Goal: Task Accomplishment & Management: Manage account settings

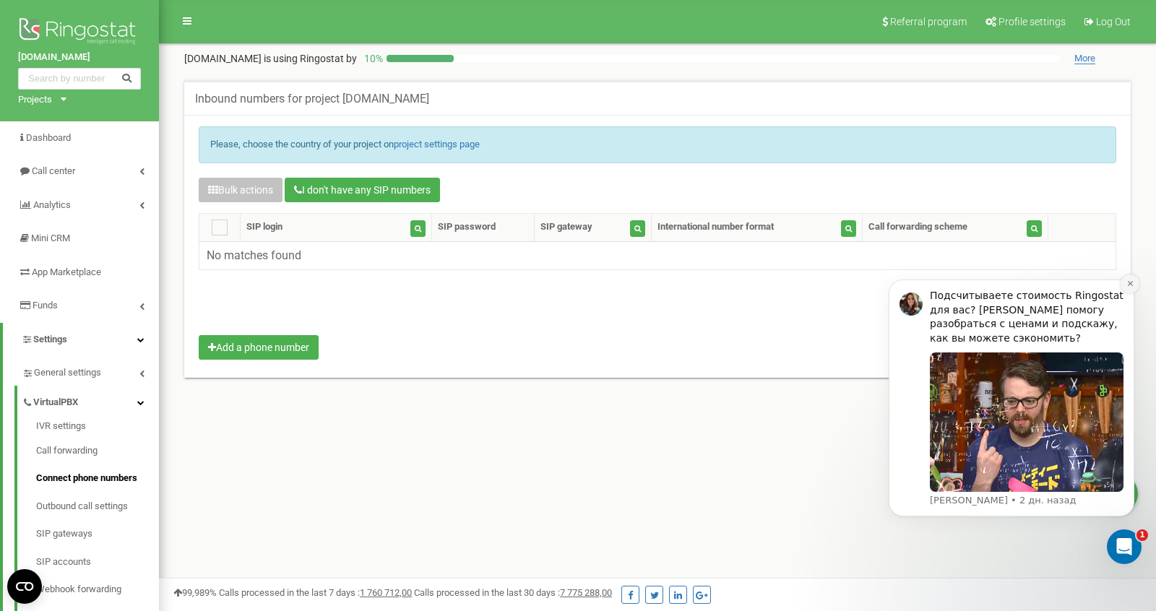
click at [1130, 285] on icon "Dismiss notification" at bounding box center [1131, 284] width 8 height 8
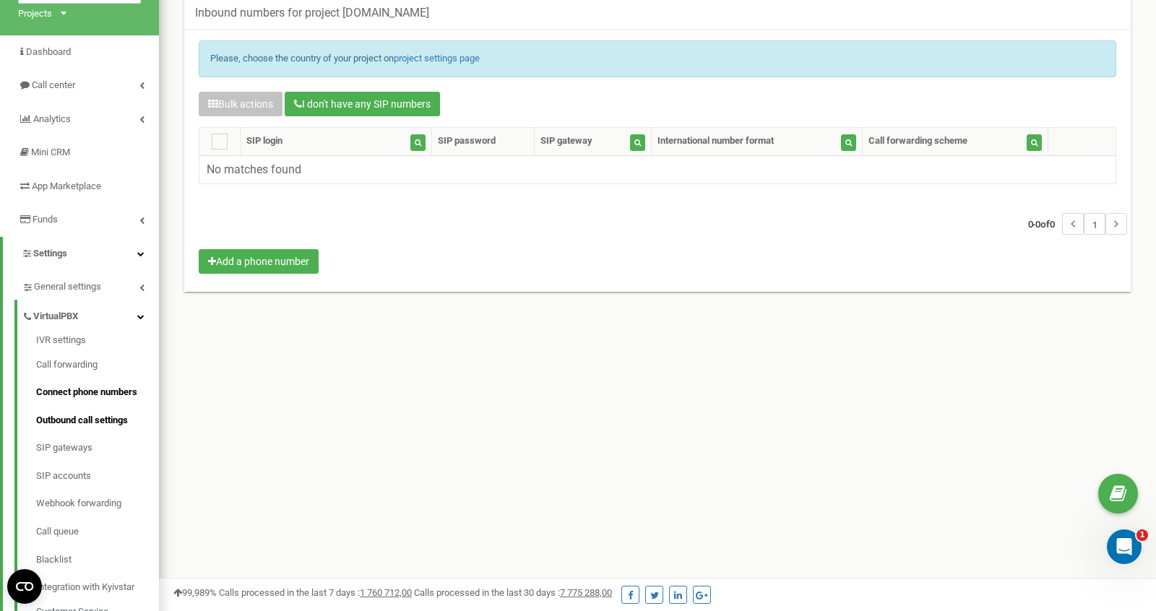
scroll to position [91, 0]
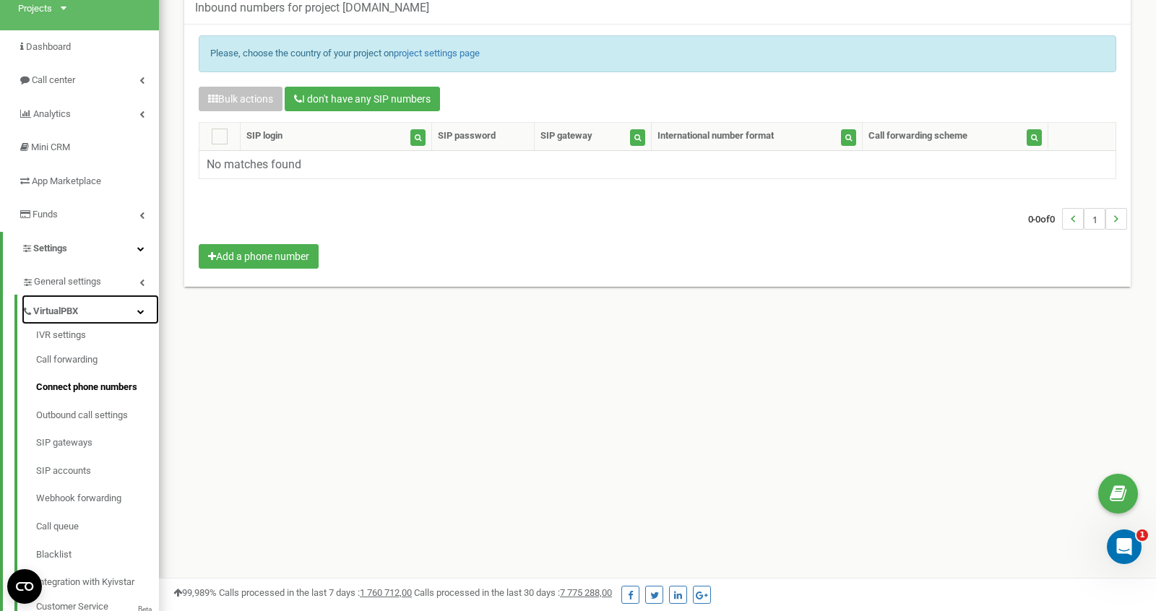
click at [78, 311] on span "VirtualPBX" at bounding box center [55, 312] width 45 height 14
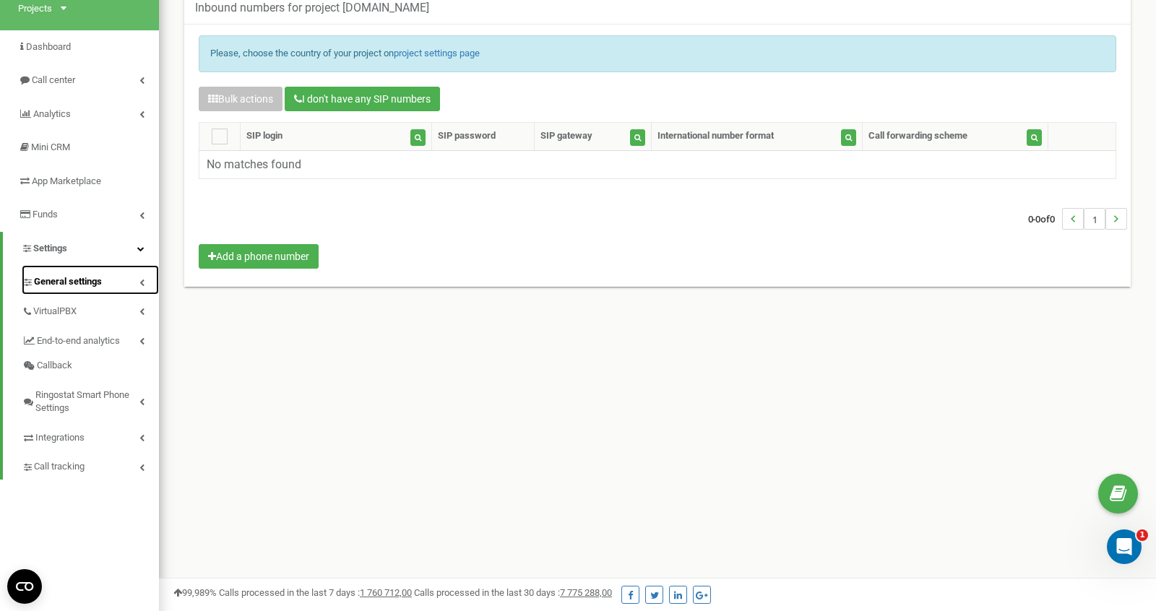
click at [109, 289] on link "General settings" at bounding box center [90, 280] width 137 height 30
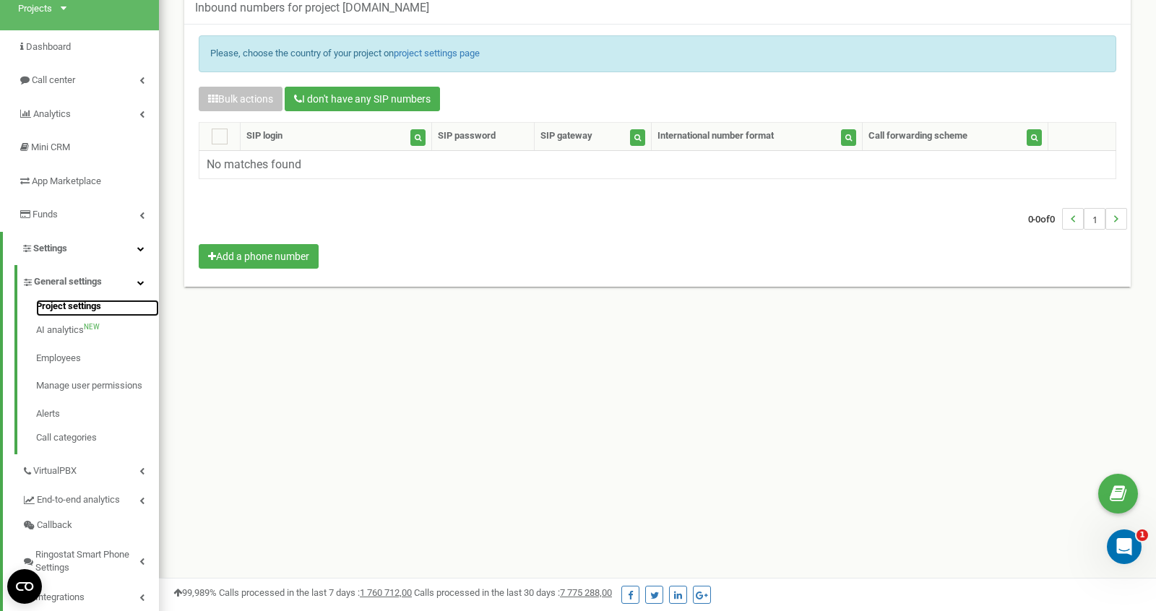
click at [83, 305] on link "Project settings" at bounding box center [97, 308] width 123 height 17
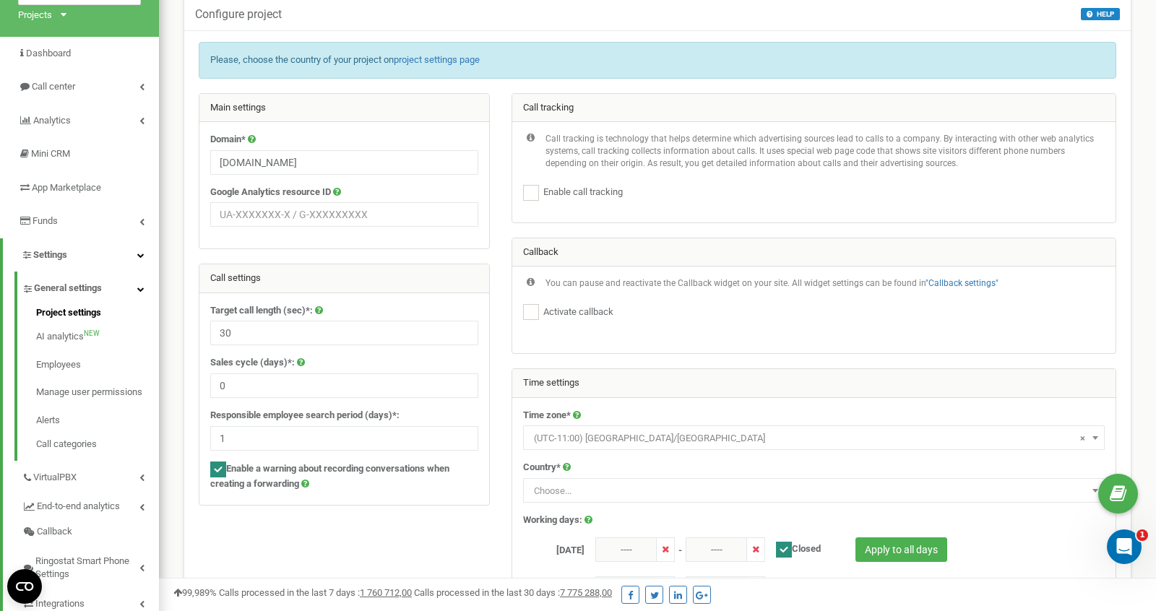
scroll to position [76, 0]
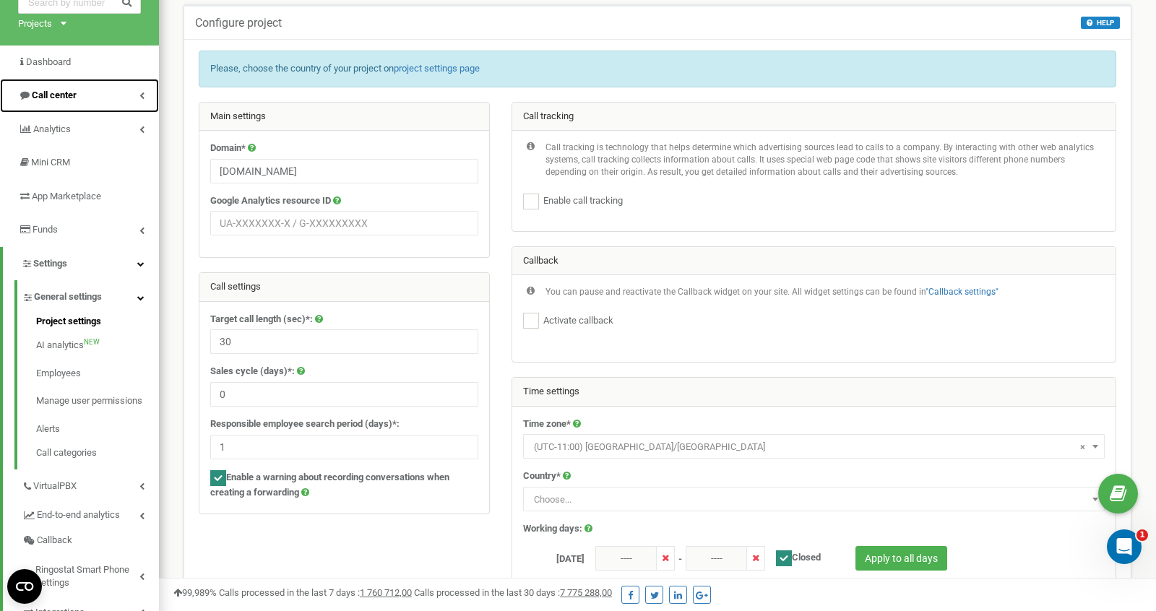
click at [72, 97] on span "Call center" at bounding box center [54, 95] width 45 height 11
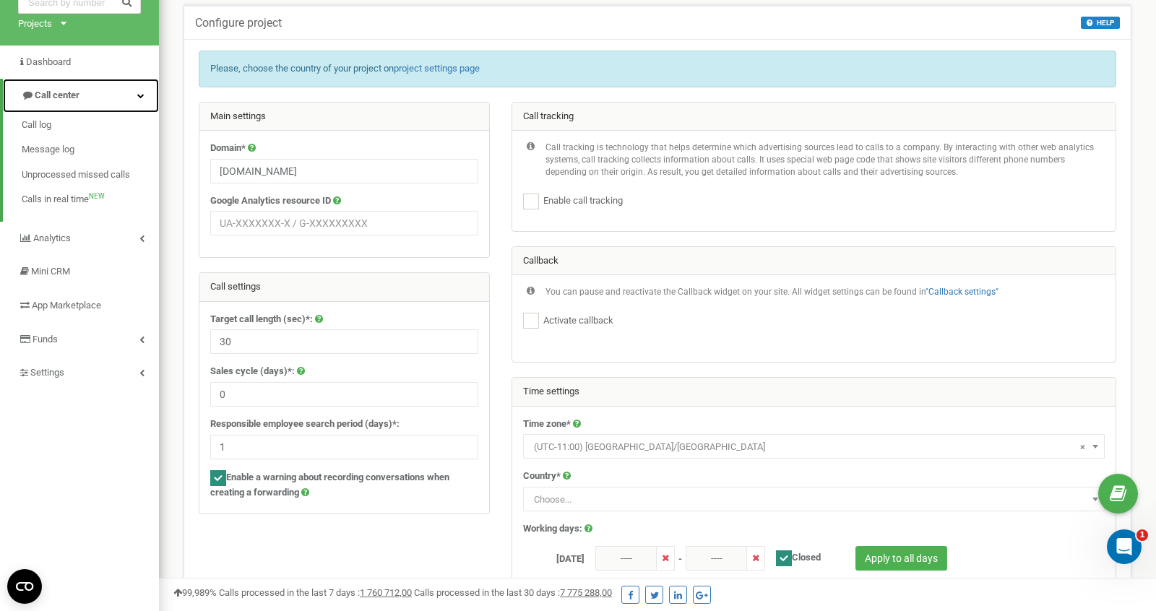
click at [72, 97] on span "Call center" at bounding box center [57, 95] width 45 height 11
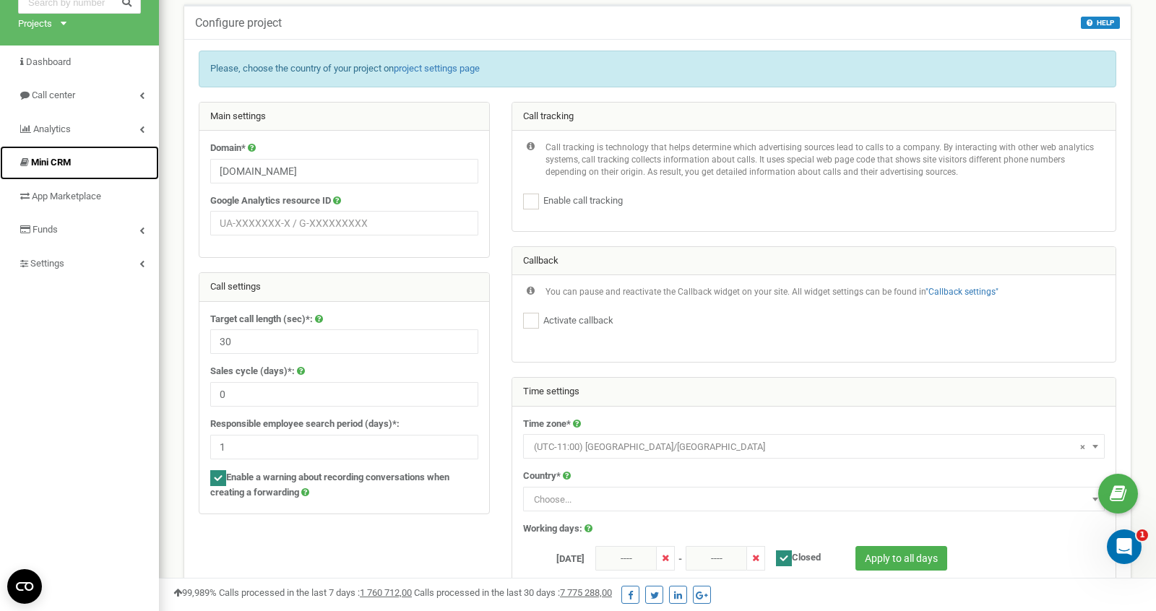
click at [71, 165] on span "Mini CRM" at bounding box center [51, 162] width 40 height 11
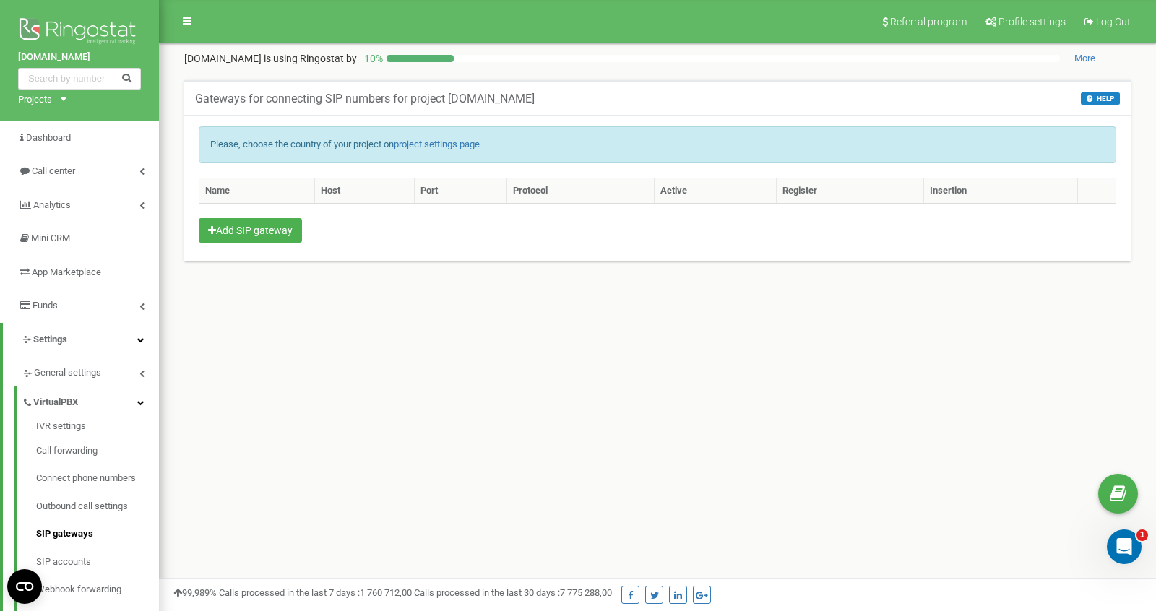
click at [1105, 90] on div "Gateways for connecting SIP numbers for project extcomm.org HELP HELP Here you …" at bounding box center [657, 97] width 947 height 35
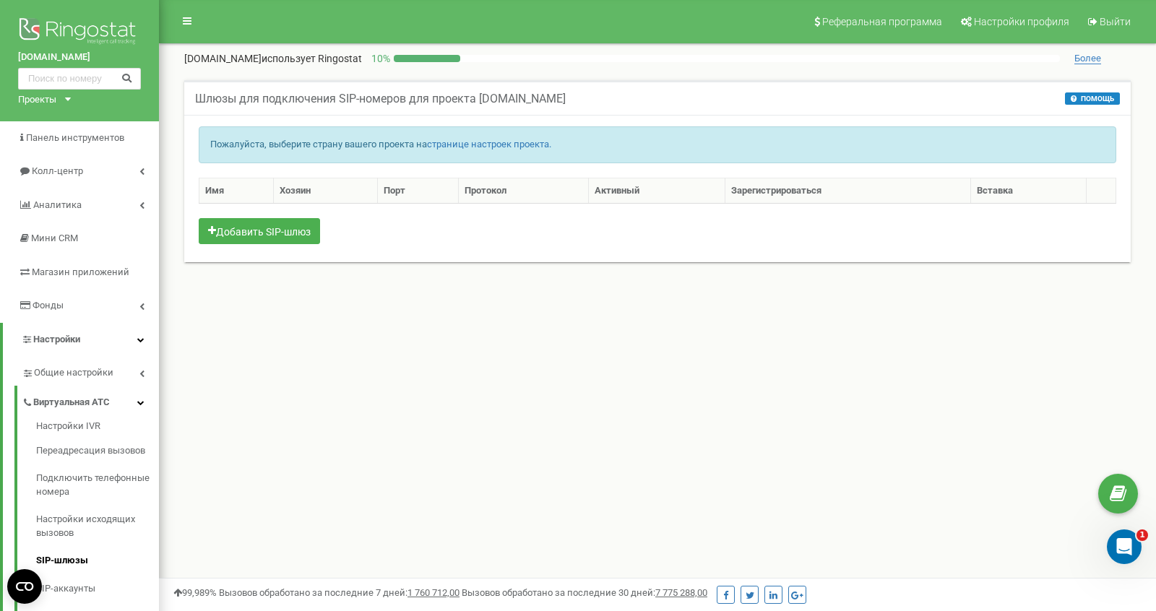
click at [1086, 64] on font "Более" at bounding box center [1088, 58] width 27 height 11
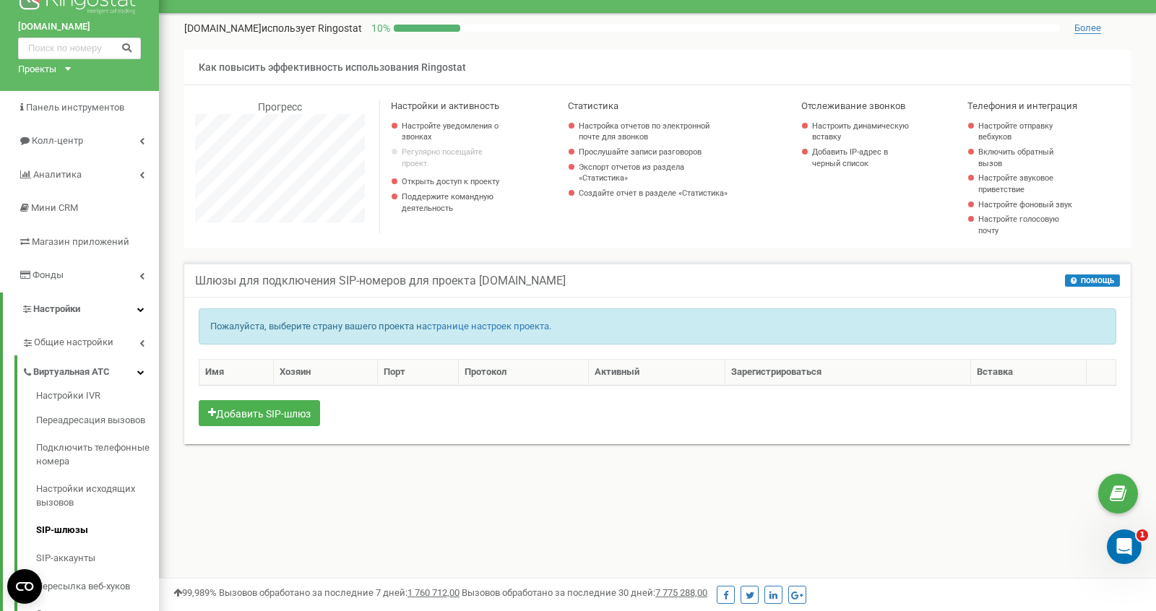
scroll to position [45, 0]
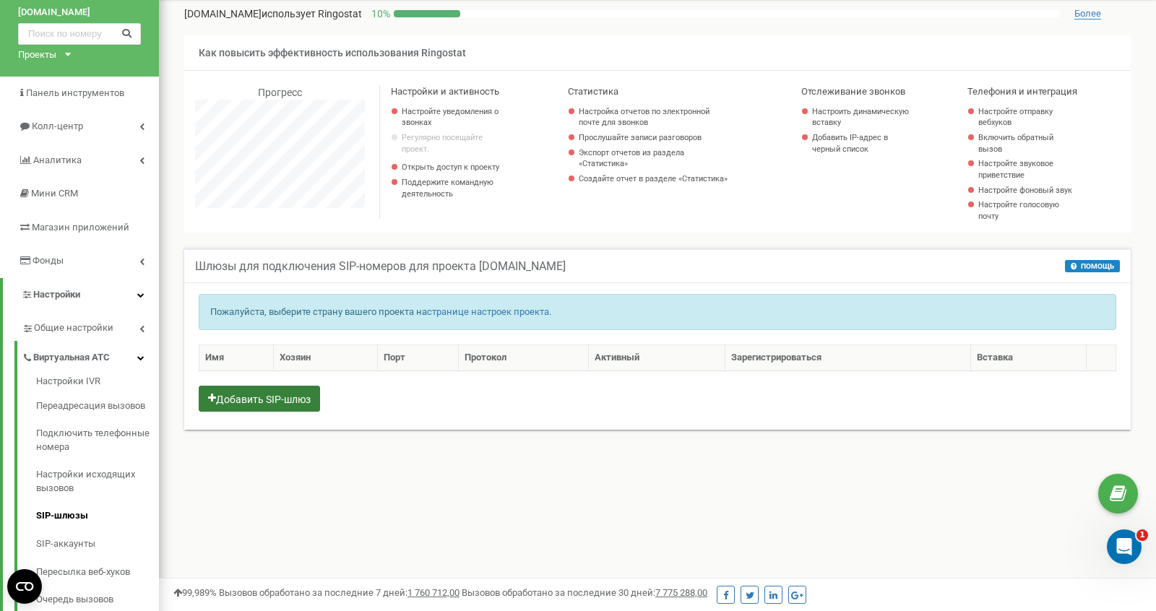
click at [290, 405] on font "Добавить SIP-шлюз" at bounding box center [263, 400] width 95 height 12
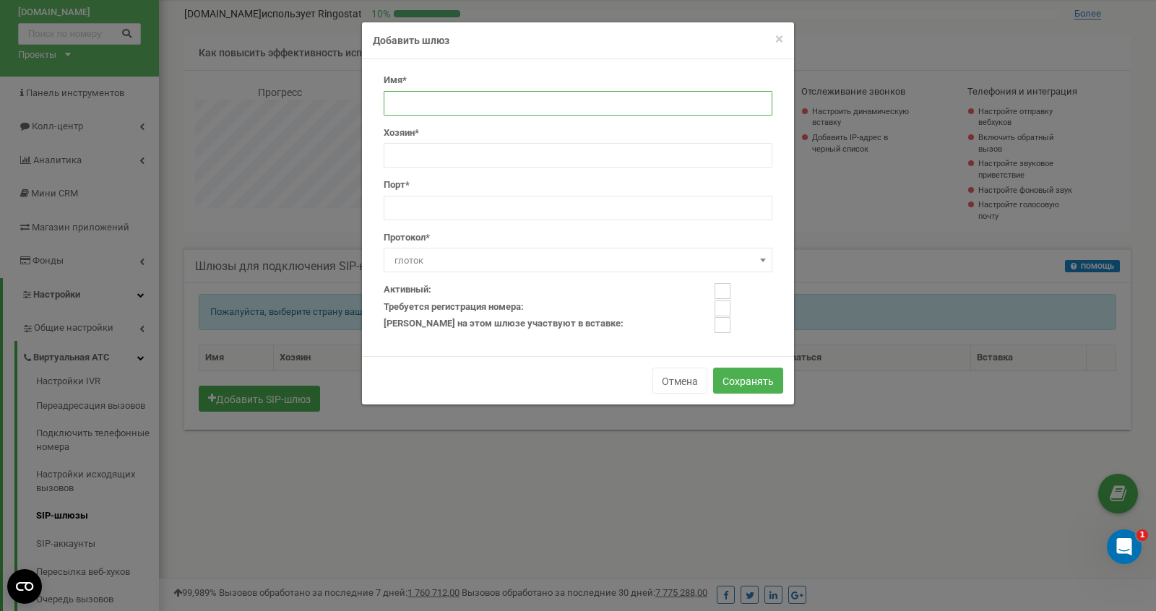
click at [458, 102] on input "text" at bounding box center [578, 103] width 389 height 25
type input "Test-JP-location"
click at [624, 140] on div "Хозяин*" at bounding box center [578, 147] width 389 height 42
click at [433, 161] on input "text" at bounding box center [578, 155] width 389 height 25
click at [656, 129] on div "Хозяин*" at bounding box center [578, 147] width 389 height 42
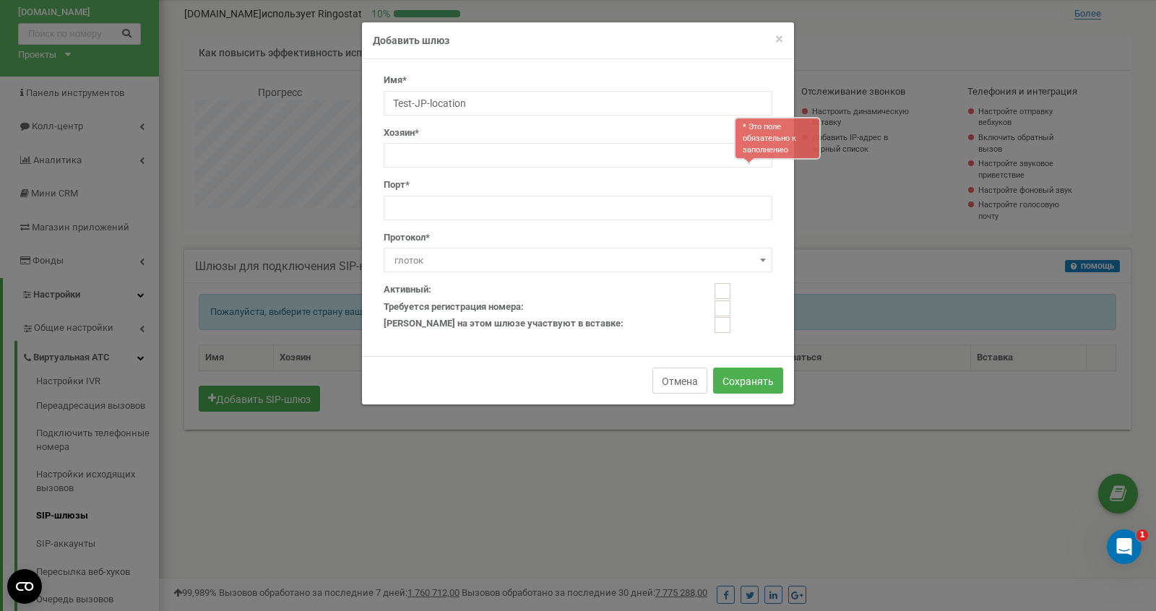
click at [685, 385] on font "Отмена" at bounding box center [680, 382] width 36 height 12
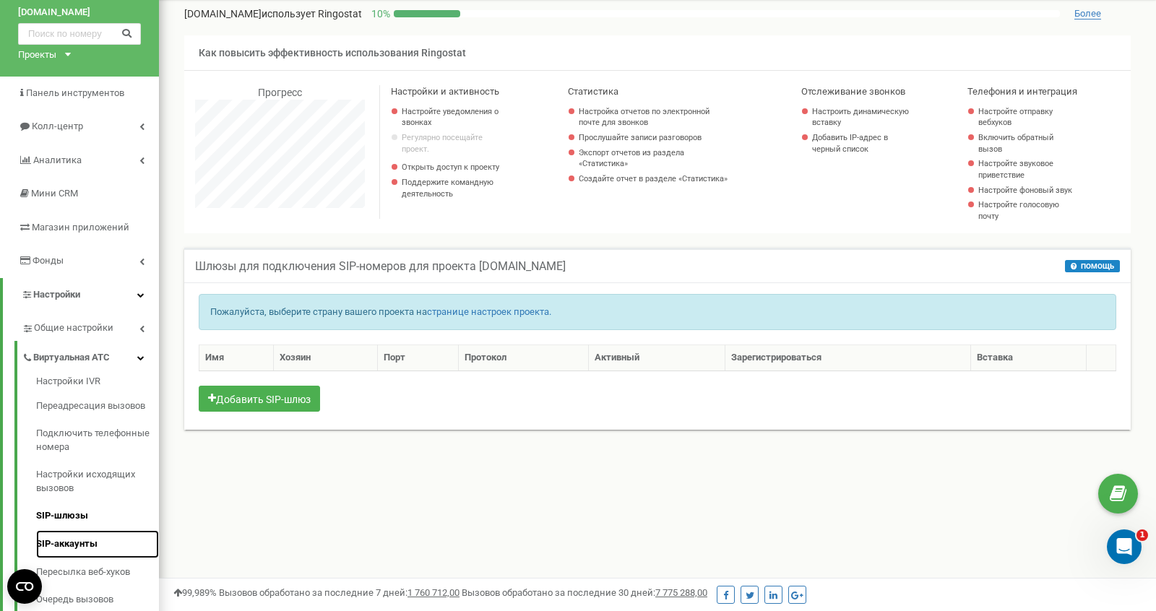
click at [57, 533] on link "SIP-аккаунты" at bounding box center [97, 545] width 123 height 28
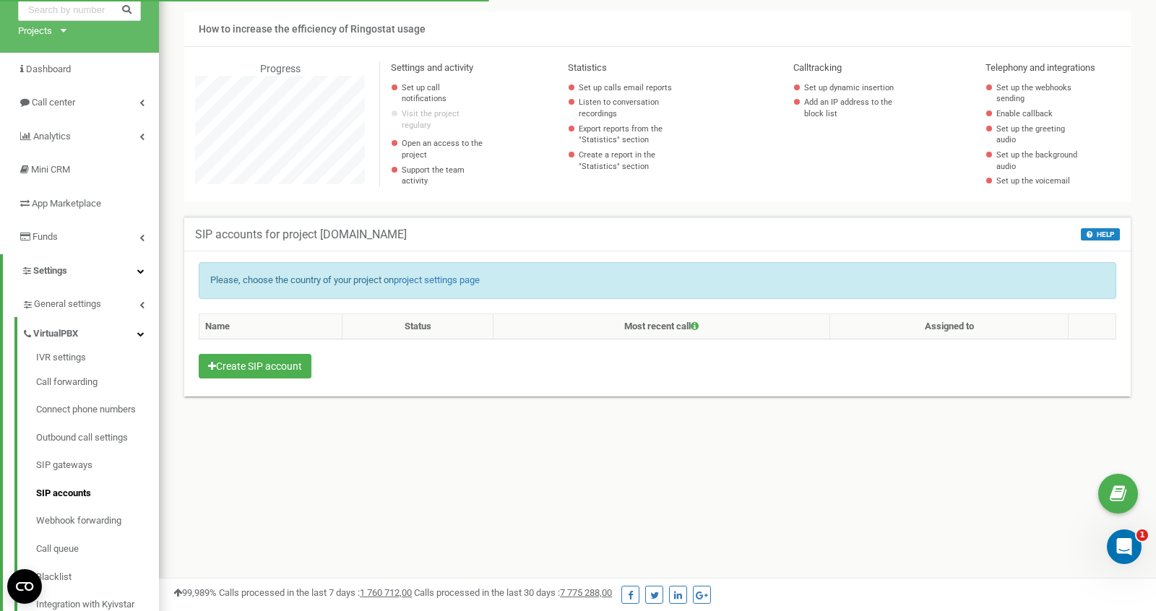
scroll to position [60, 0]
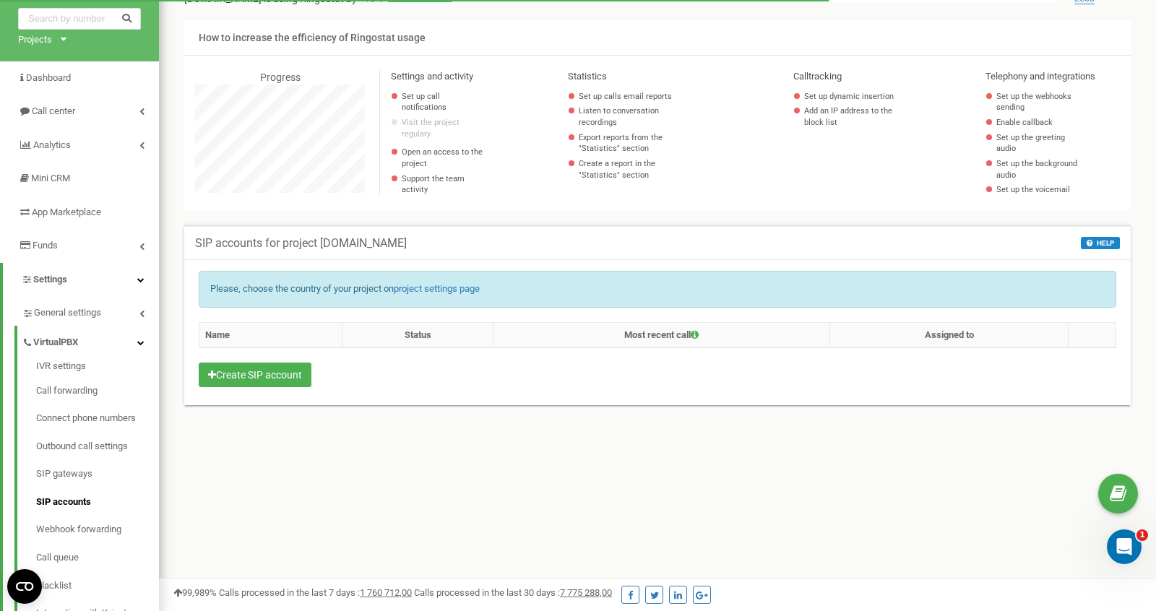
click at [292, 348] on th "Name" at bounding box center [270, 335] width 143 height 26
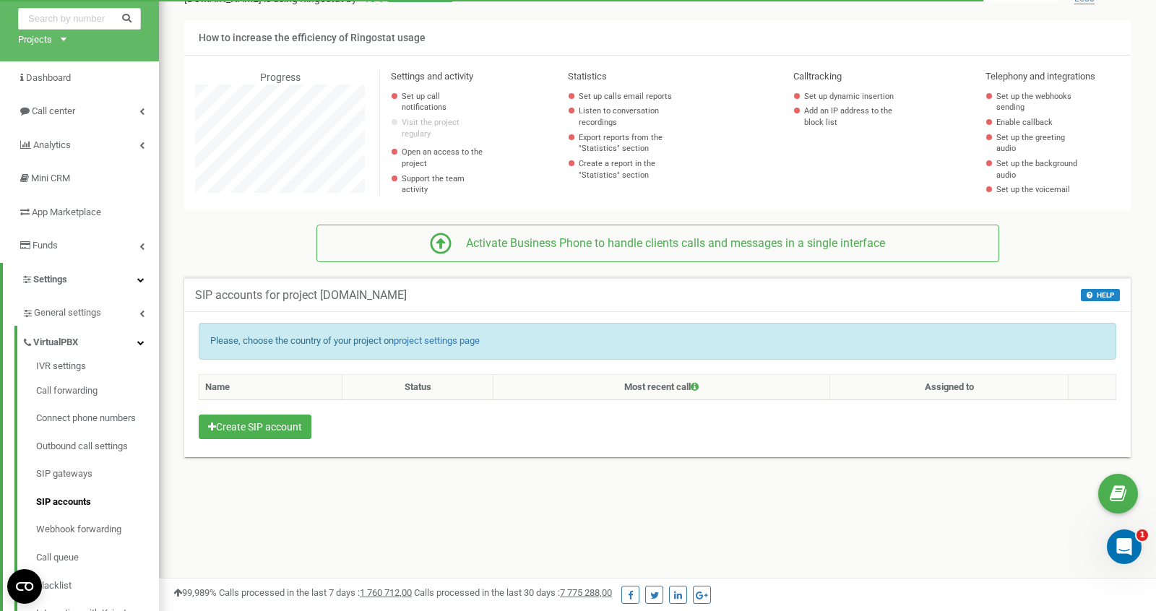
click at [254, 441] on div "Name Status Most recent call Assigned to Create SIP account" at bounding box center [658, 408] width 918 height 69
click at [274, 432] on button "Create SIP account" at bounding box center [255, 427] width 113 height 25
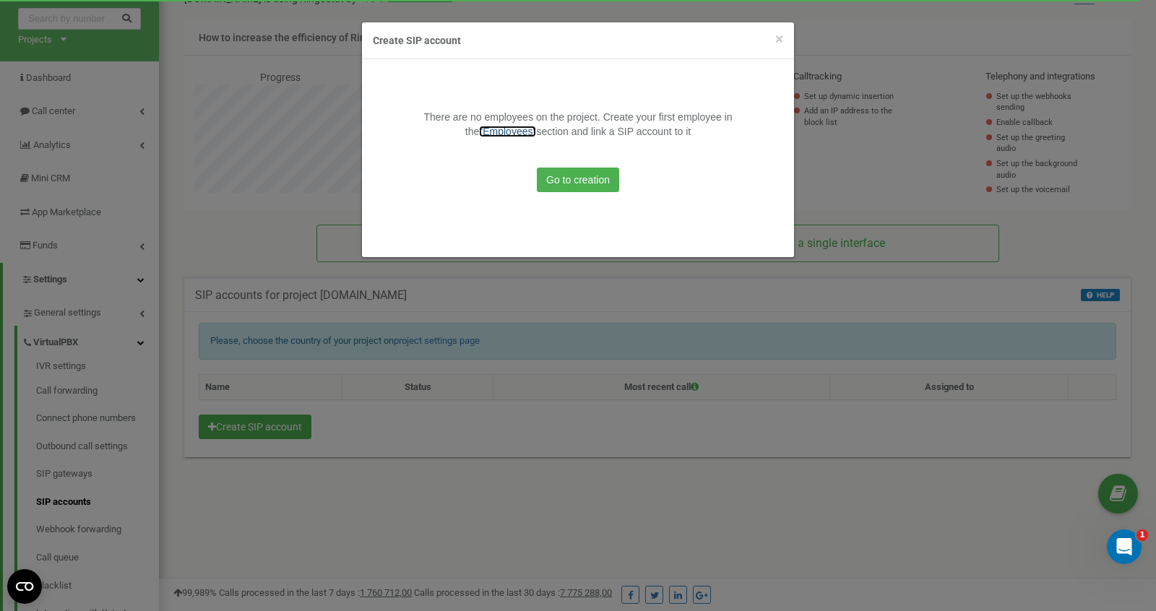
click at [520, 132] on link ""Employees"" at bounding box center [507, 132] width 57 height 12
click at [778, 40] on span "×" at bounding box center [780, 38] width 8 height 17
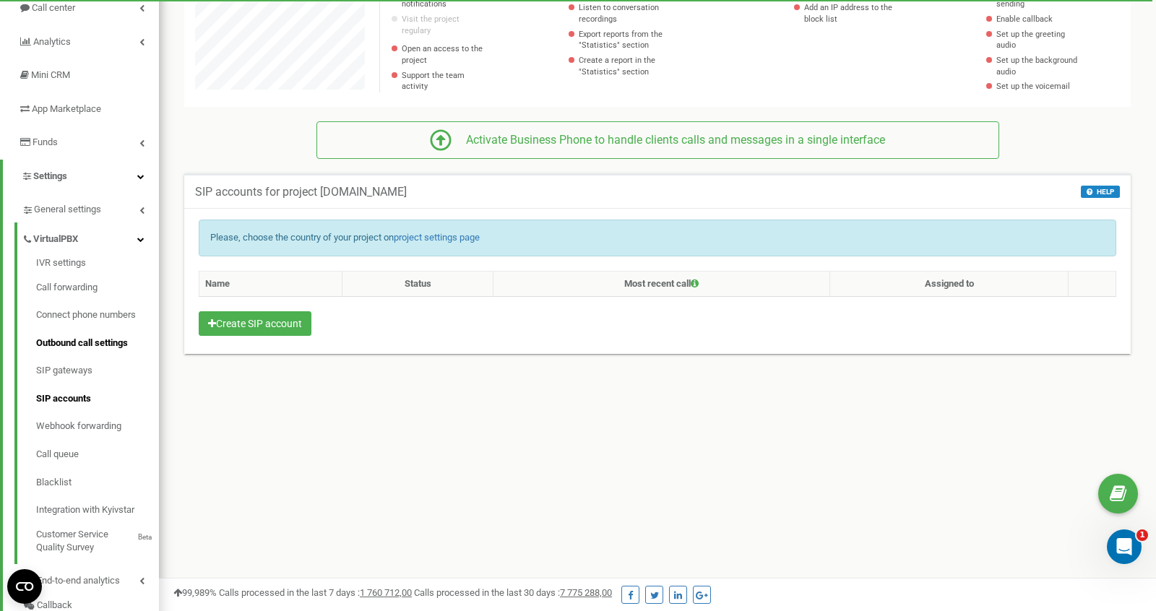
scroll to position [172, 0]
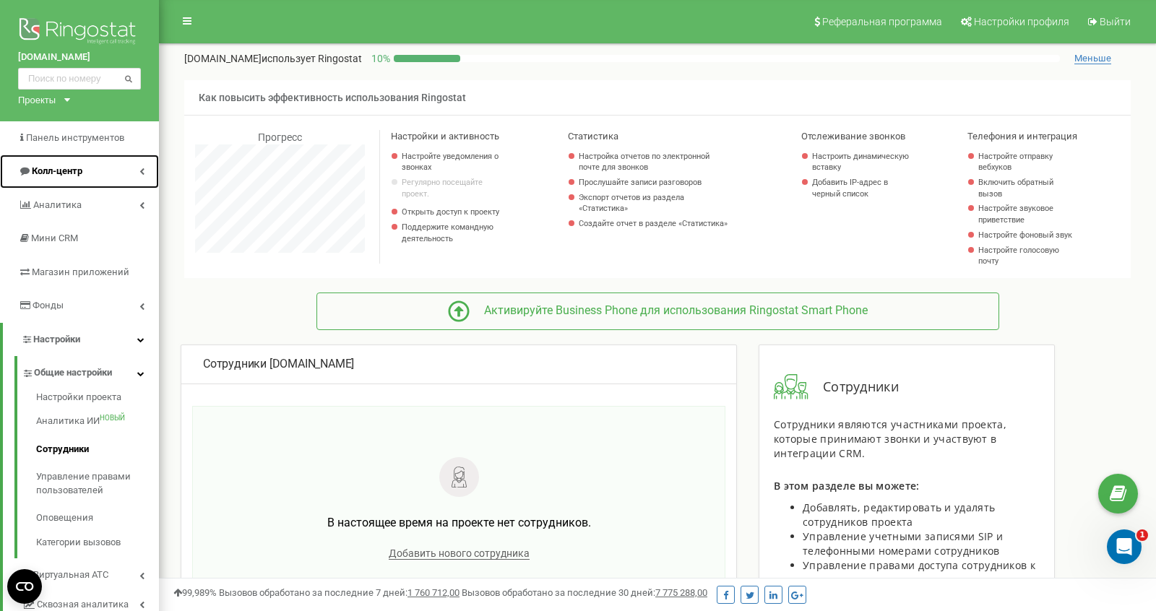
click at [129, 180] on link "Колл-центр" at bounding box center [79, 172] width 159 height 34
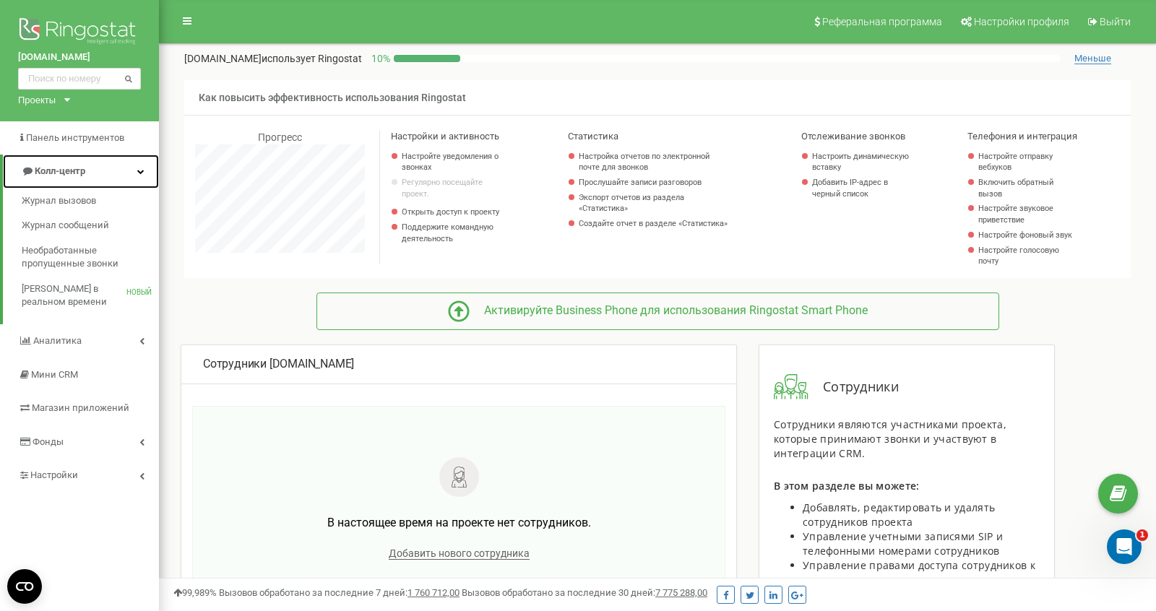
click at [132, 176] on link "Колл-центр" at bounding box center [81, 172] width 156 height 34
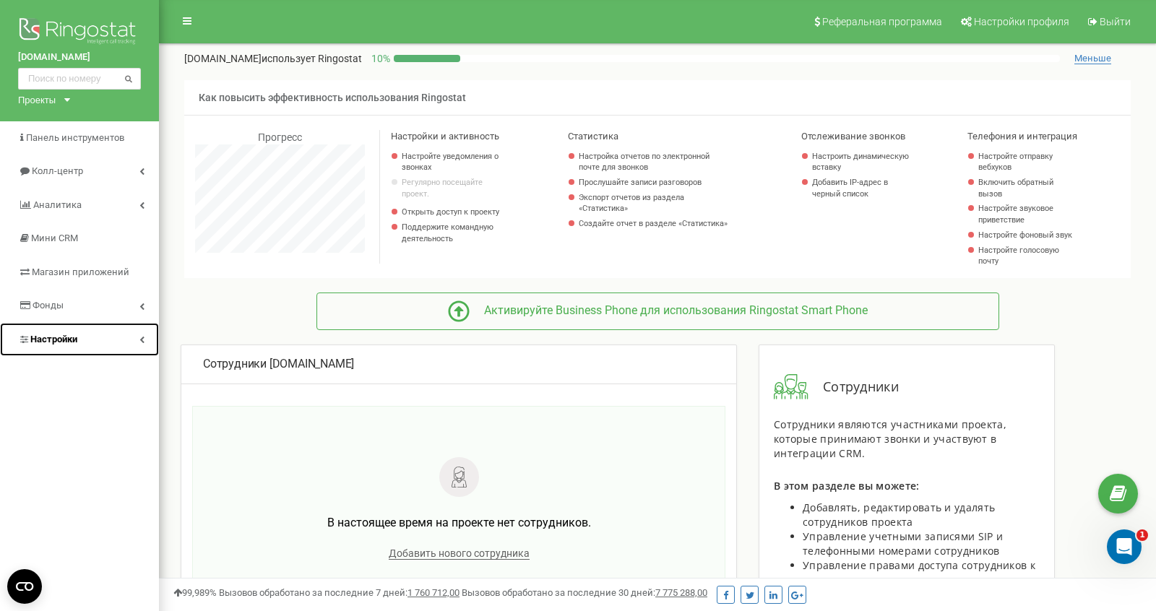
click at [100, 339] on link "Настройки" at bounding box center [79, 340] width 159 height 34
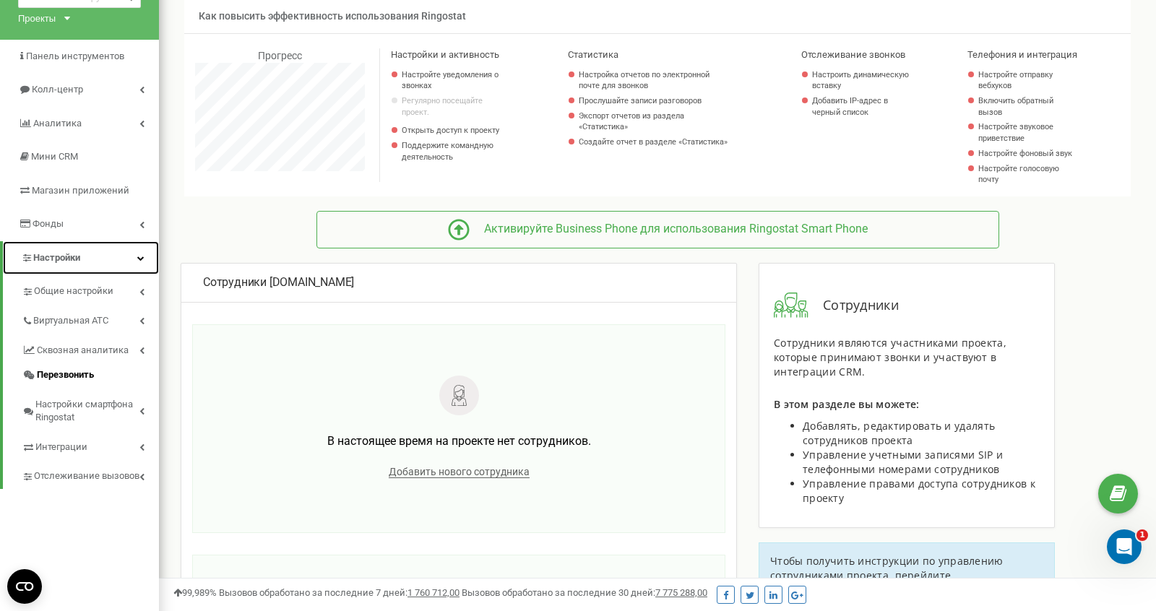
scroll to position [83, 0]
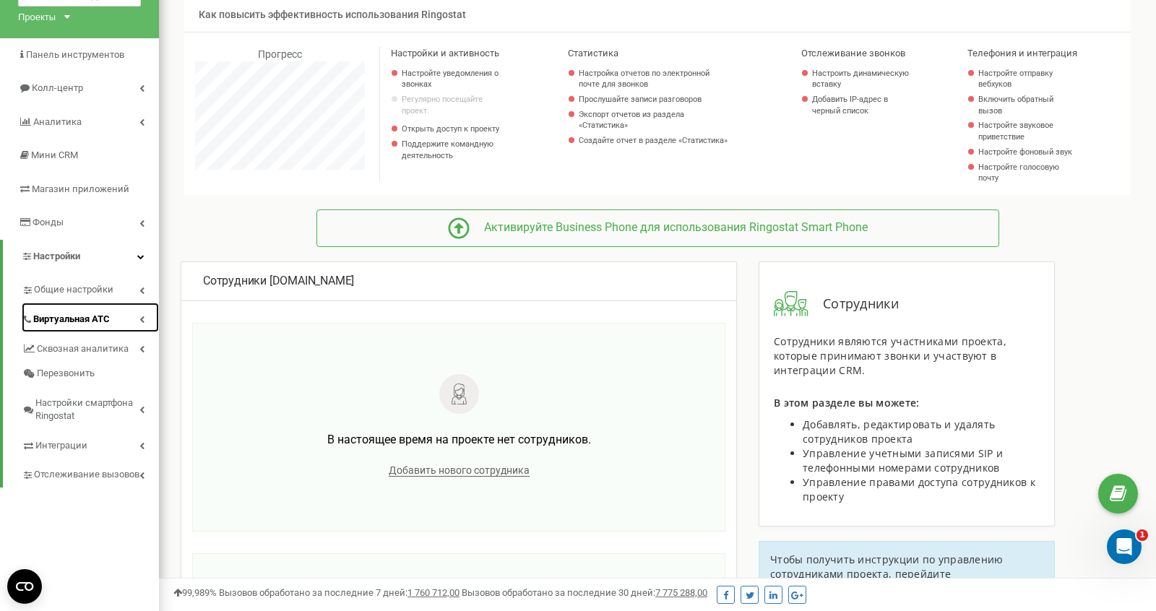
click at [106, 319] on font "Виртуальная АТС" at bounding box center [71, 319] width 77 height 11
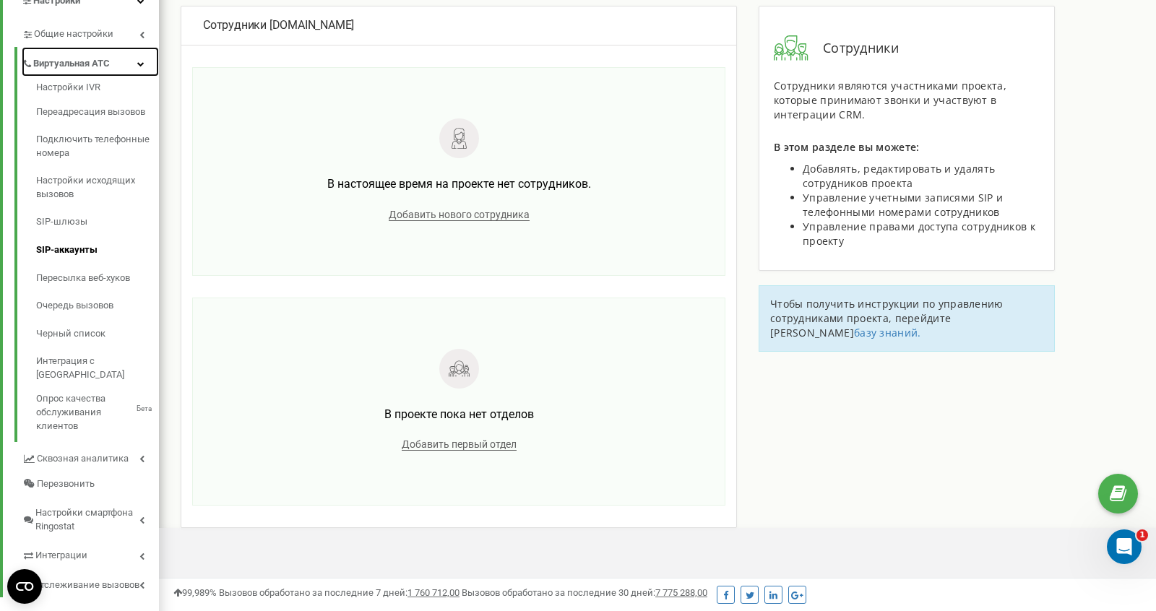
scroll to position [365, 0]
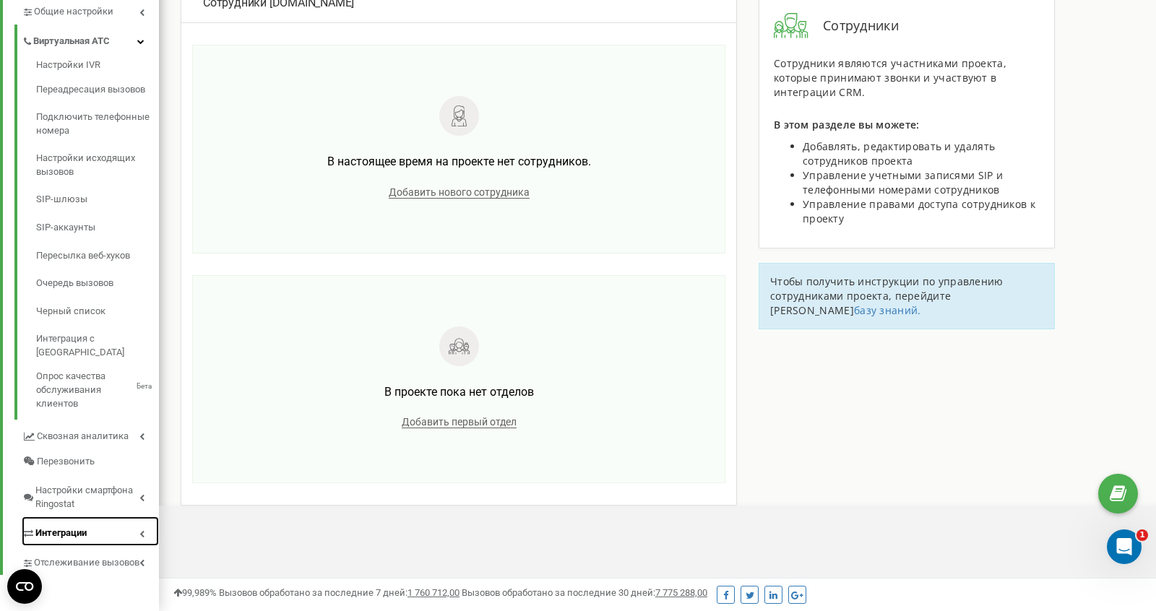
click at [92, 517] on link "Интеграции" at bounding box center [90, 532] width 137 height 30
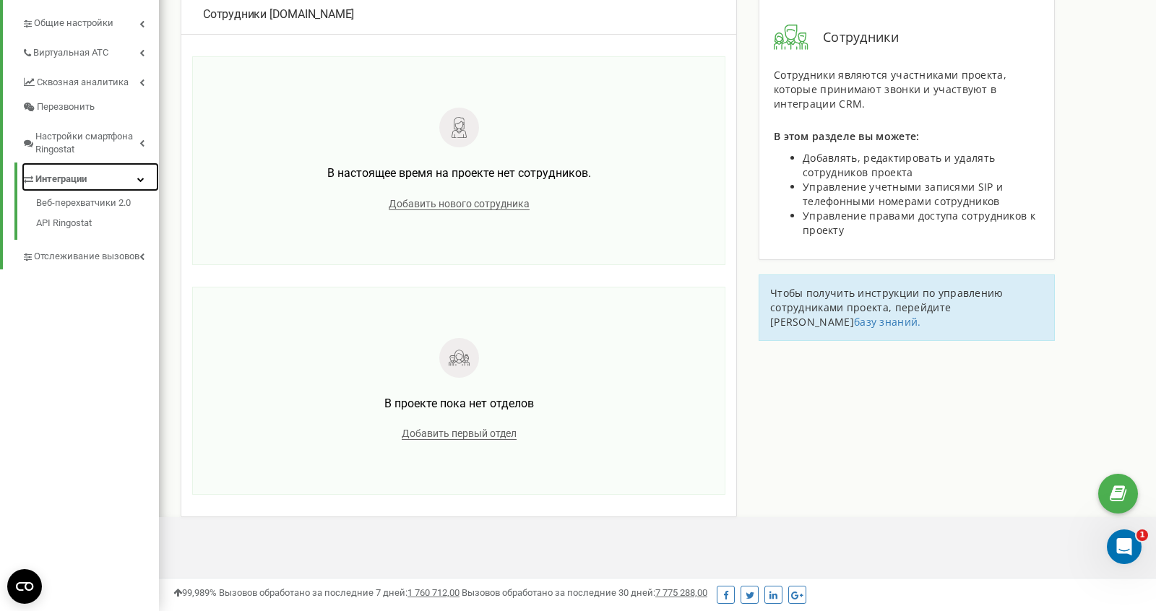
click at [87, 163] on link "Интеграции" at bounding box center [90, 178] width 137 height 30
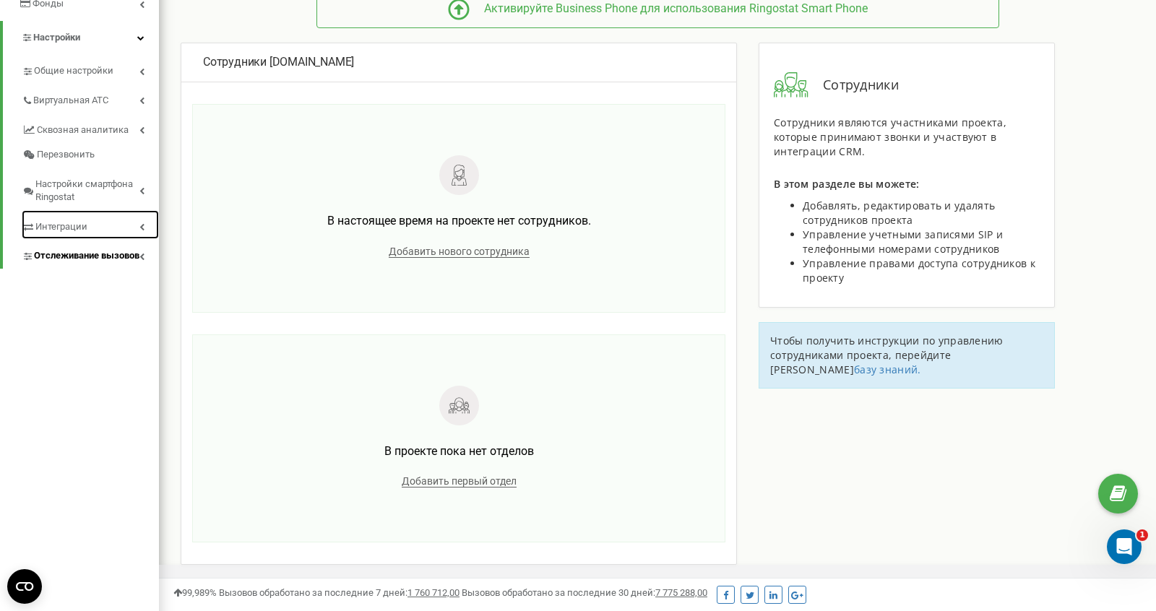
scroll to position [290, 0]
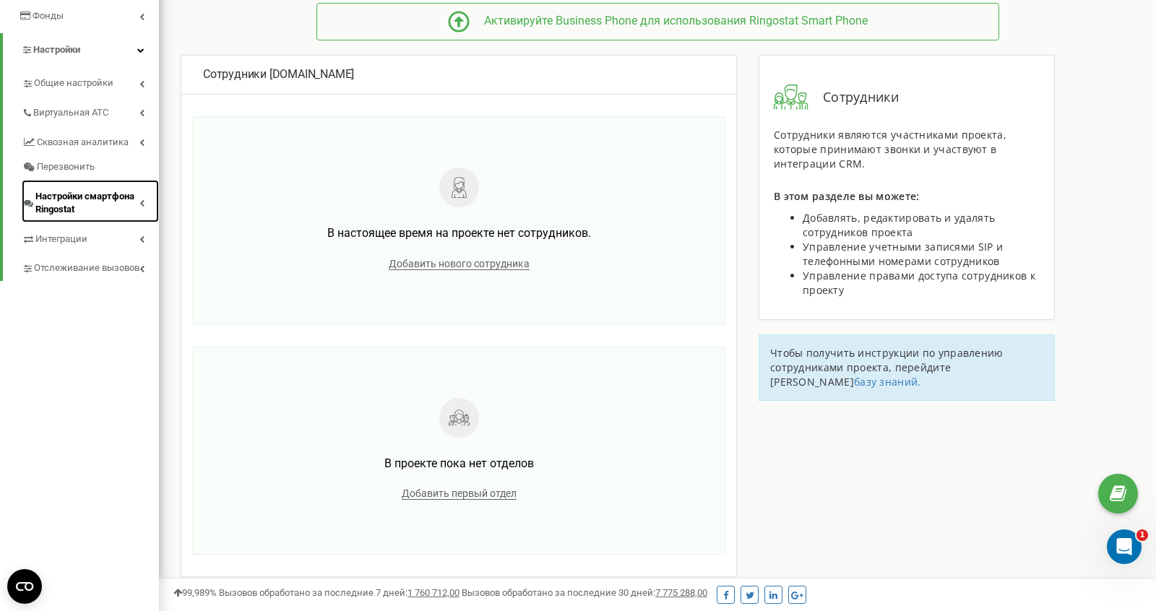
click at [105, 189] on link "Настройки смартфона Ringostat" at bounding box center [90, 201] width 137 height 43
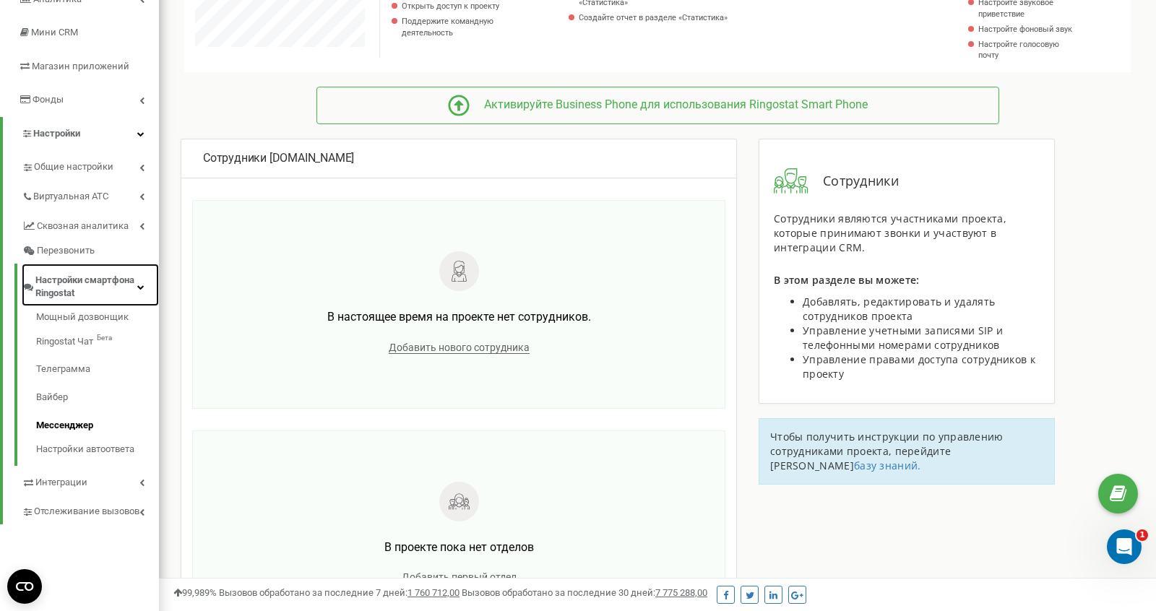
scroll to position [200, 0]
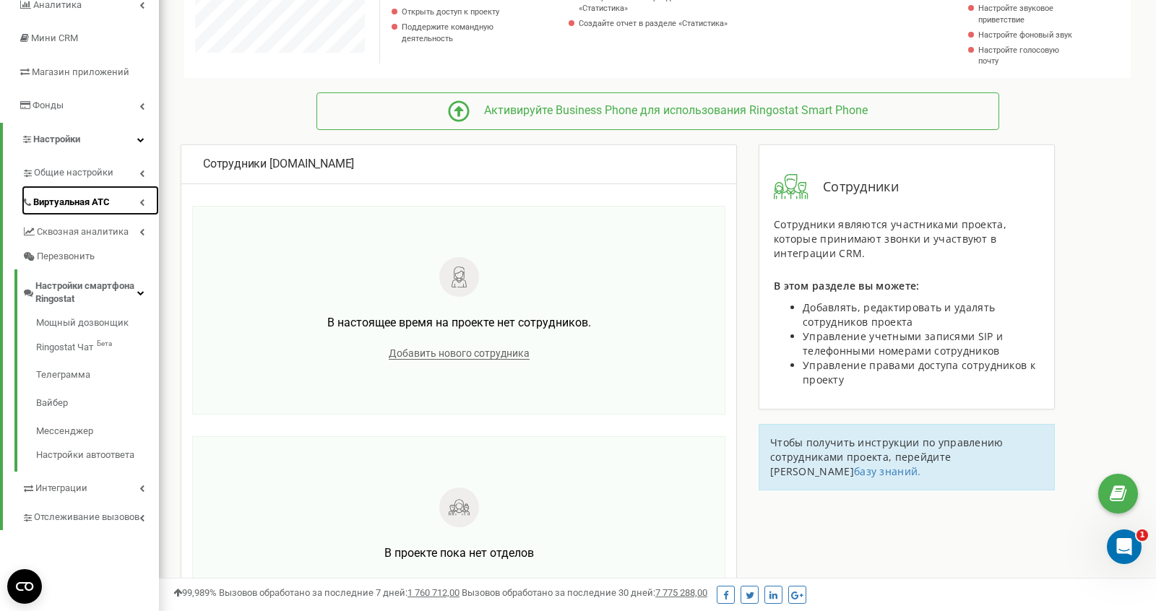
click at [88, 197] on font "Виртуальная АТС" at bounding box center [71, 202] width 77 height 11
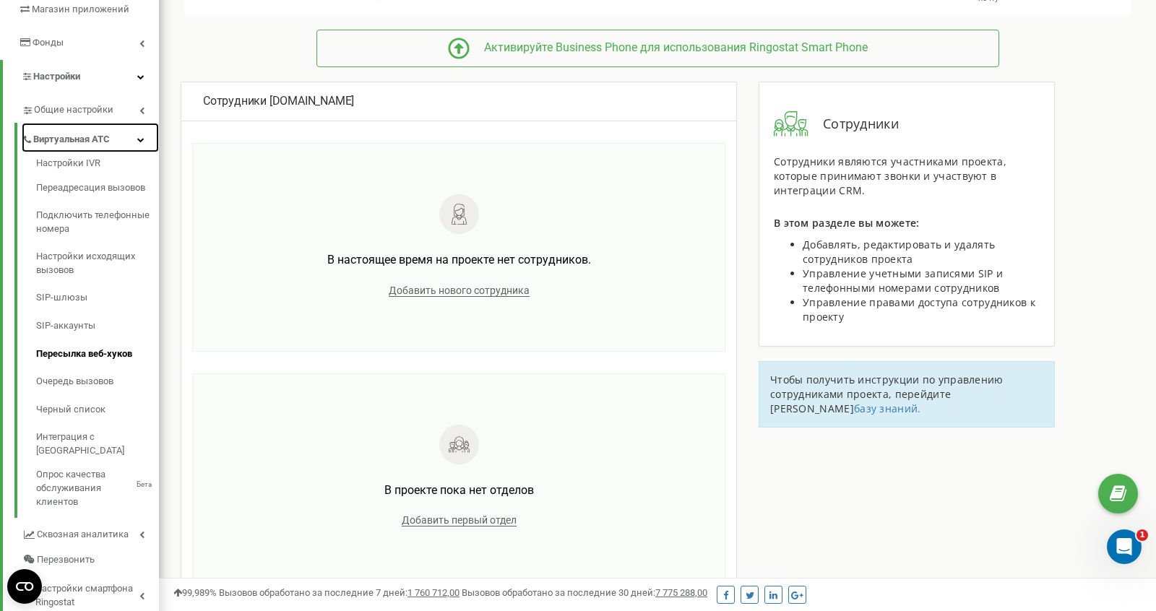
scroll to position [270, 0]
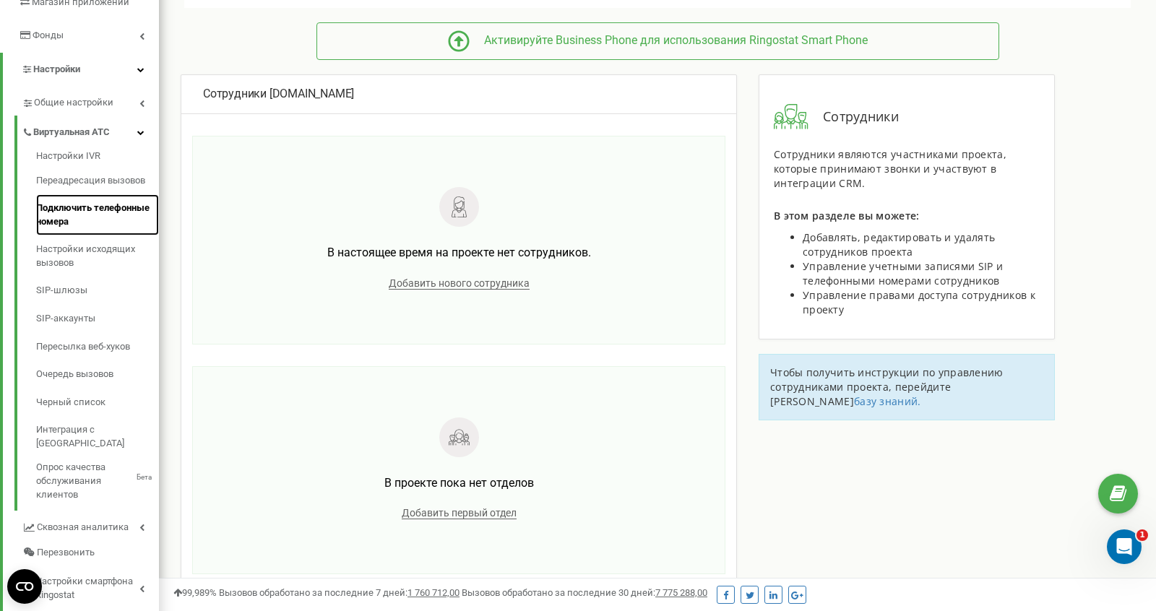
click at [80, 216] on font "Подключить телефонные номера" at bounding box center [97, 215] width 122 height 27
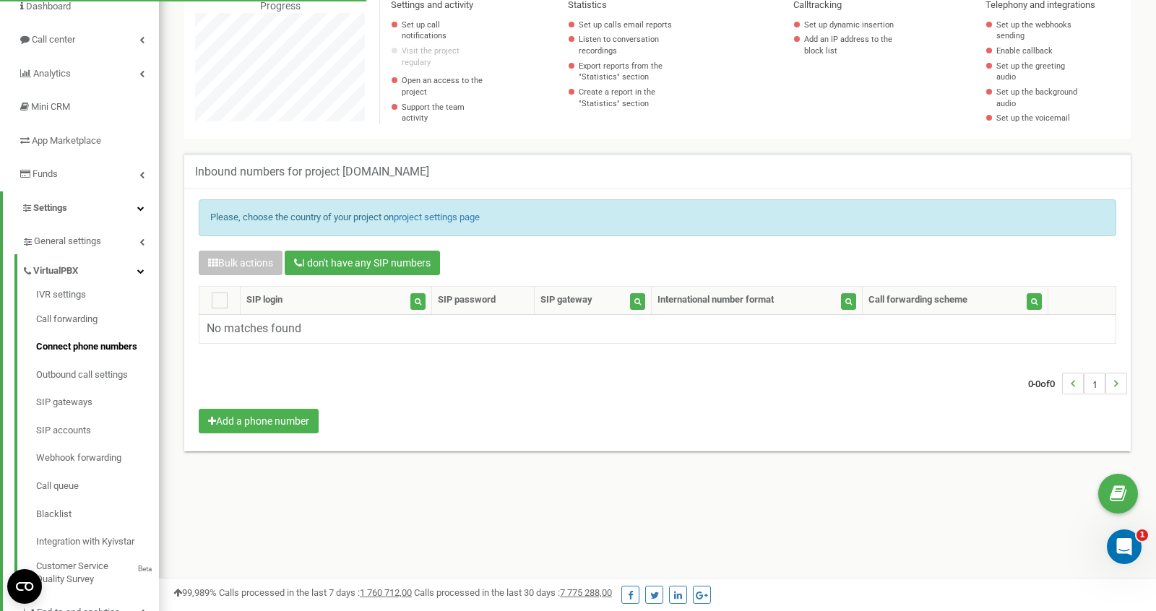
scroll to position [133, 0]
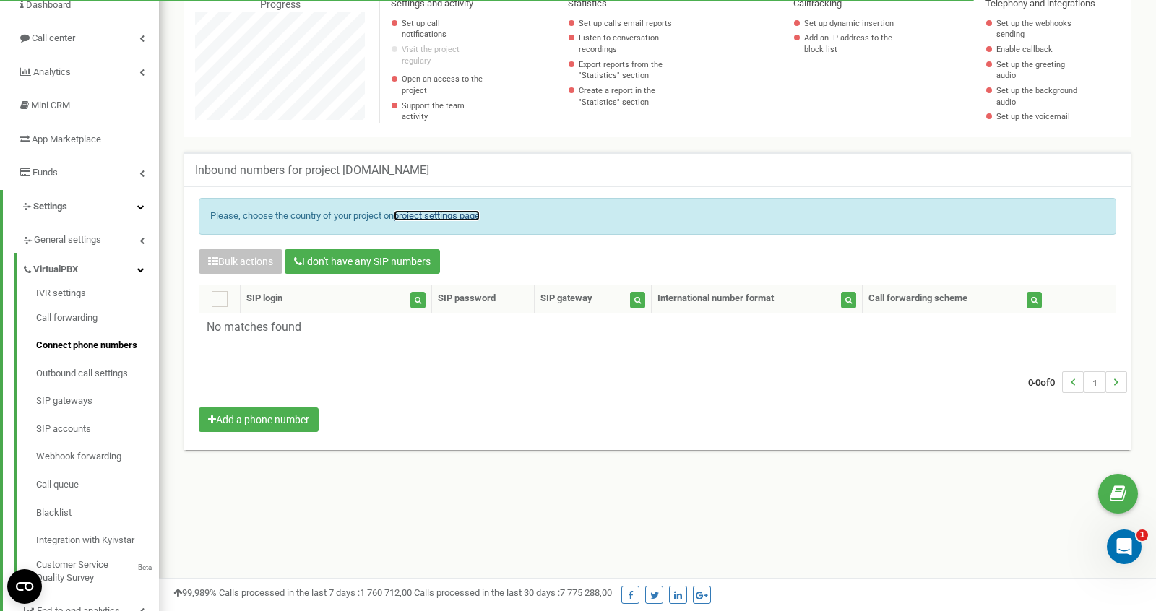
click at [419, 217] on link "project settings page" at bounding box center [437, 215] width 86 height 11
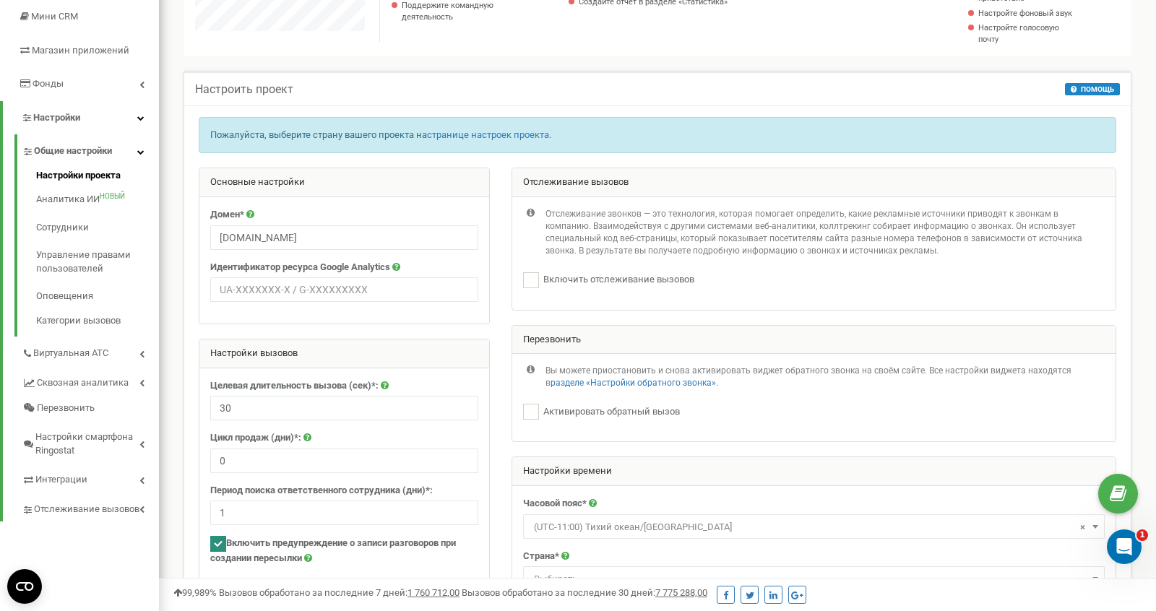
scroll to position [212, 0]
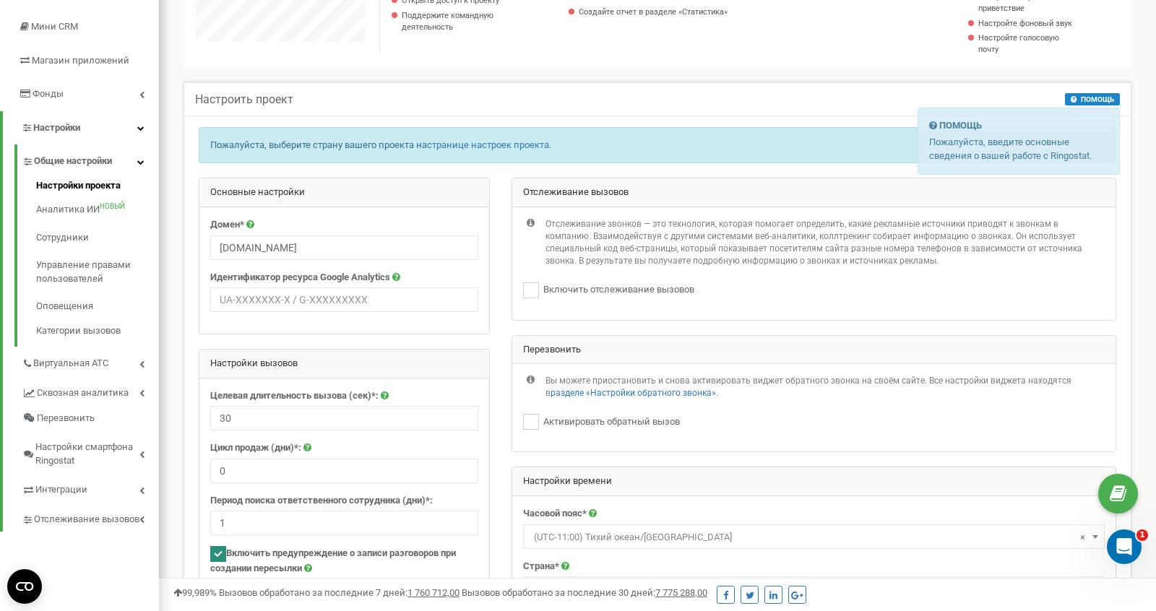
click at [1093, 106] on button "ПОМОЩЬ" at bounding box center [1092, 99] width 55 height 12
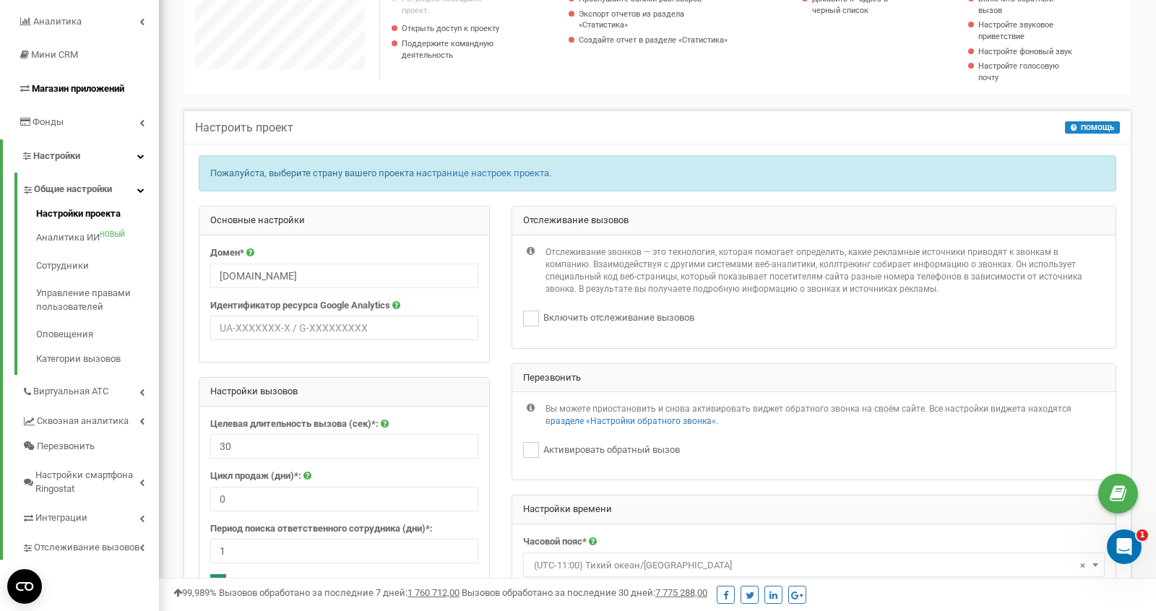
scroll to position [189, 0]
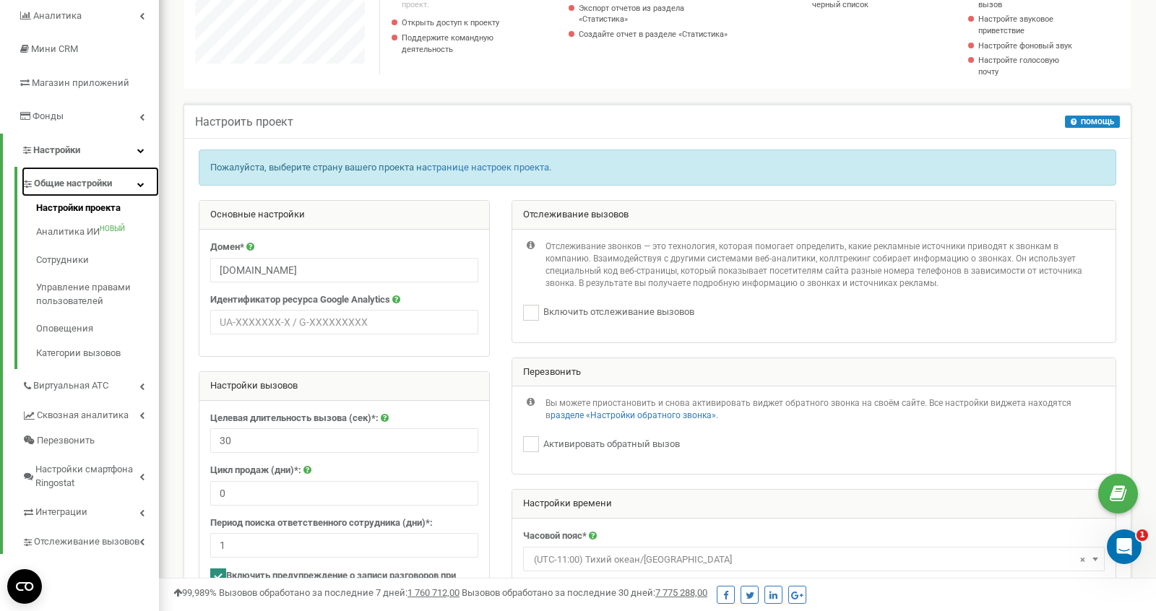
click at [96, 182] on font "Общие настройки" at bounding box center [73, 183] width 78 height 11
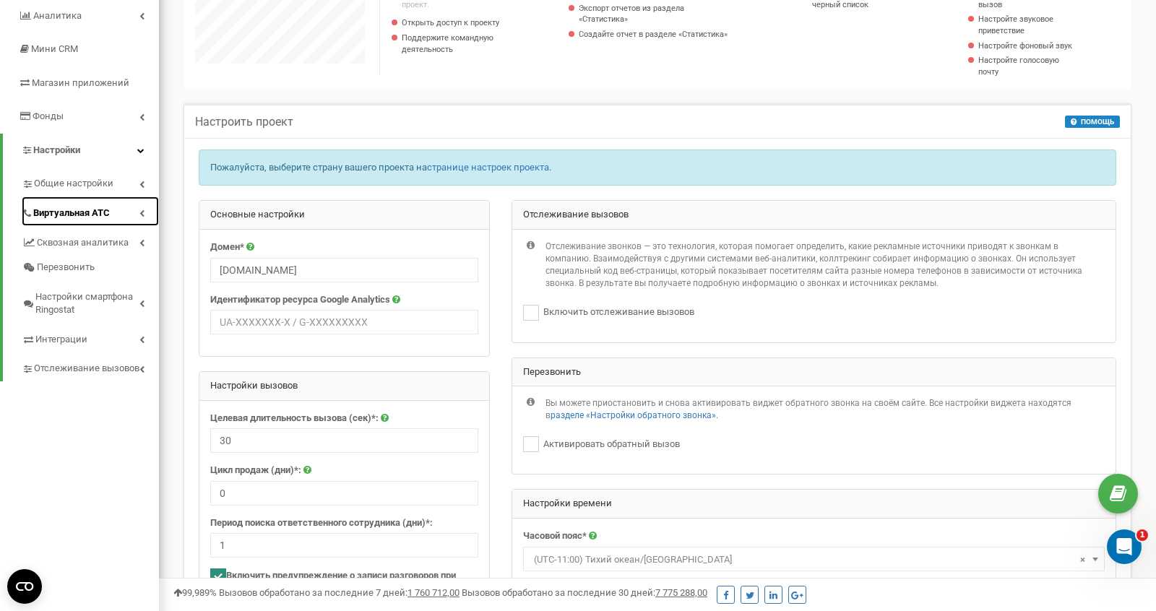
click at [80, 216] on font "Виртуальная АТС" at bounding box center [71, 212] width 77 height 11
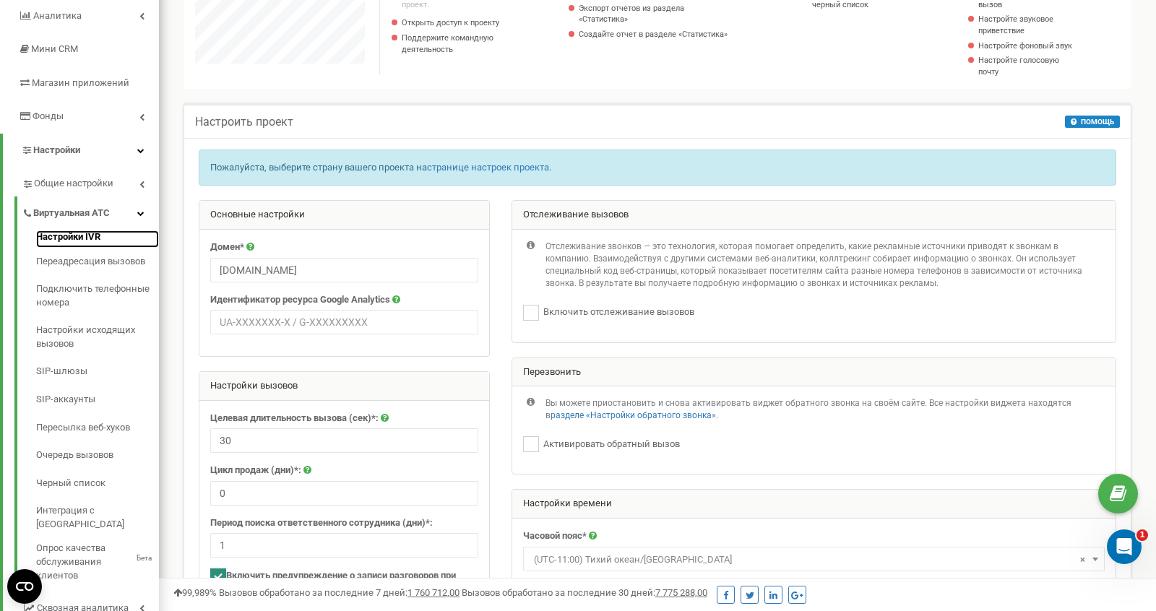
click at [80, 241] on font "Настройки IVR" at bounding box center [68, 236] width 64 height 11
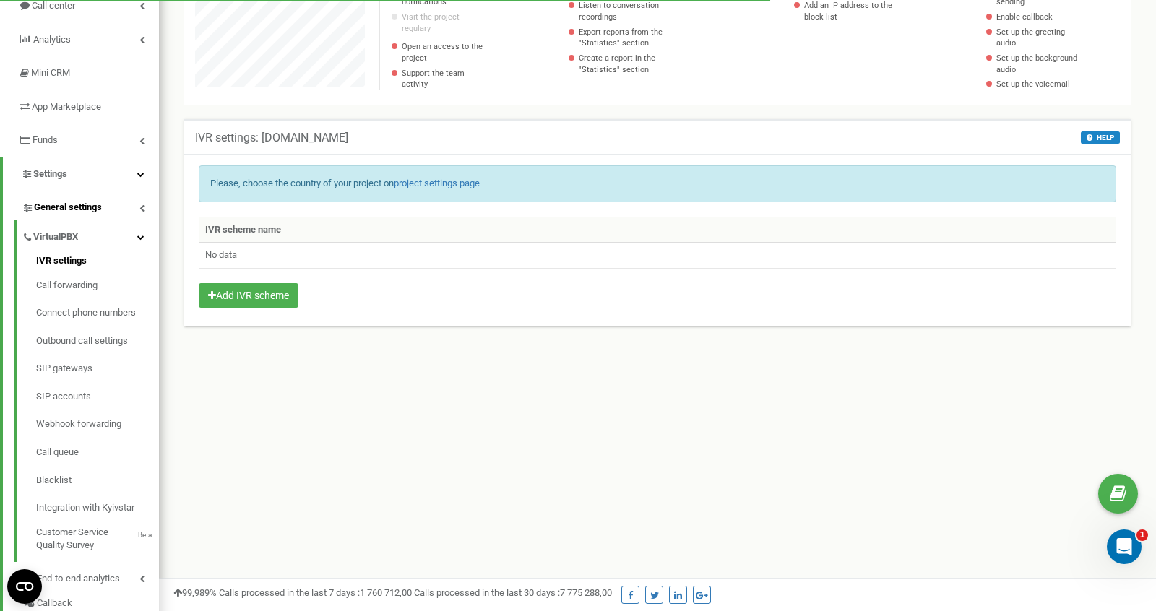
scroll to position [169, 0]
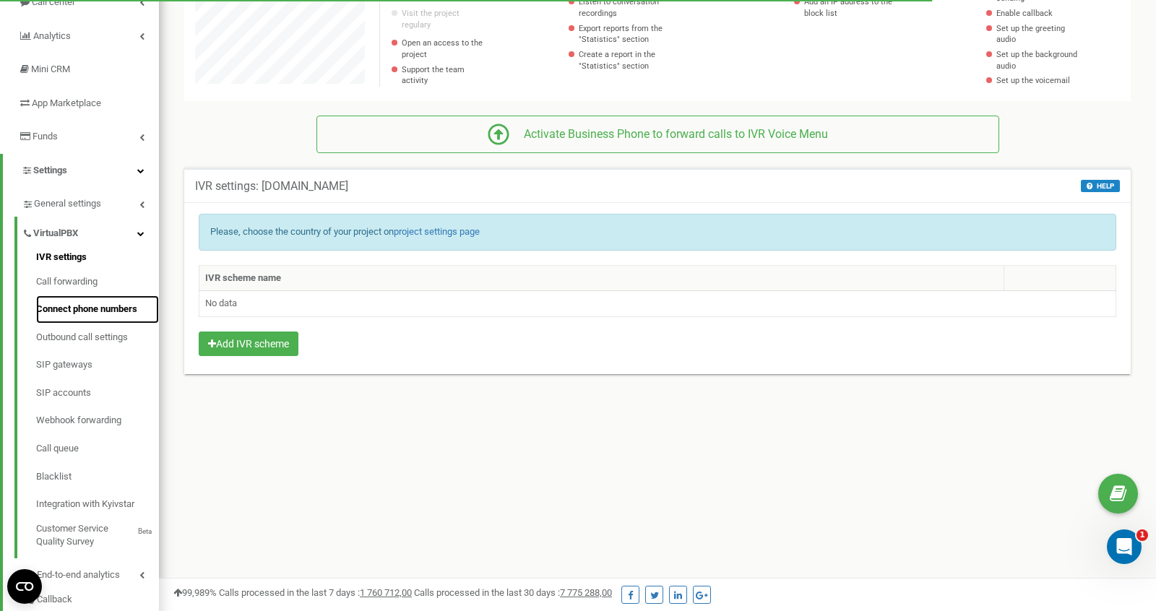
click at [71, 312] on link "Connect phone numbers" at bounding box center [97, 310] width 123 height 28
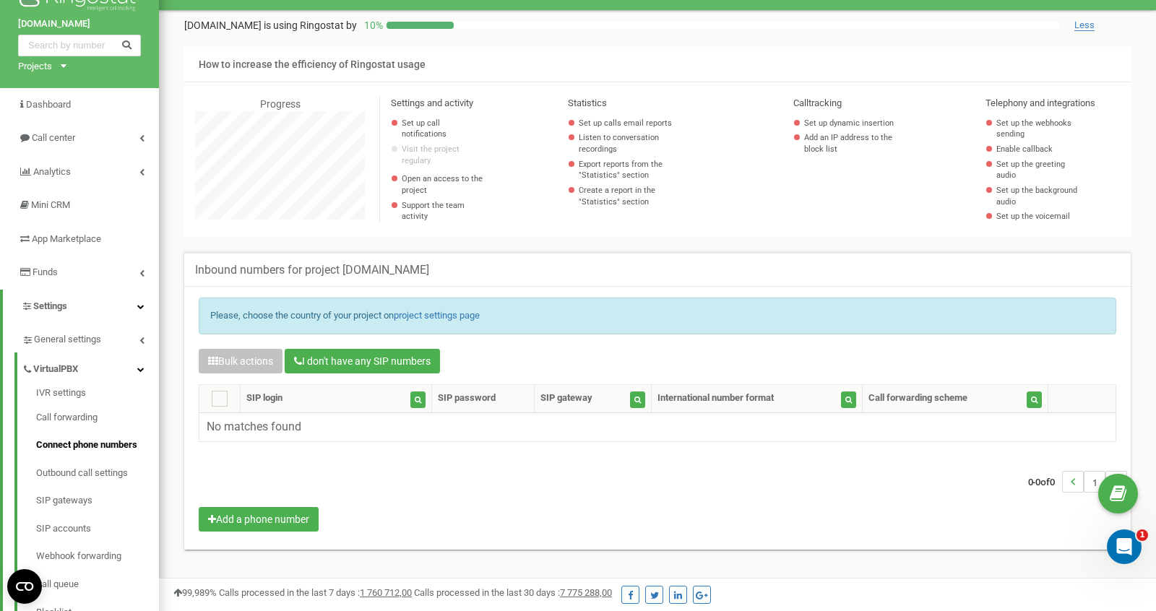
scroll to position [21, 0]
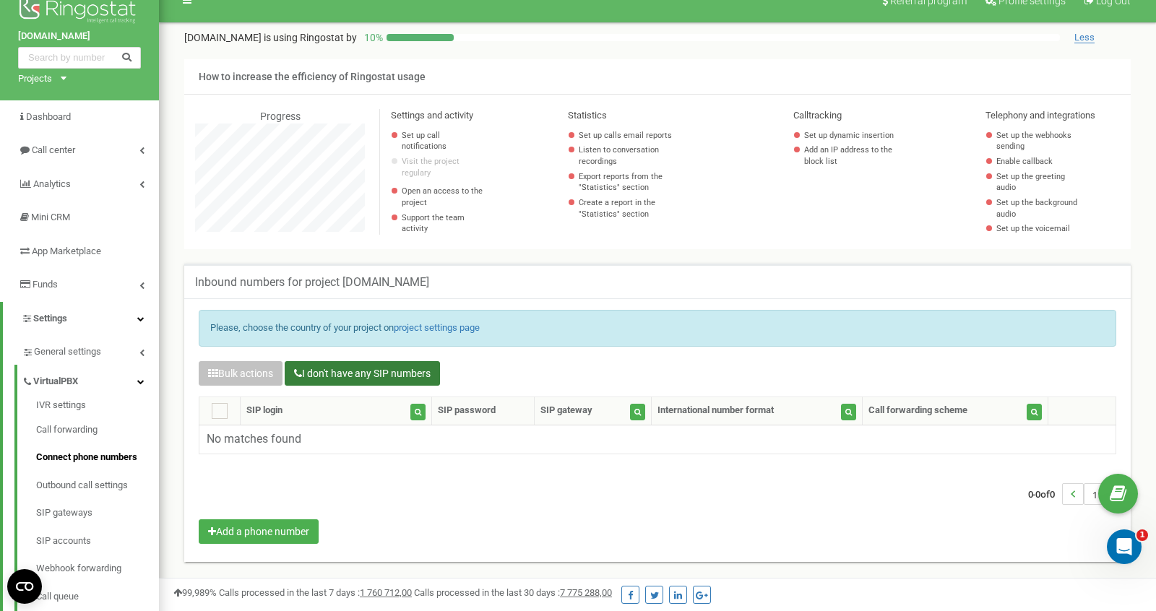
click at [379, 371] on button "I don't have any SIP numbers" at bounding box center [362, 373] width 155 height 25
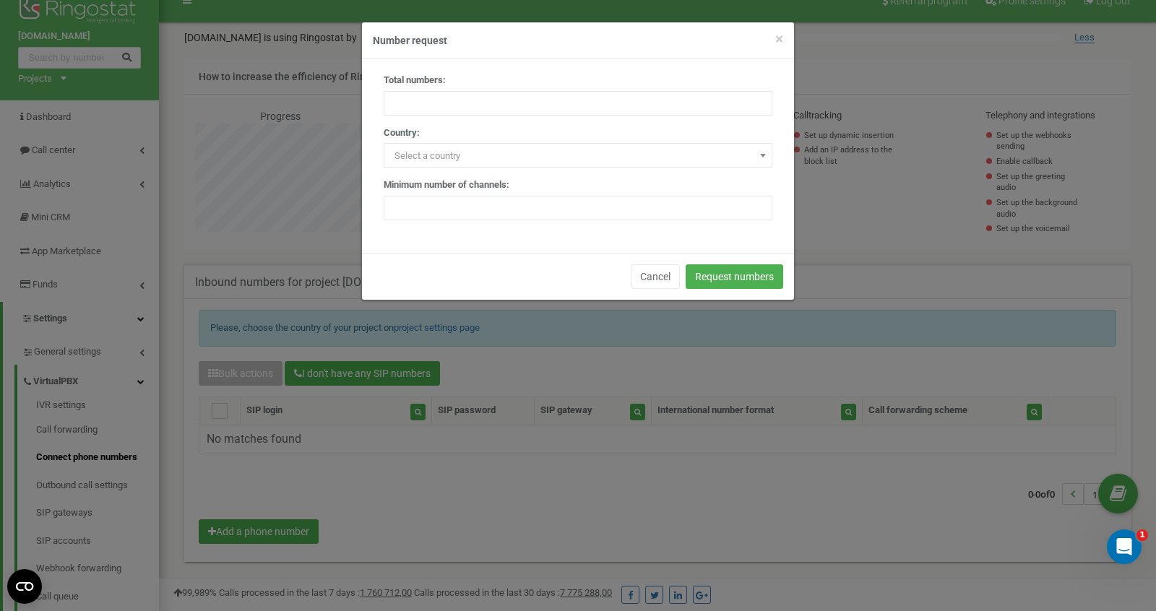
click at [546, 164] on span "Select a country" at bounding box center [578, 156] width 379 height 20
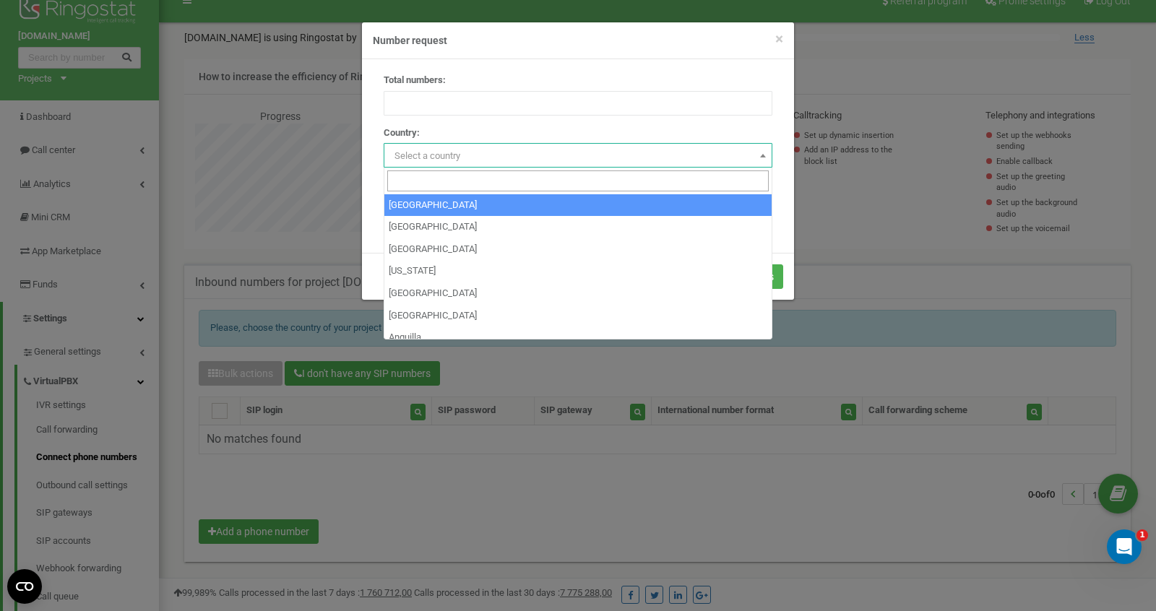
click at [736, 55] on div "× Close Number request" at bounding box center [578, 40] width 432 height 37
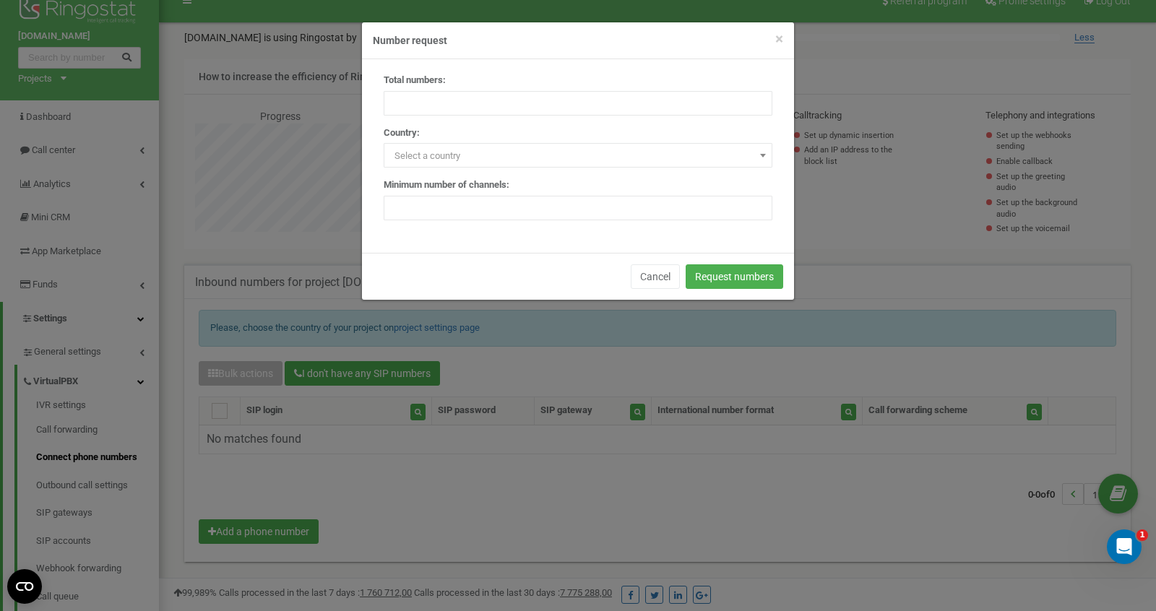
click at [788, 27] on div "× Close Number request" at bounding box center [578, 40] width 432 height 37
click at [781, 34] on span "×" at bounding box center [780, 38] width 8 height 17
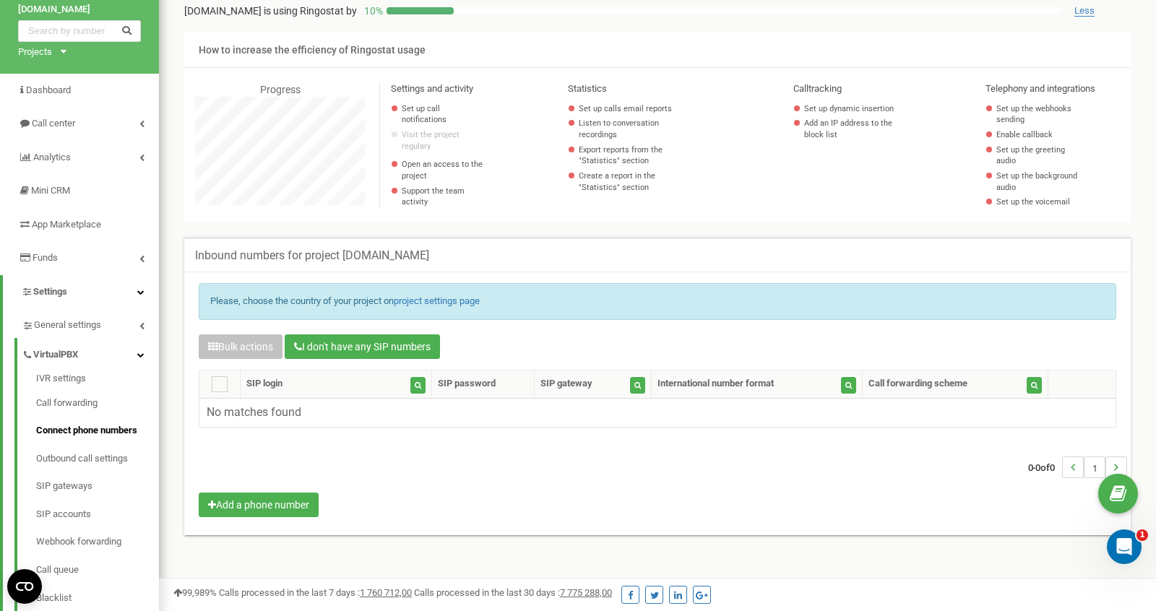
scroll to position [56, 0]
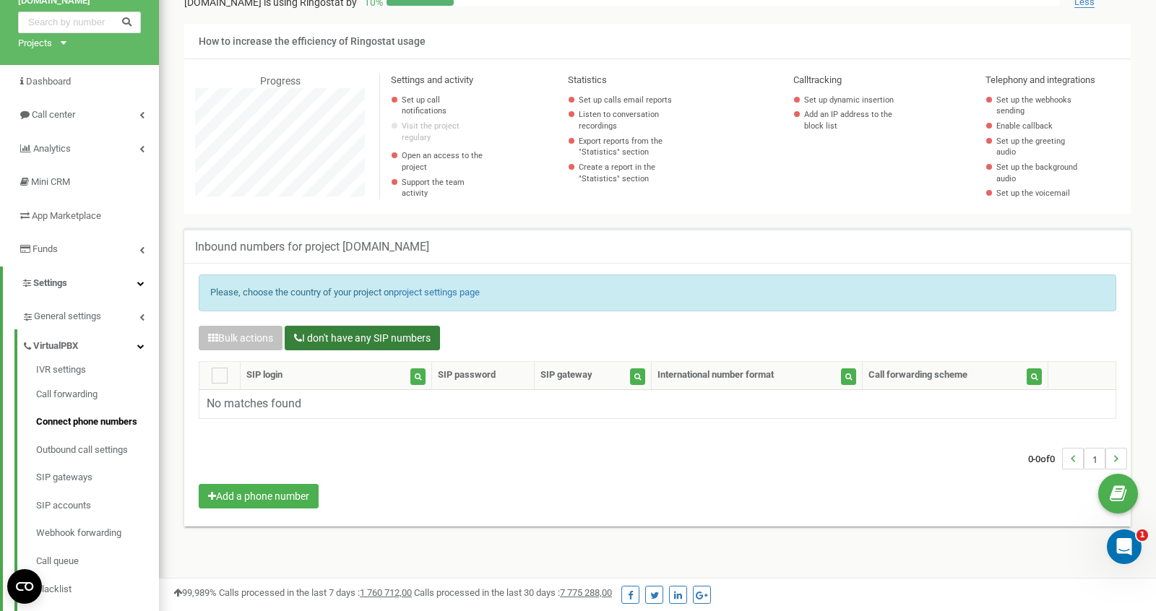
click at [382, 345] on button "I don't have any SIP numbers" at bounding box center [362, 338] width 155 height 25
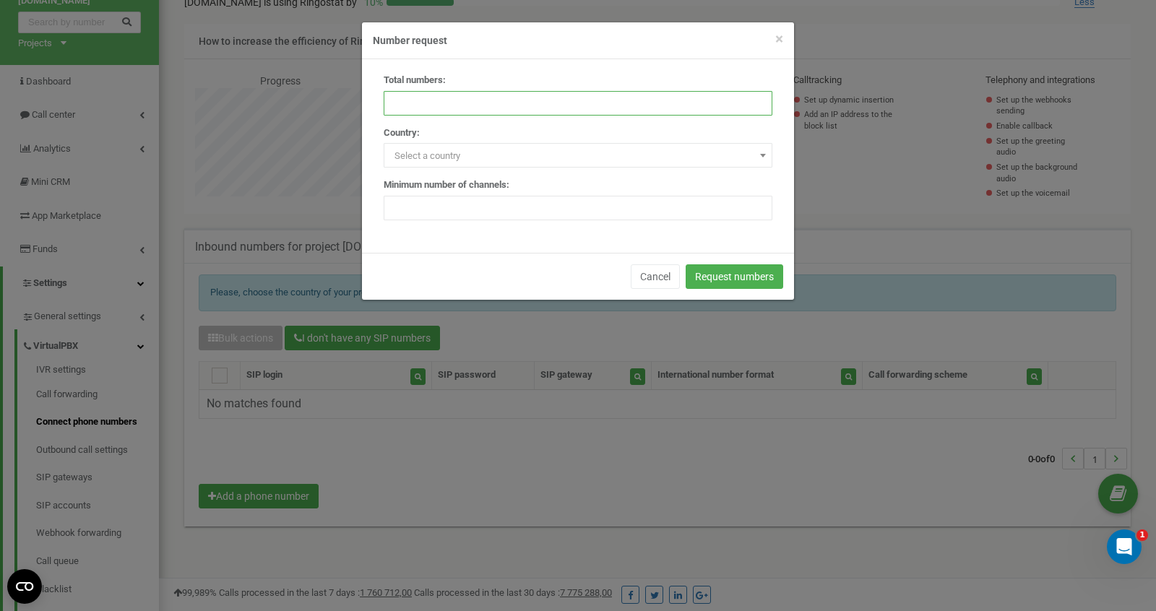
click at [465, 109] on input "number" at bounding box center [578, 103] width 389 height 25
type input "1"
click at [761, 97] on input "1" at bounding box center [578, 103] width 389 height 25
click at [515, 152] on span "Select a country" at bounding box center [578, 156] width 379 height 20
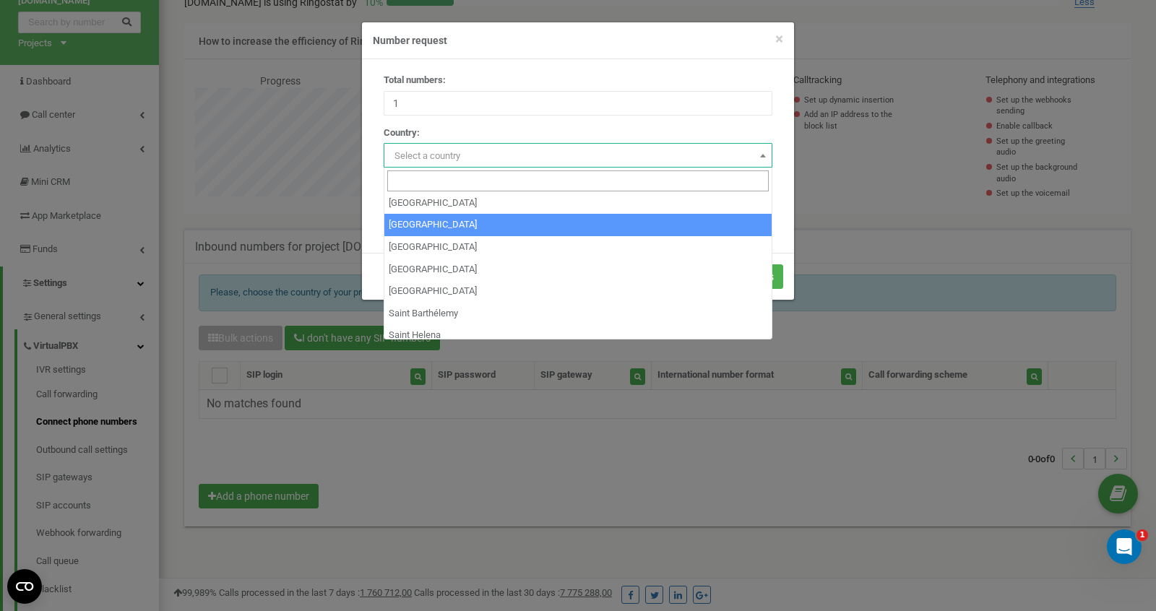
scroll to position [3961, 0]
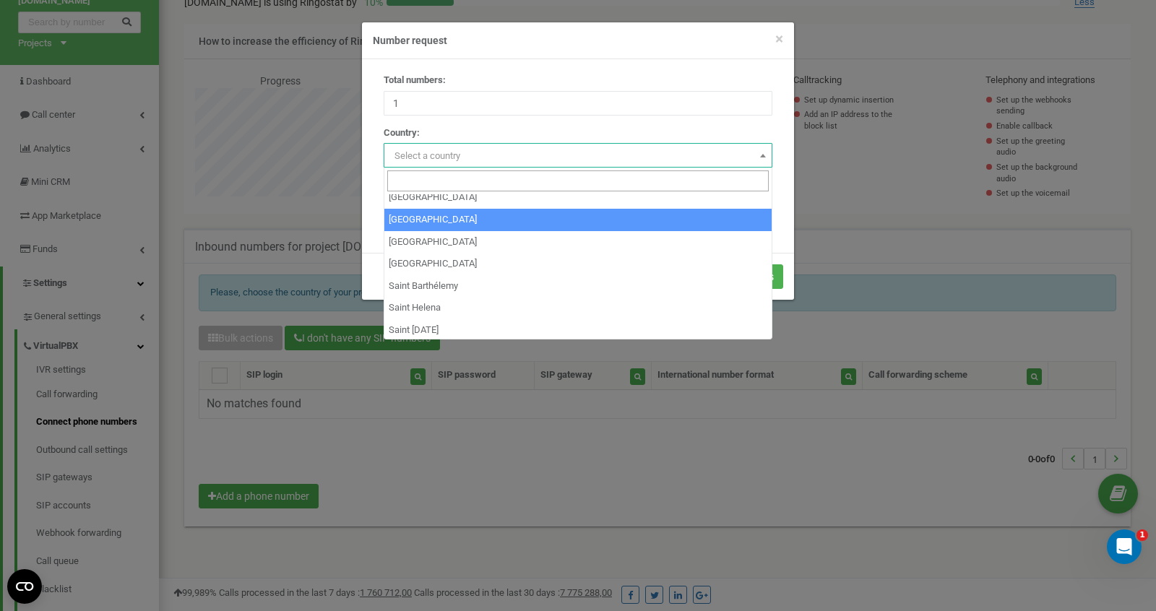
select select "RU"
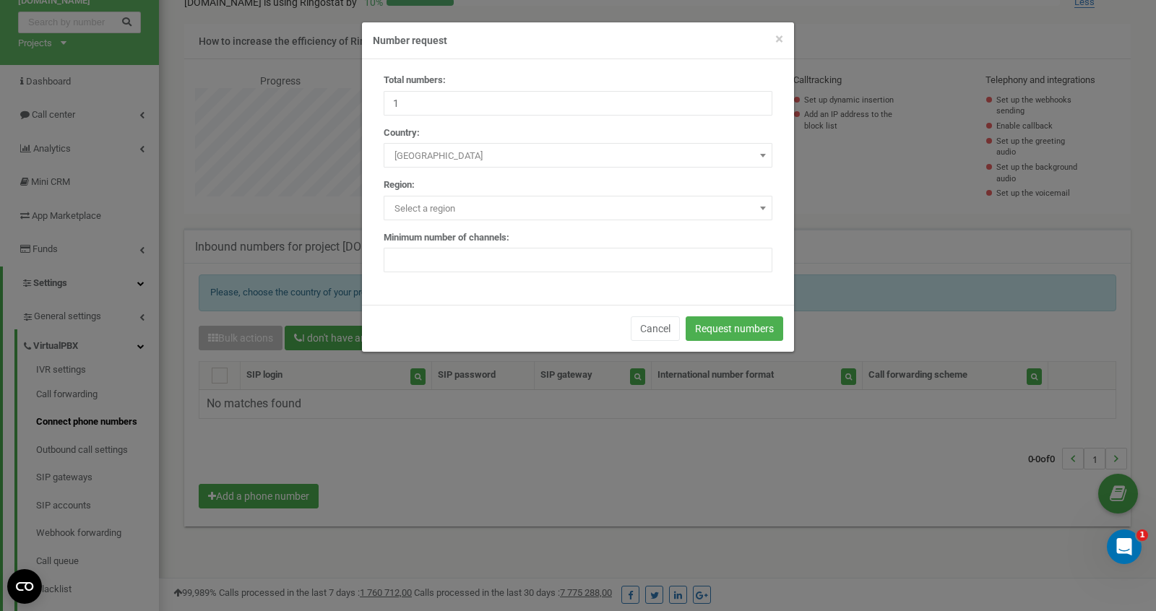
click at [507, 201] on span "Select a region" at bounding box center [578, 209] width 379 height 20
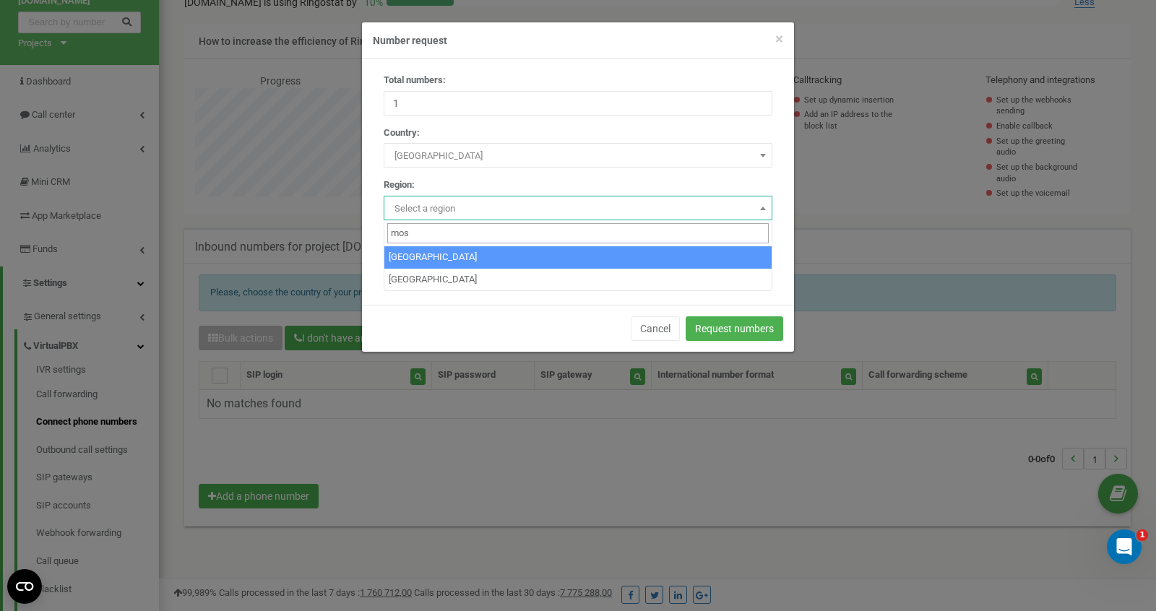
type input "mos"
select select "RU_MOW"
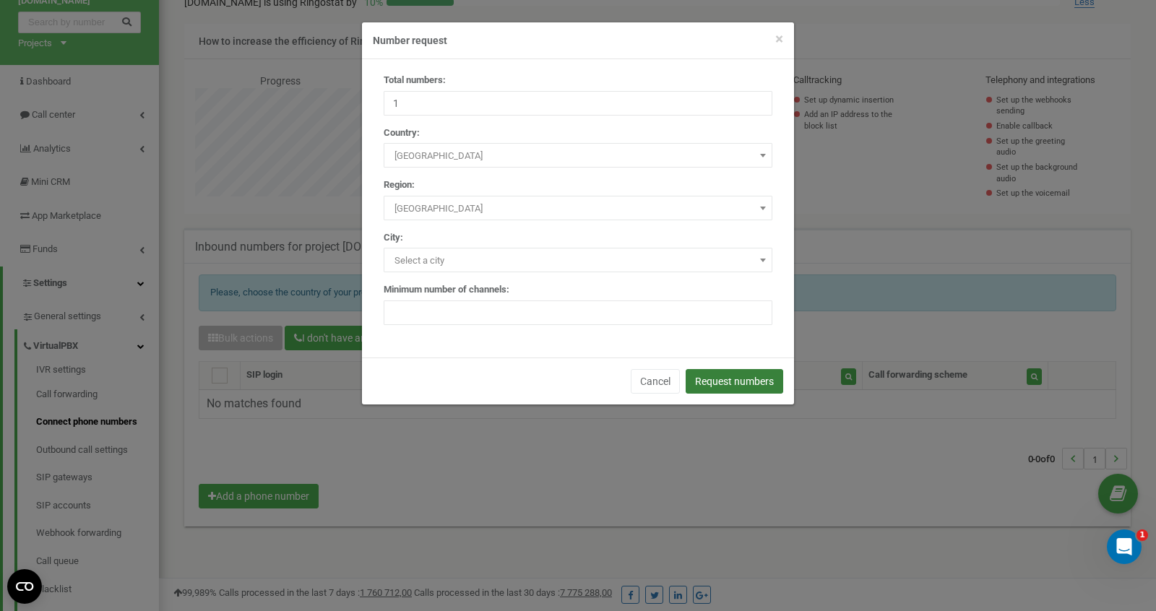
click at [735, 387] on button "Request numbers" at bounding box center [735, 381] width 98 height 25
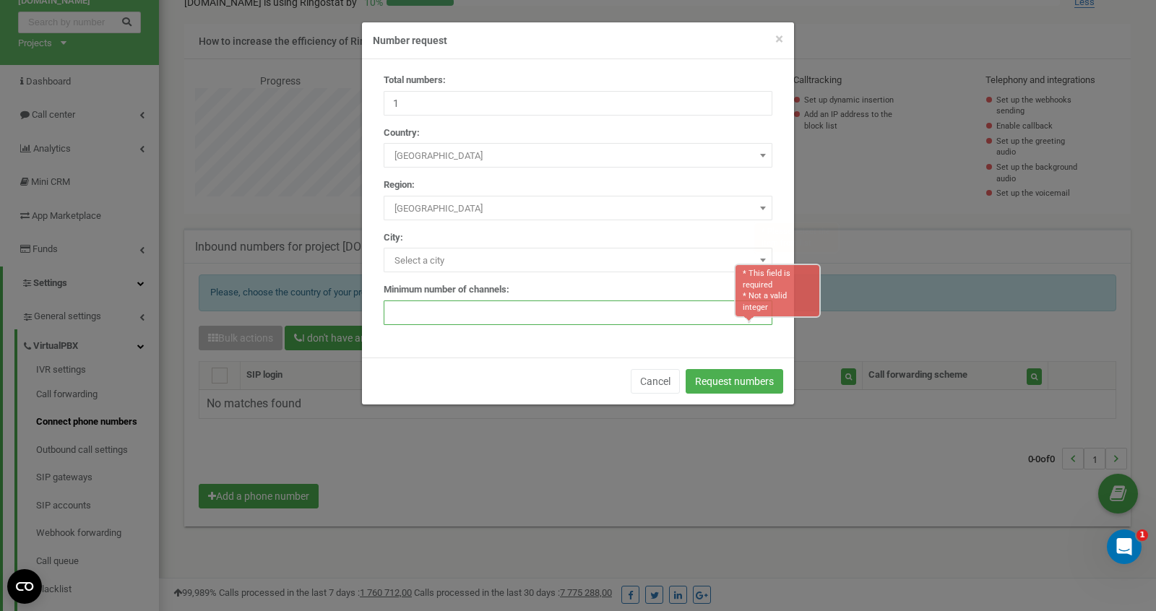
click at [639, 340] on div "Total numbers: 1 Country: Select a country Afghanistan Albania Algeria American…" at bounding box center [578, 208] width 432 height 299
click at [653, 312] on input "number" at bounding box center [578, 313] width 389 height 25
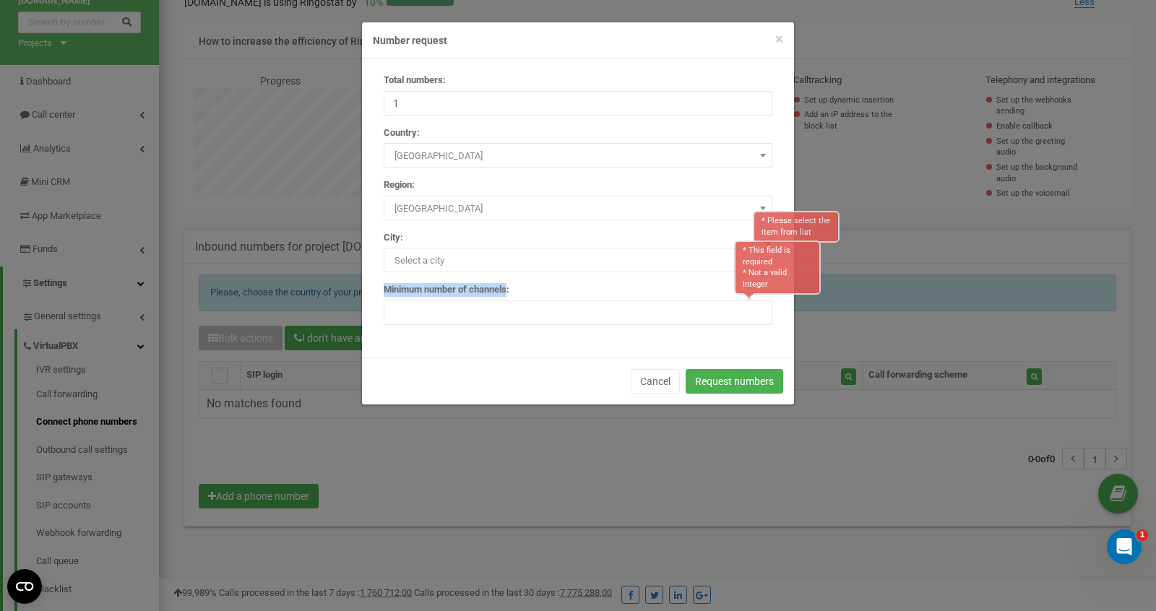
drag, startPoint x: 385, startPoint y: 287, endPoint x: 510, endPoint y: 292, distance: 125.1
click at [510, 292] on label "Minimum number of channels:" at bounding box center [447, 290] width 126 height 14
click at [501, 291] on label "Minimum number of channels:" at bounding box center [447, 290] width 126 height 14
drag, startPoint x: 512, startPoint y: 289, endPoint x: 381, endPoint y: 288, distance: 130.8
click at [381, 288] on div "Total numbers: 1 Country: Select a country Afghanistan Albania Algeria American…" at bounding box center [578, 208] width 432 height 299
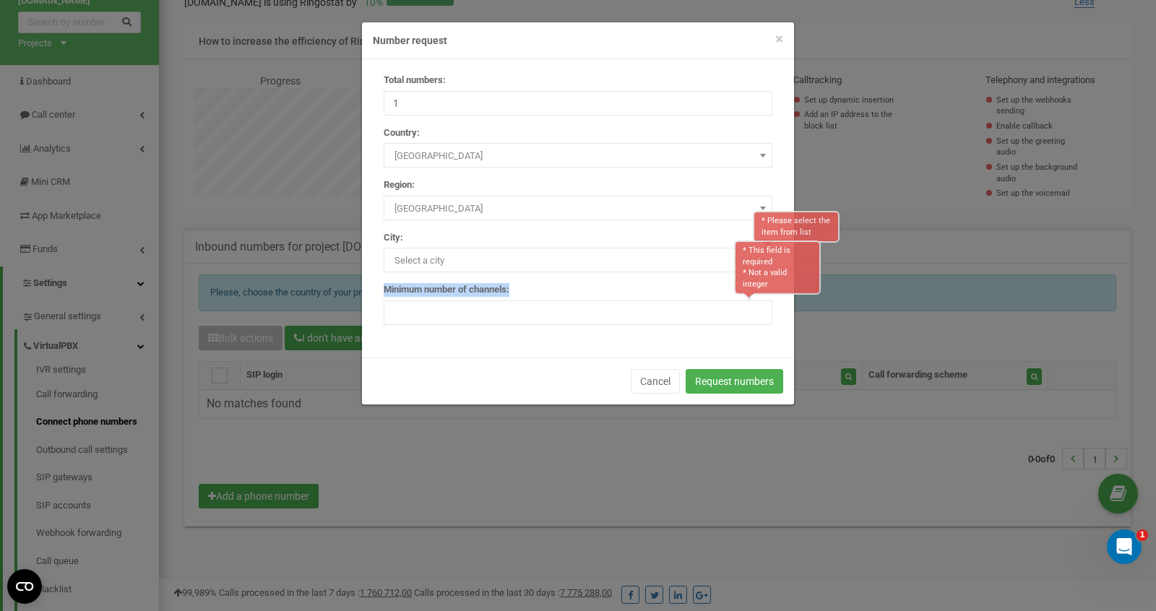
copy label "Minimum number of channels:"
click at [531, 314] on input "number" at bounding box center [578, 313] width 389 height 25
click at [755, 311] on input "1" at bounding box center [578, 313] width 389 height 25
click at [755, 310] on input "2" at bounding box center [578, 313] width 389 height 25
click at [755, 310] on input "3" at bounding box center [578, 313] width 389 height 25
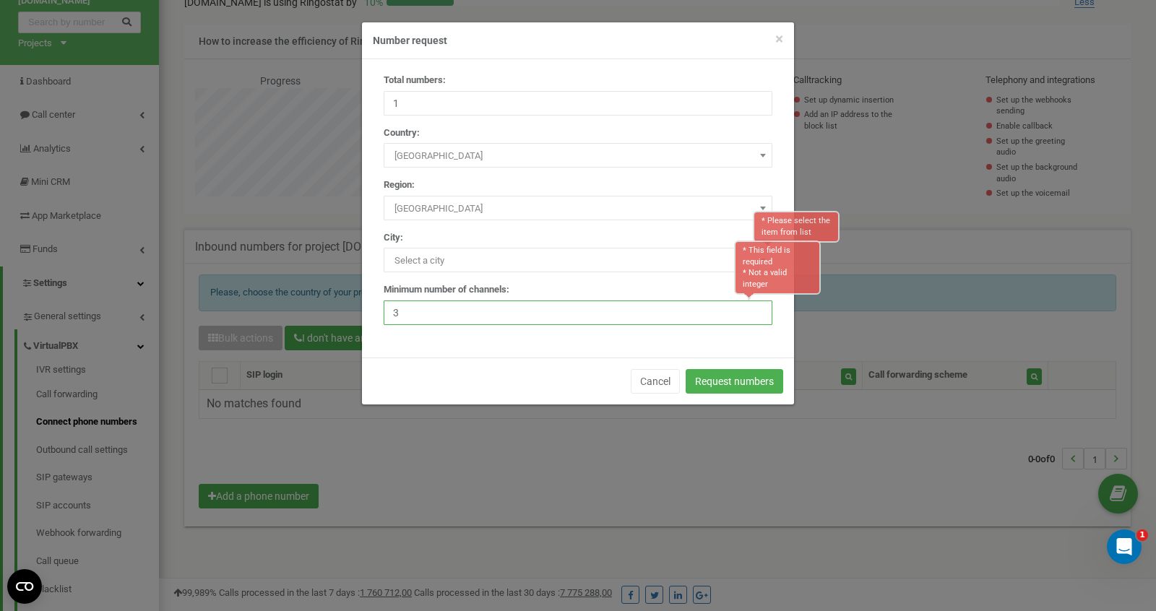
click at [760, 319] on input "3" at bounding box center [578, 313] width 389 height 25
click at [760, 315] on input "2" at bounding box center [578, 313] width 389 height 25
type input "1"
click at [760, 316] on input "1" at bounding box center [578, 313] width 389 height 25
click at [512, 356] on div "Total numbers: 1 Country: Select a country Afghanistan Albania Algeria American…" at bounding box center [578, 208] width 432 height 299
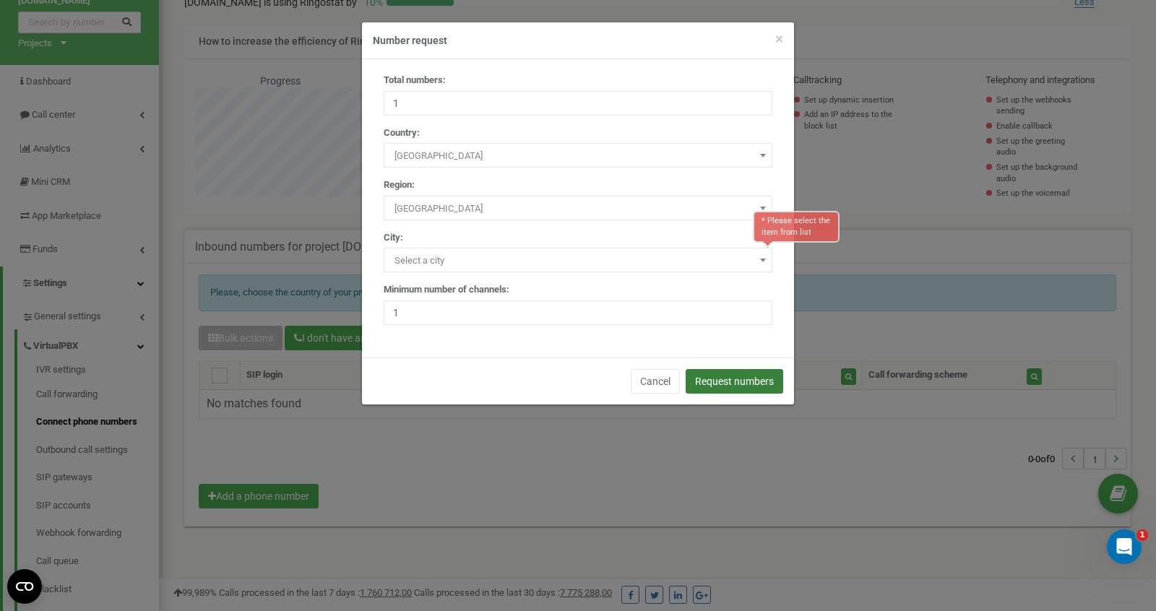
click at [751, 382] on button "Request numbers" at bounding box center [735, 381] width 98 height 25
click at [733, 257] on span "Select a city" at bounding box center [578, 261] width 379 height 20
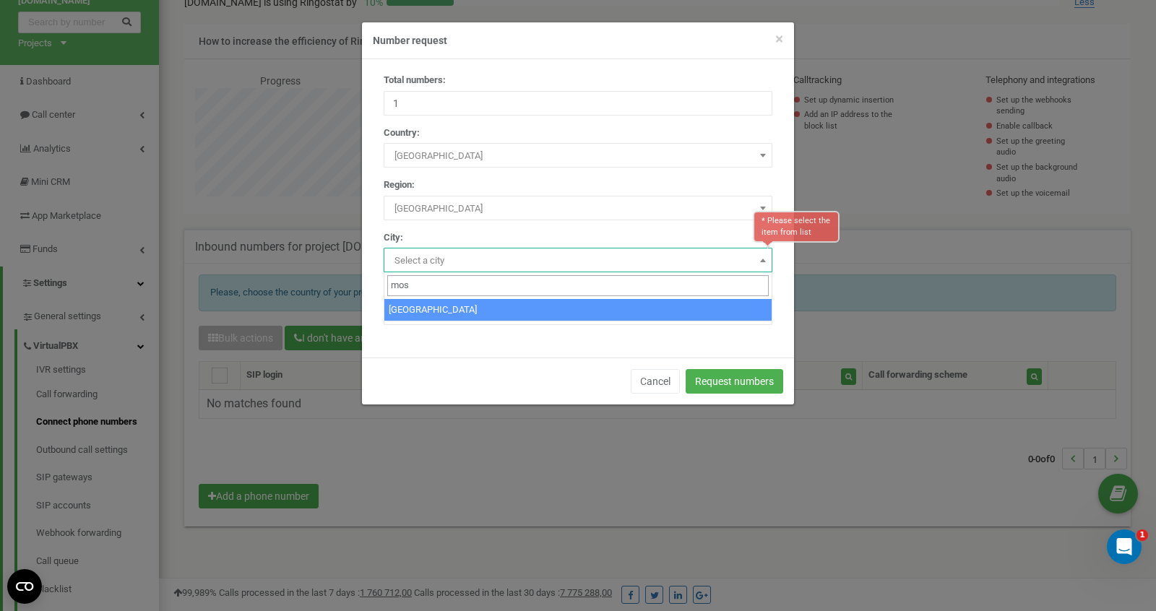
type input "mos"
select select "524901"
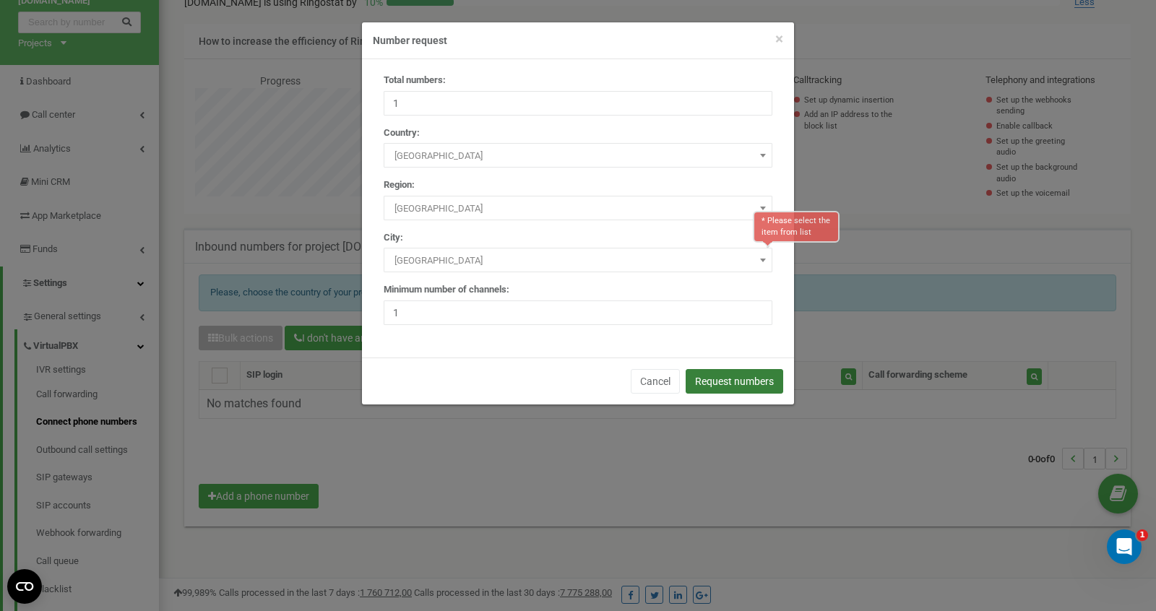
click at [742, 382] on button "Request numbers" at bounding box center [735, 381] width 98 height 25
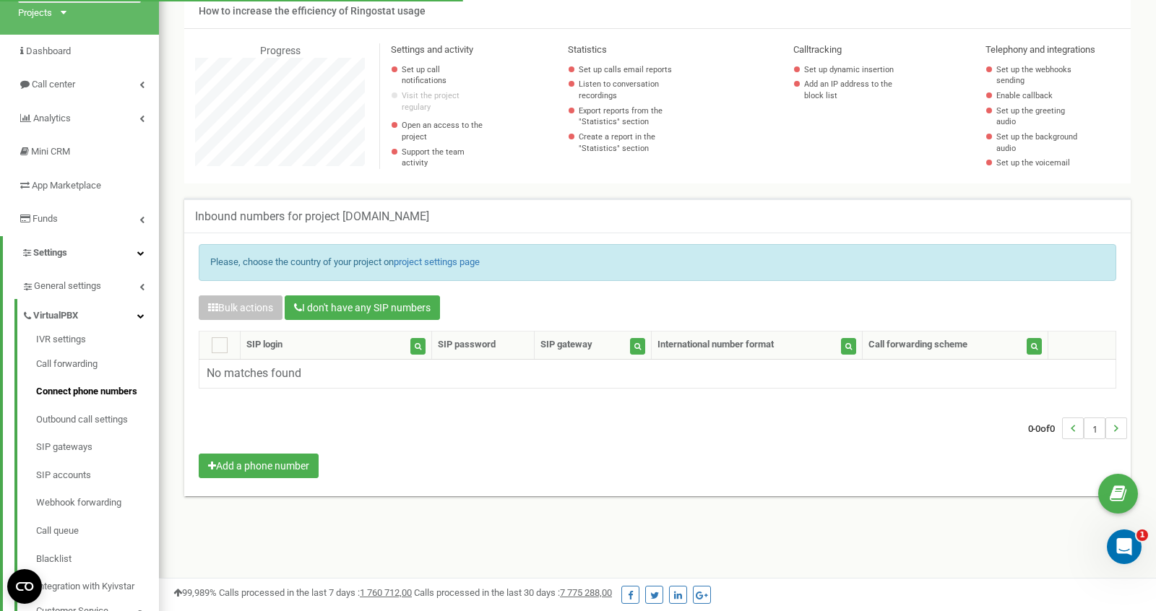
scroll to position [105, 0]
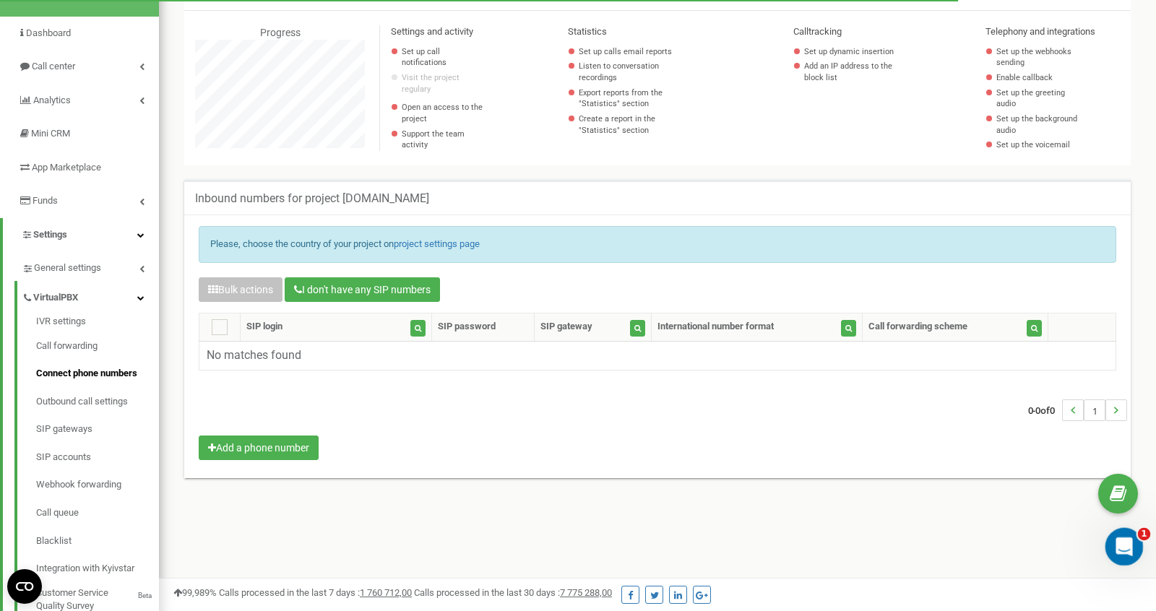
click at [1114, 536] on div "Открыть службу сообщений Intercom" at bounding box center [1123, 545] width 48 height 48
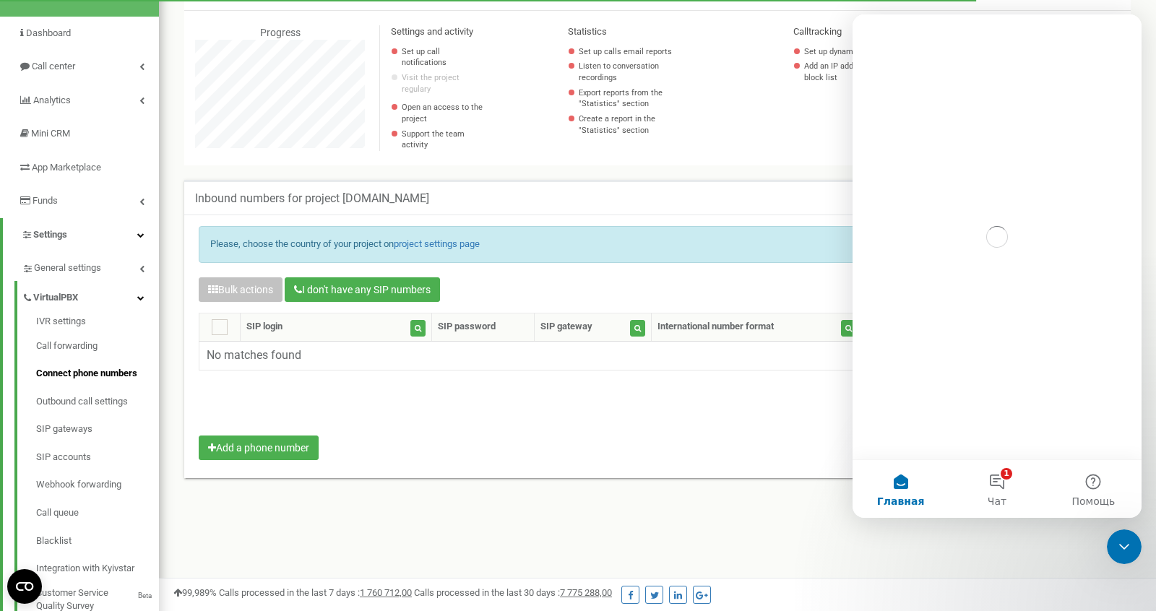
scroll to position [0, 0]
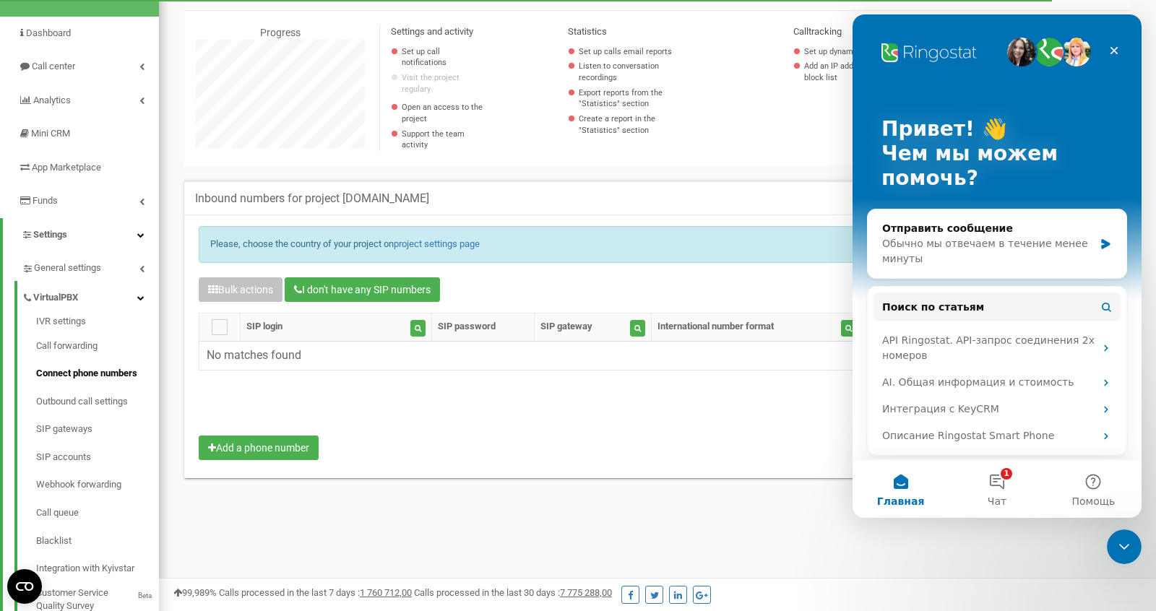
click at [672, 385] on div "0-0 of 0 1" at bounding box center [658, 410] width 940 height 51
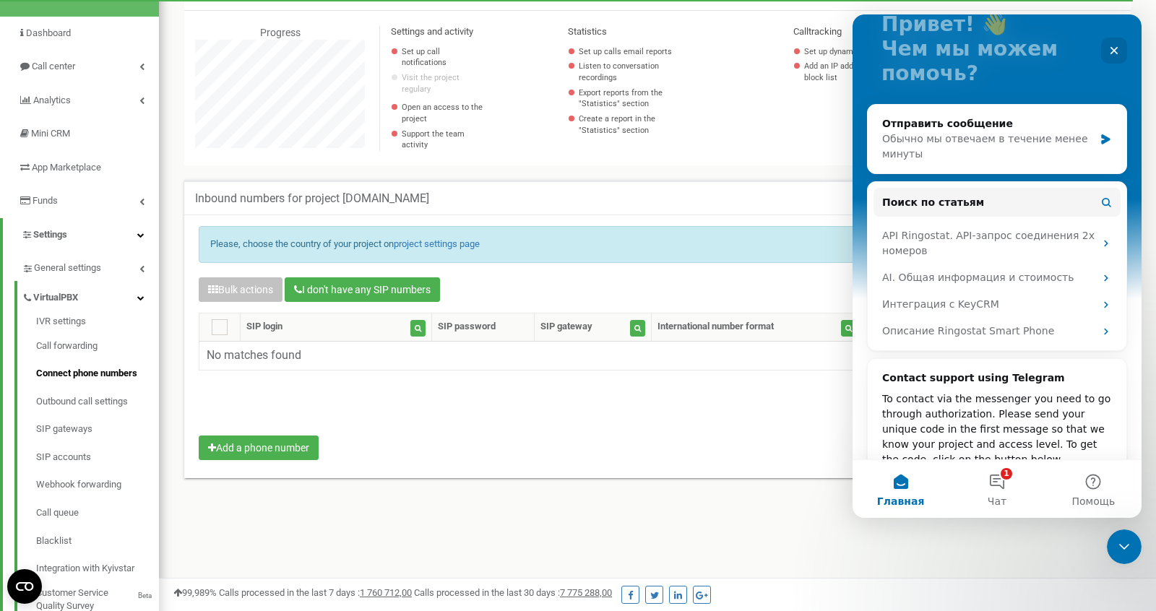
scroll to position [177, 0]
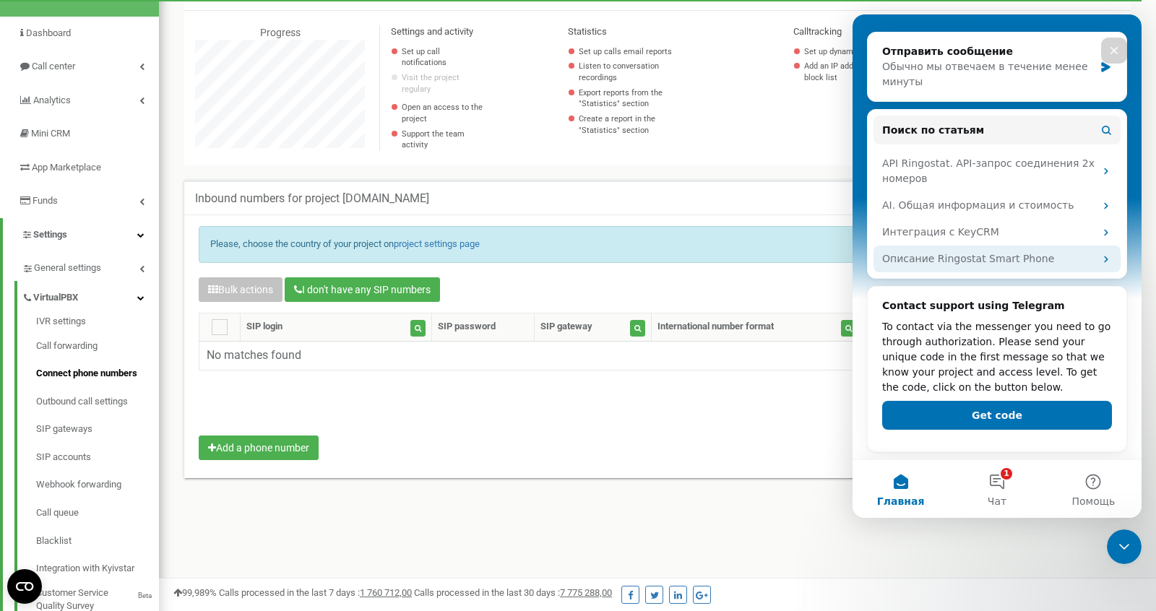
click at [1008, 266] on div "Описание Ringostat Smart Phone" at bounding box center [988, 259] width 212 height 15
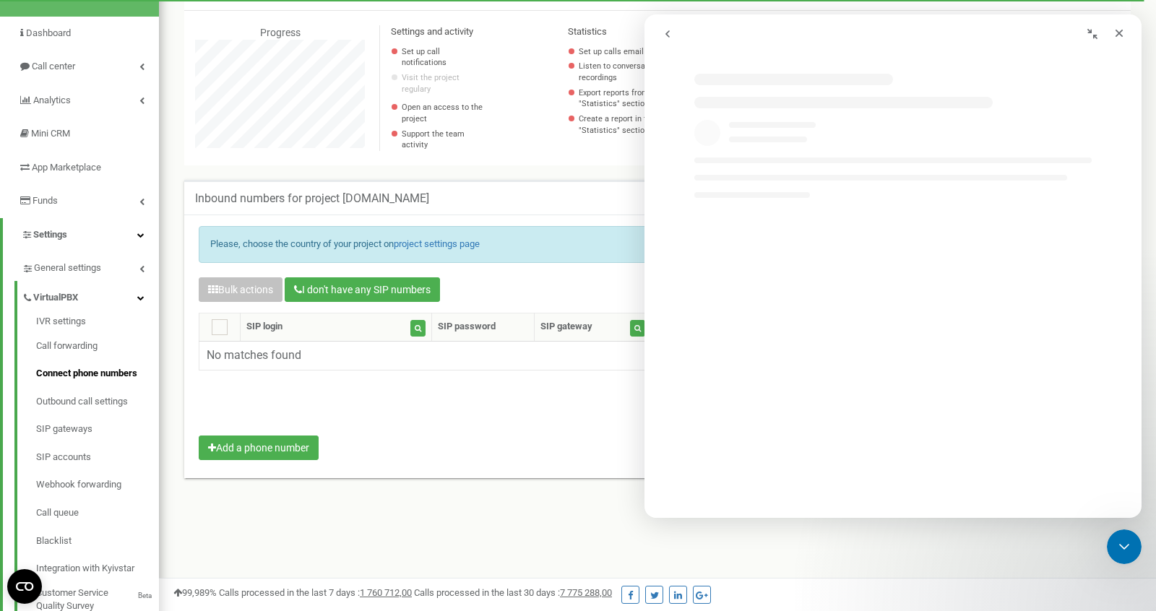
scroll to position [0, 0]
select select "ru"
click at [1116, 35] on icon "Закрыть" at bounding box center [1120, 33] width 12 height 12
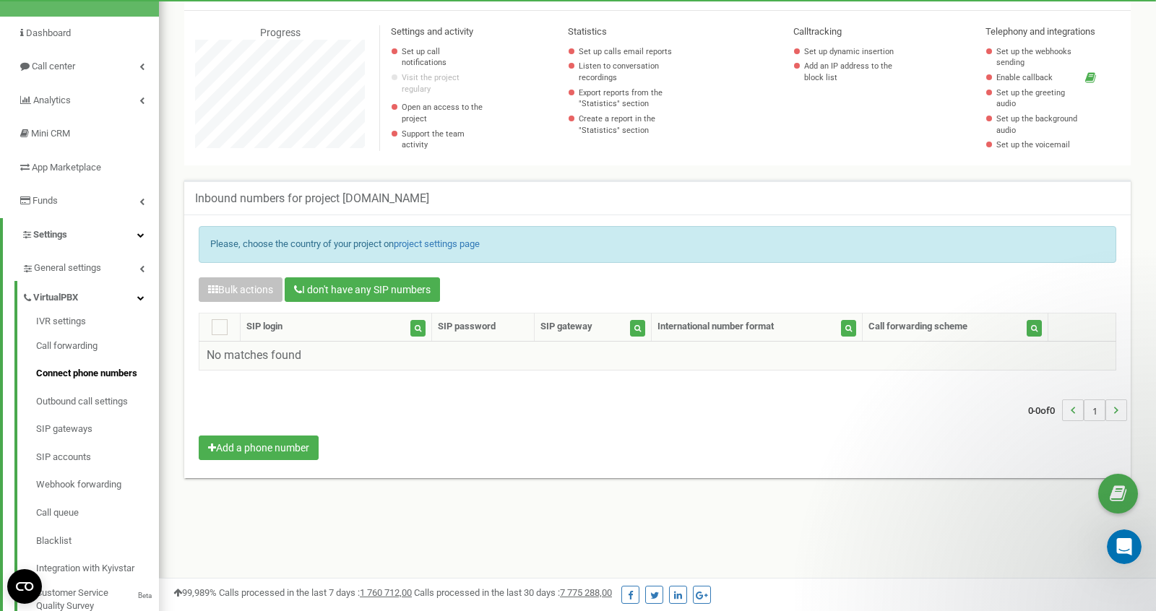
scroll to position [0, 0]
select select "ru"
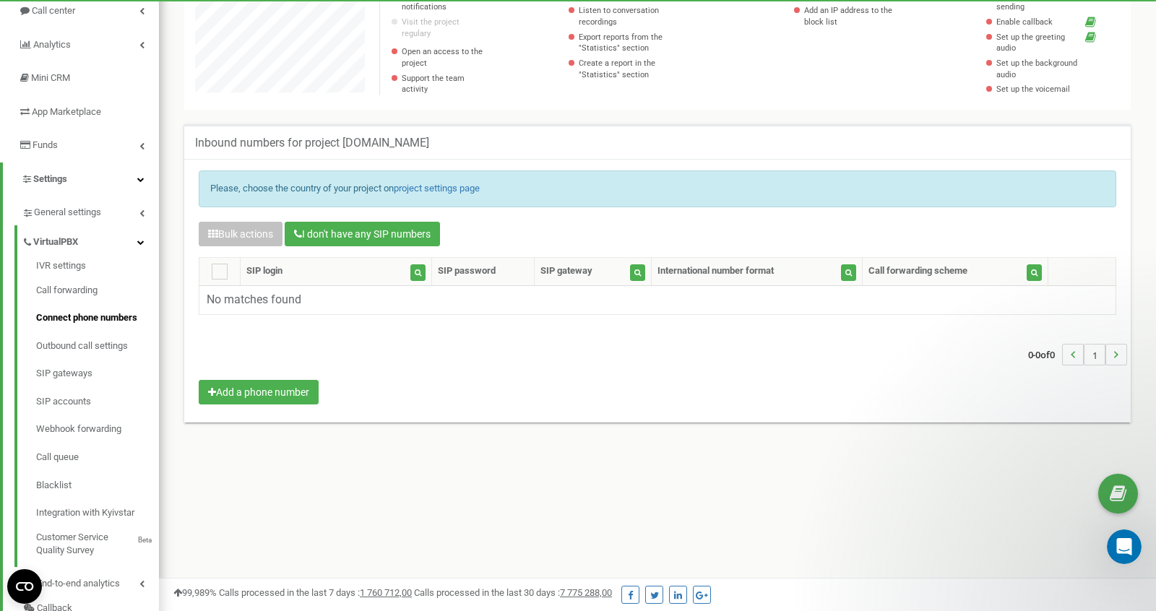
scroll to position [163, 0]
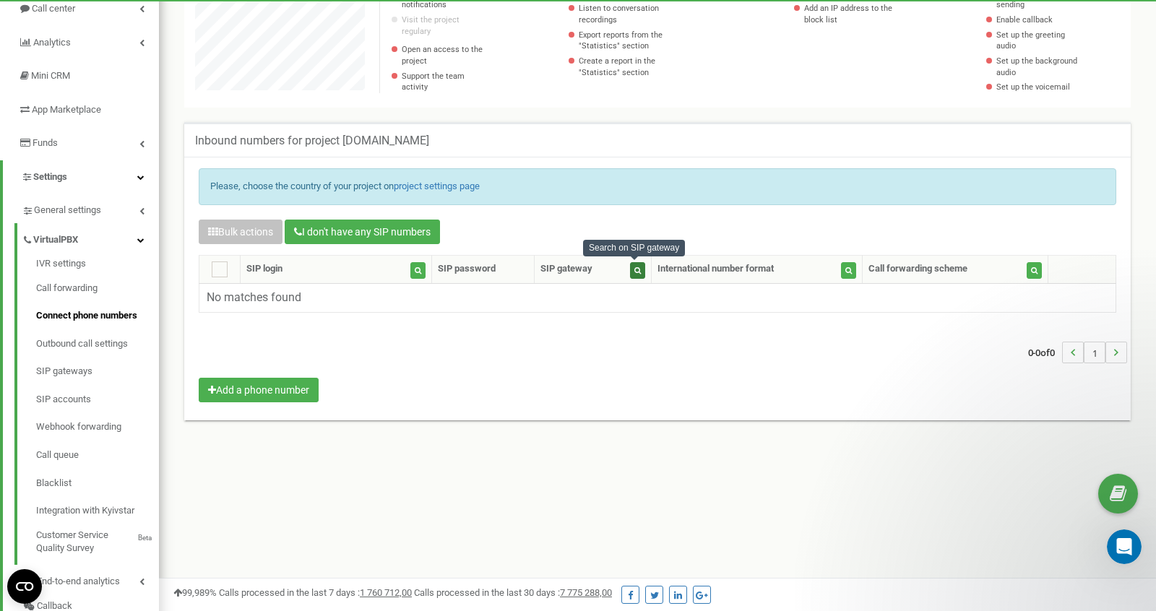
click at [630, 274] on button "button" at bounding box center [637, 270] width 15 height 17
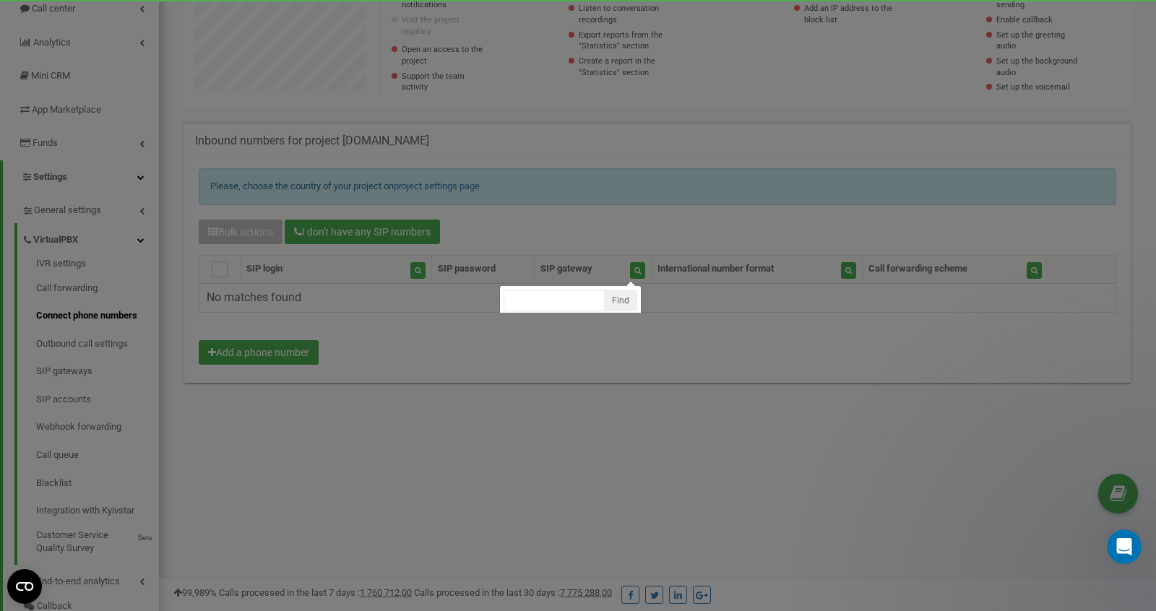
click at [600, 403] on div at bounding box center [578, 270] width 1156 height 867
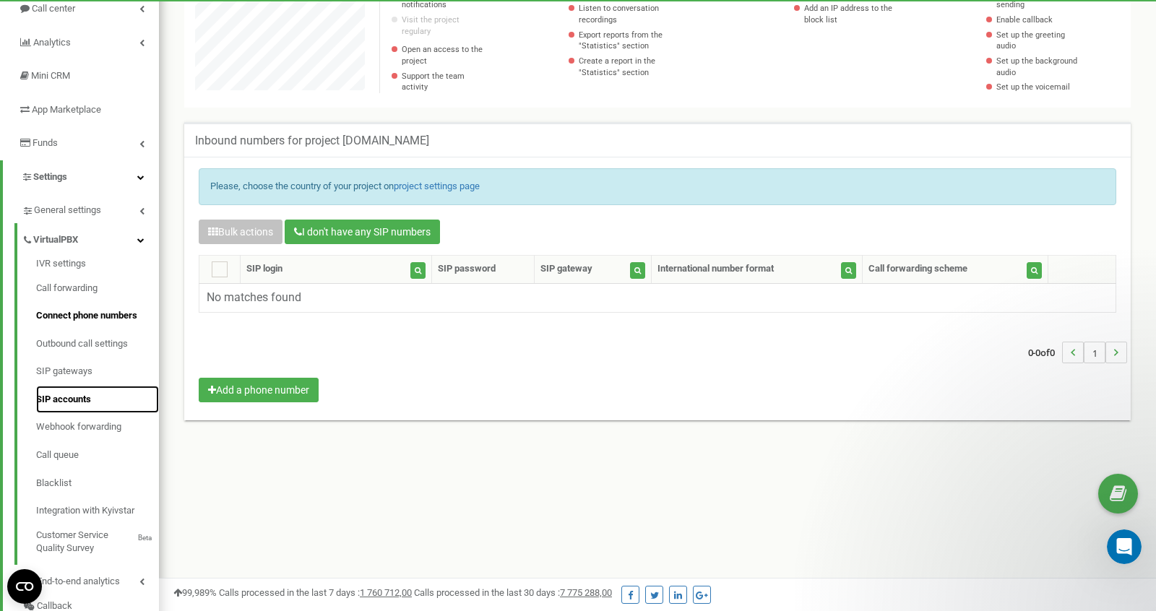
click at [65, 387] on link "SIP accounts" at bounding box center [97, 400] width 123 height 28
click at [74, 375] on link "SIP gateways" at bounding box center [97, 372] width 123 height 28
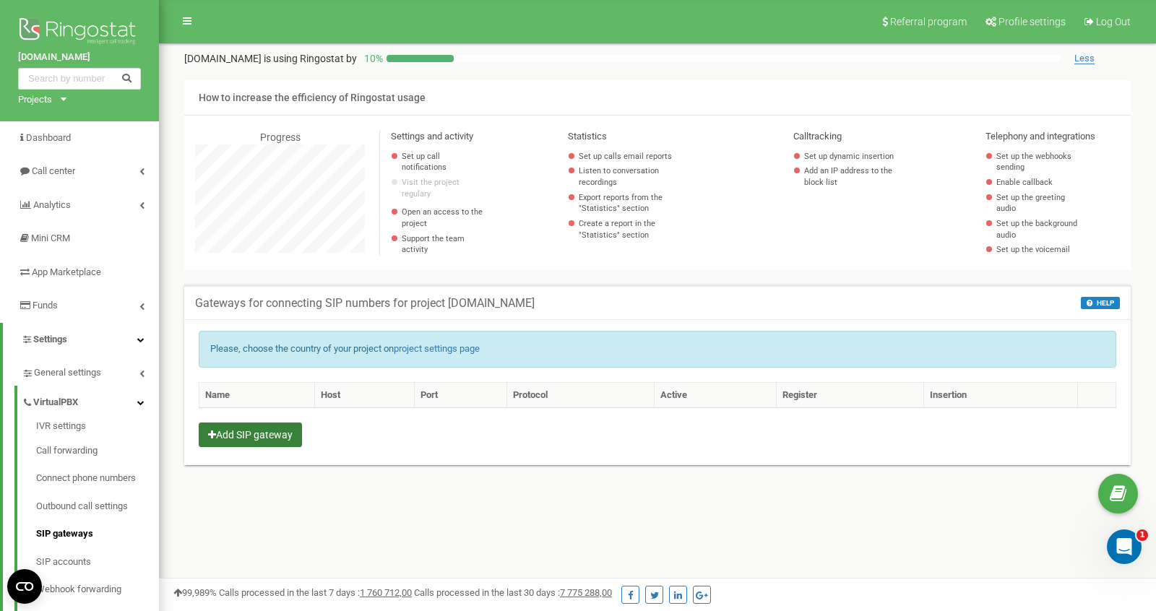
click at [246, 424] on button "Add SIP gateway" at bounding box center [250, 435] width 103 height 25
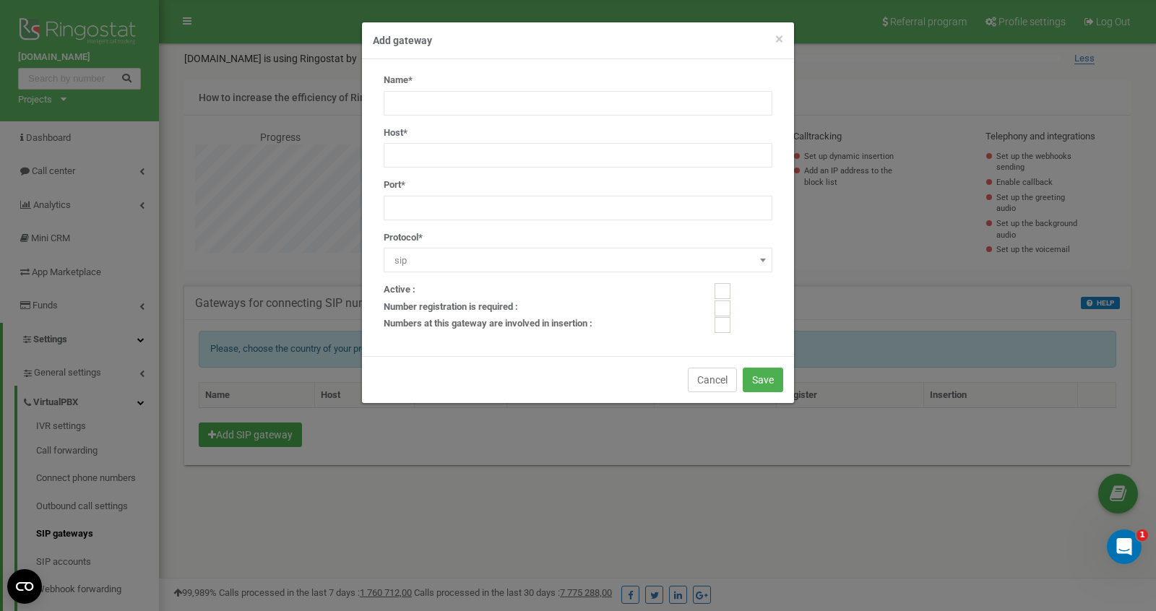
click at [699, 374] on button "Cancel" at bounding box center [712, 380] width 49 height 25
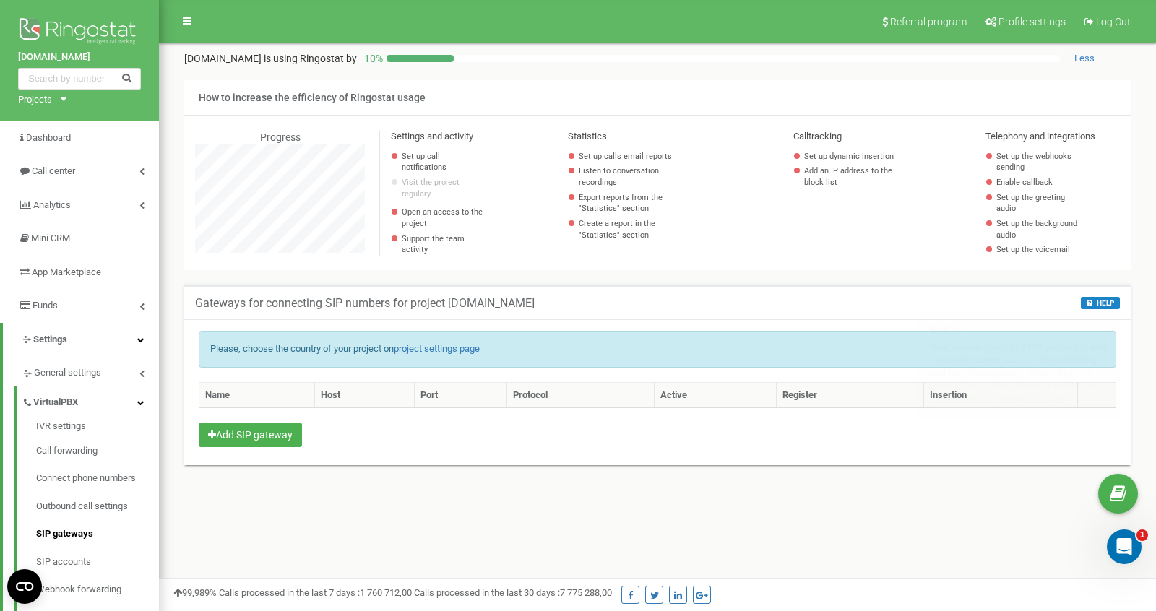
click at [1095, 302] on button "HELP" at bounding box center [1100, 303] width 39 height 12
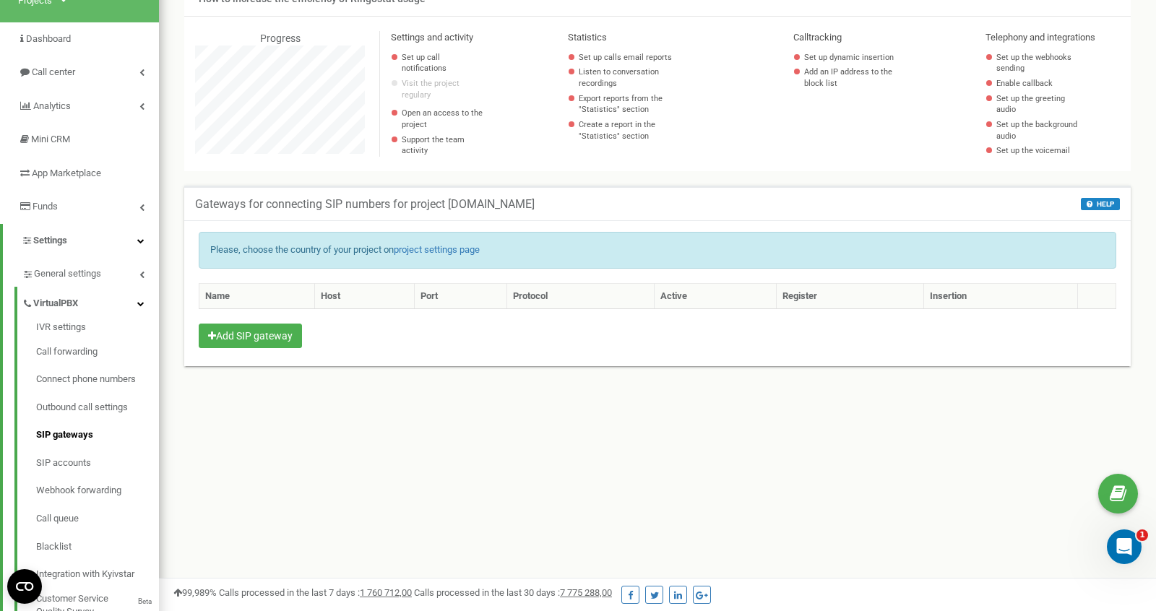
scroll to position [101, 0]
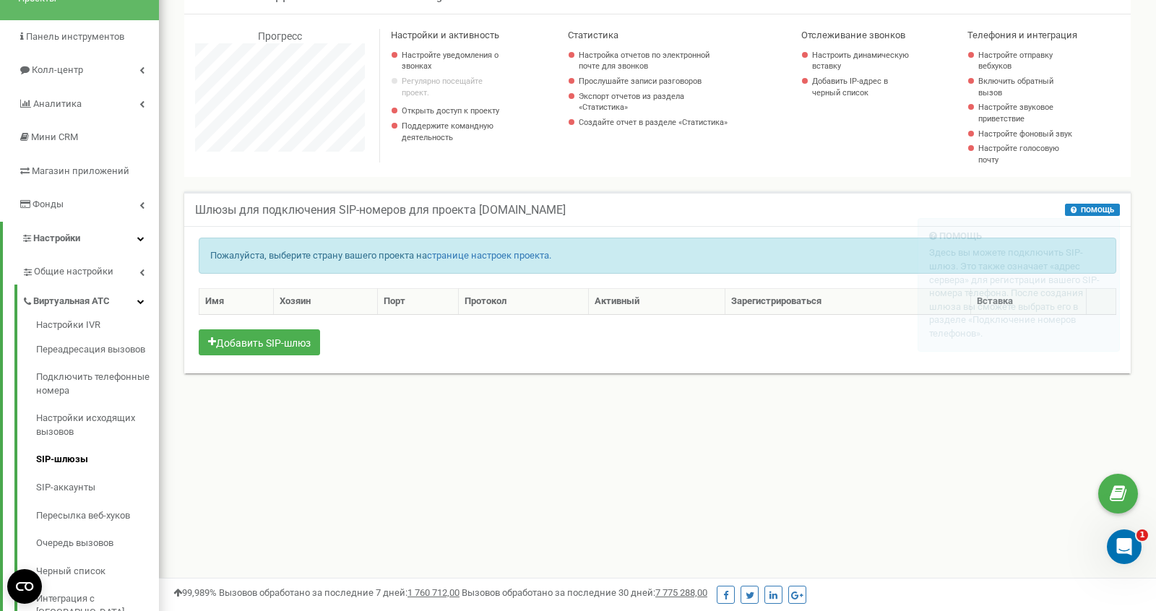
click at [1091, 214] on font "ПОМОЩЬ" at bounding box center [1097, 210] width 33 height 8
click at [566, 392] on div "Шлюзы для подключения SIP-номеров для проекта [DOMAIN_NAME] ПОМОЩЬ ПОМОЩЬ Здесь…" at bounding box center [657, 292] width 968 height 200
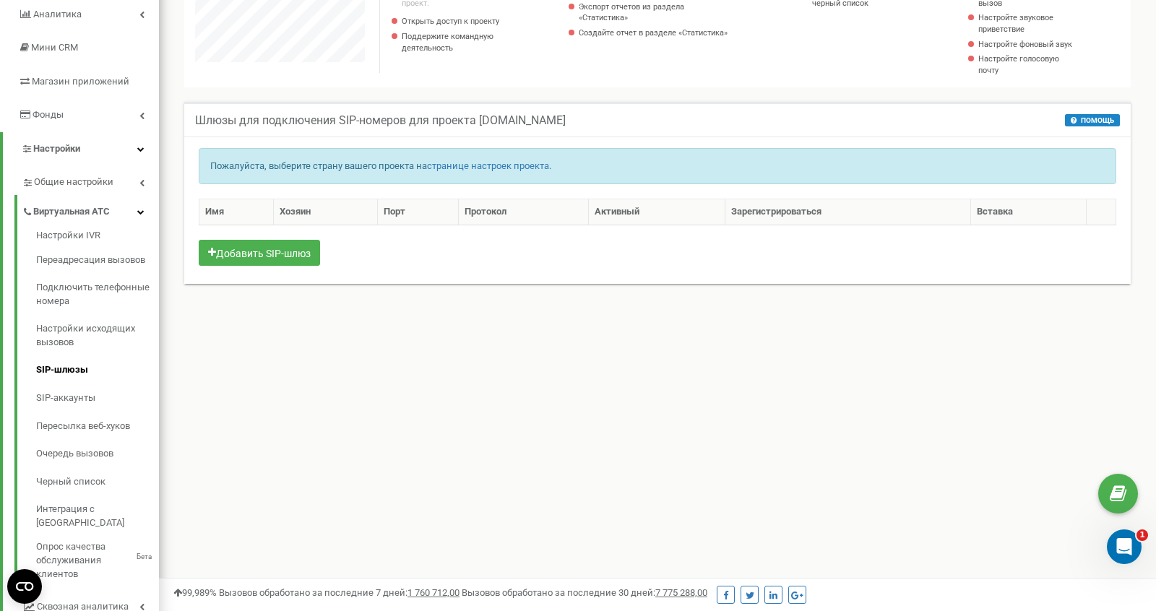
scroll to position [193, 0]
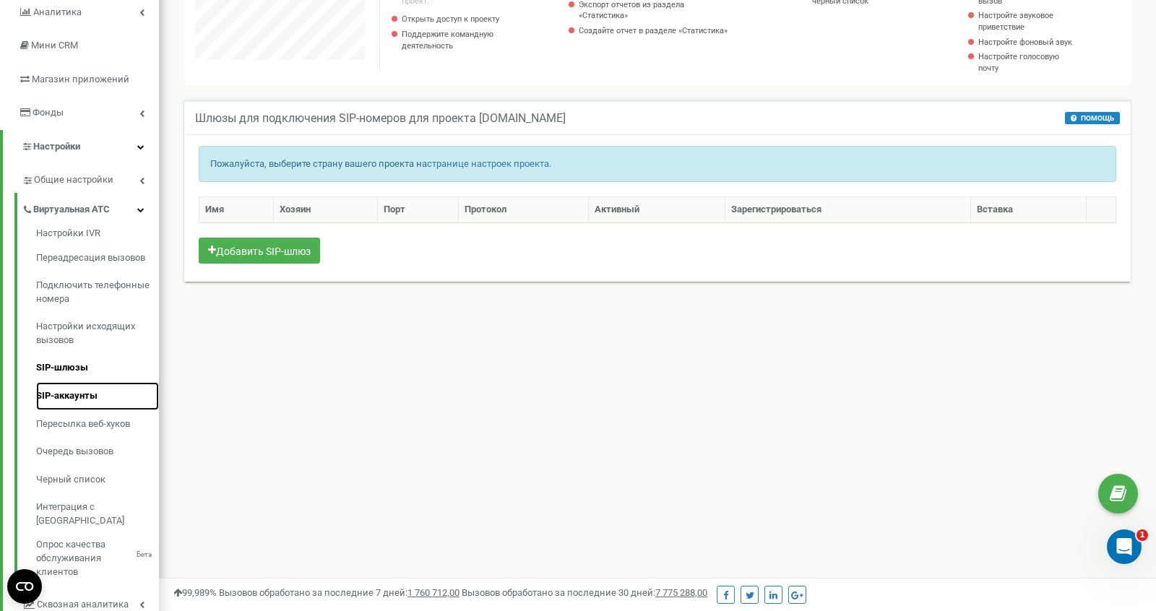
click at [76, 403] on link "SIP-аккаунты" at bounding box center [97, 396] width 123 height 28
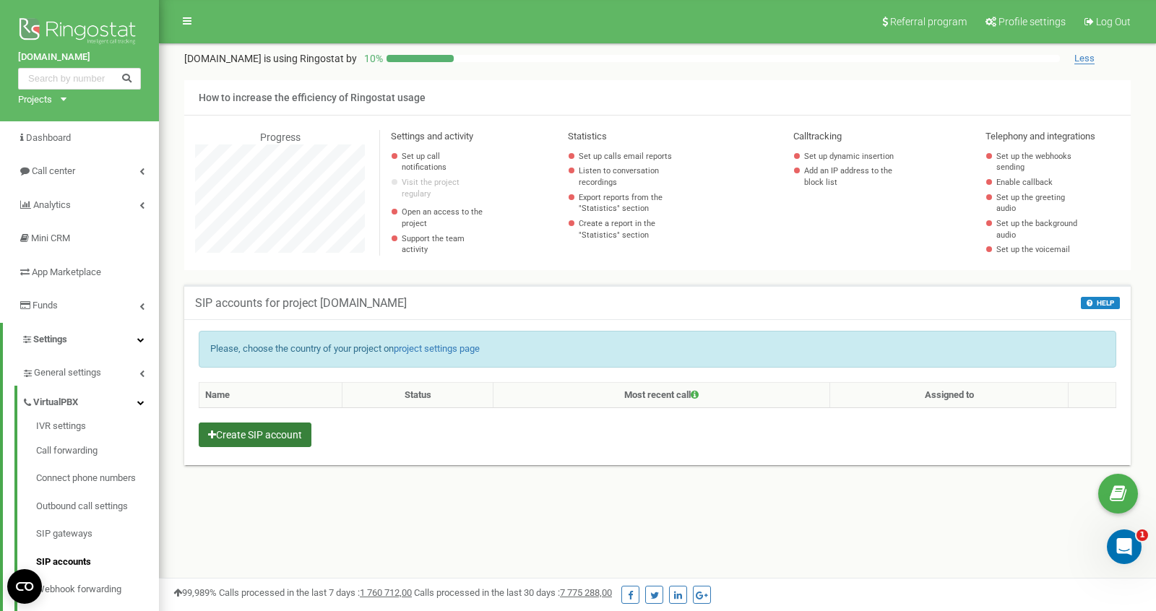
click at [288, 438] on button "Create SIP account" at bounding box center [255, 435] width 113 height 25
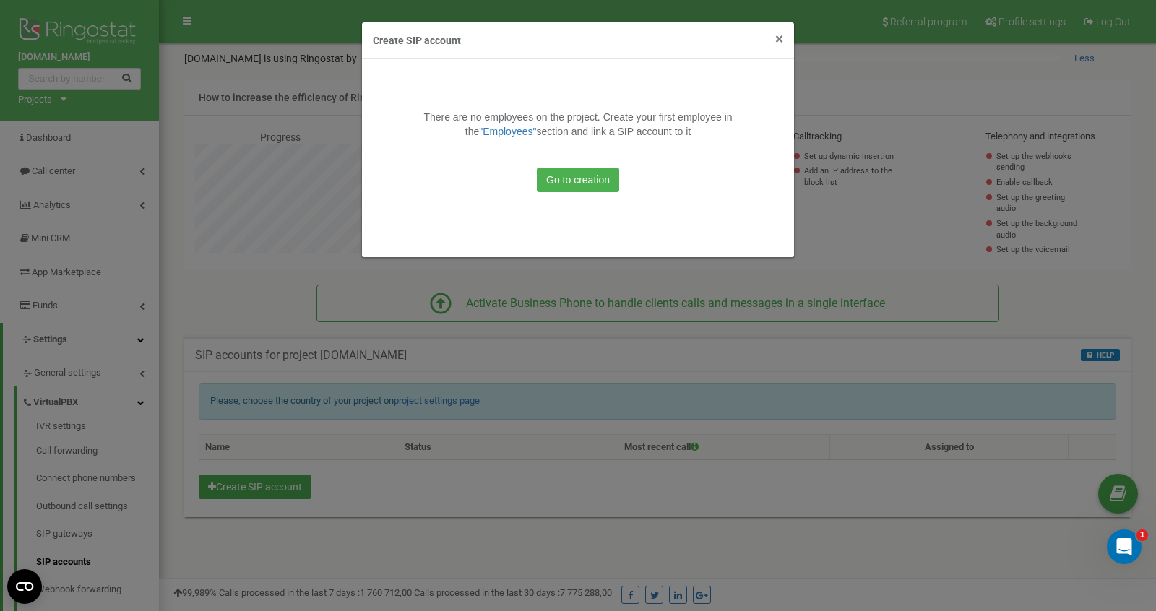
click at [776, 45] on span "×" at bounding box center [780, 38] width 8 height 17
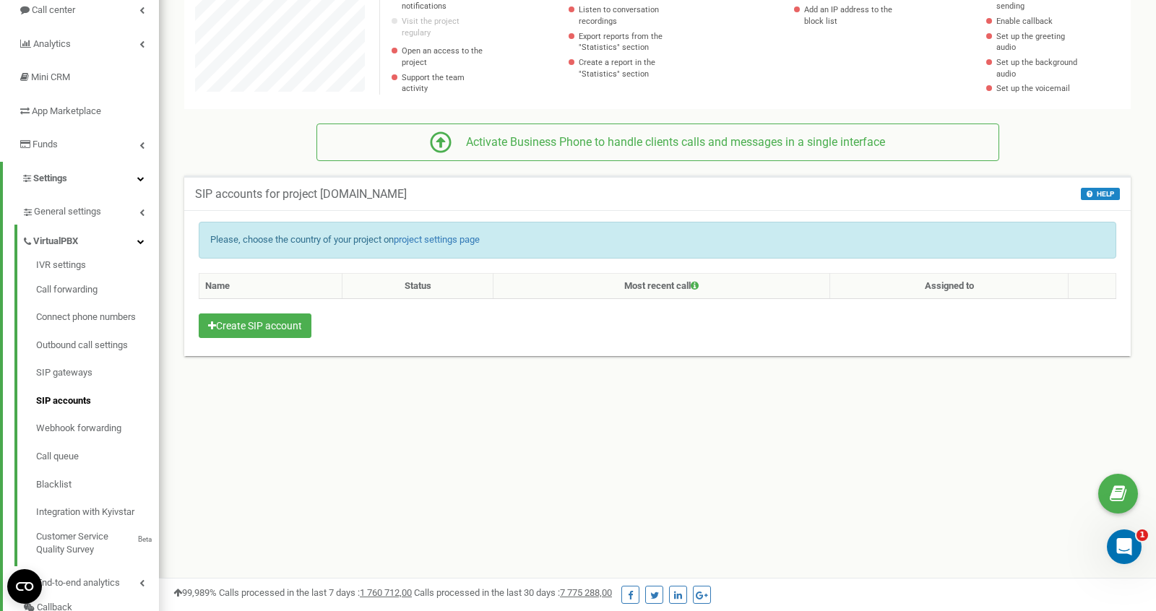
scroll to position [166, 0]
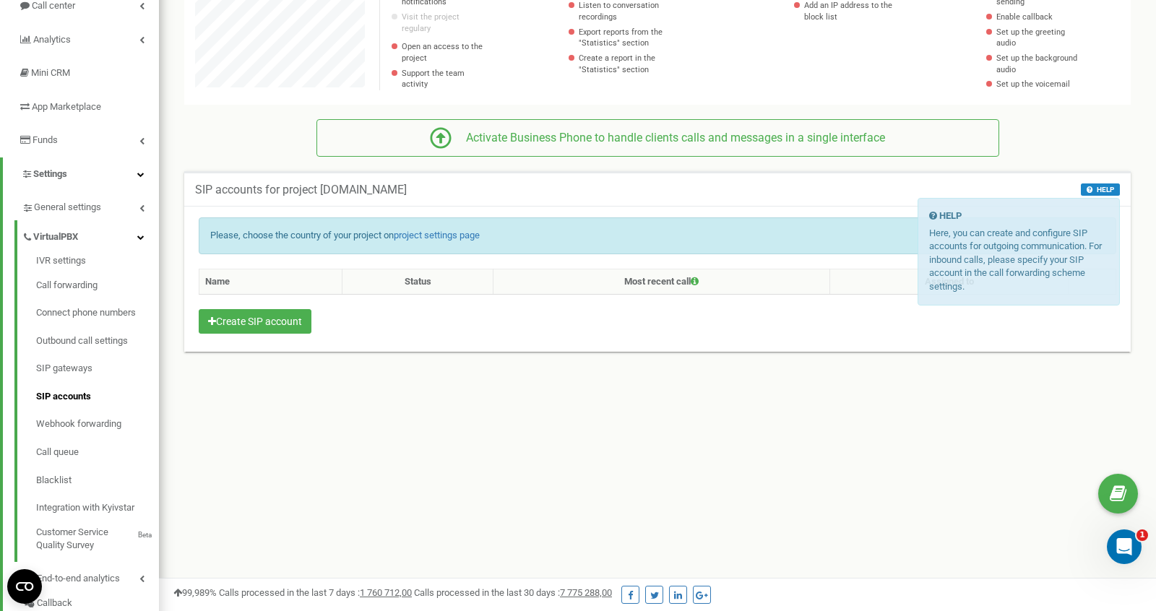
click at [1094, 184] on button "HELP" at bounding box center [1100, 190] width 39 height 12
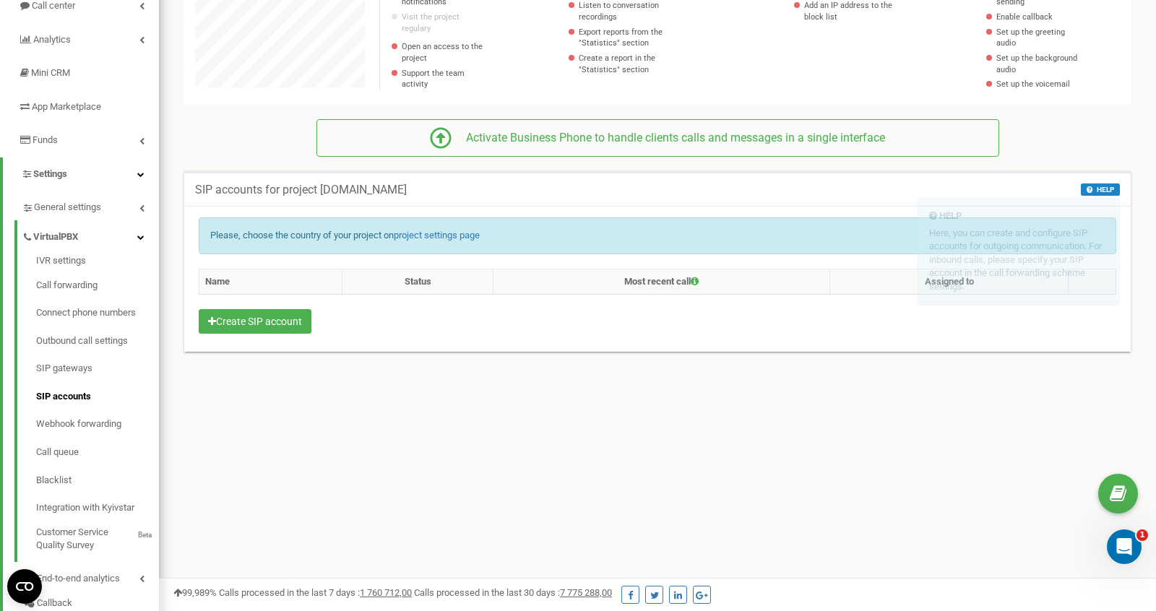
click at [636, 375] on div "SIP accounts for project extcomm.org HELP HELP Here, you can create and configu…" at bounding box center [658, 278] width 976 height 242
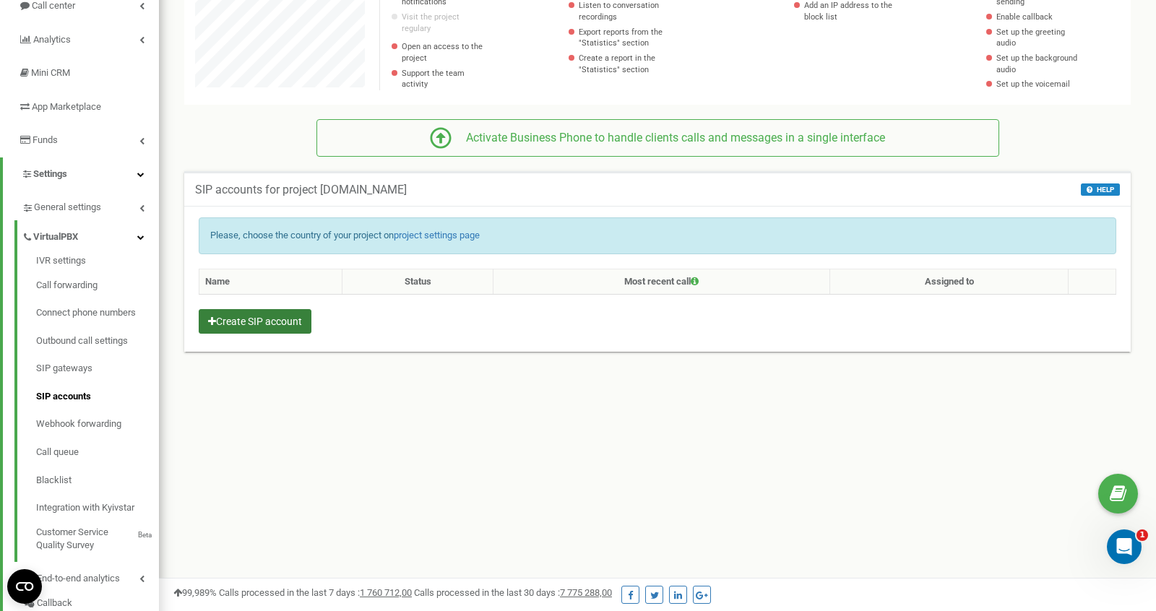
click at [288, 321] on button "Create SIP account" at bounding box center [255, 321] width 113 height 25
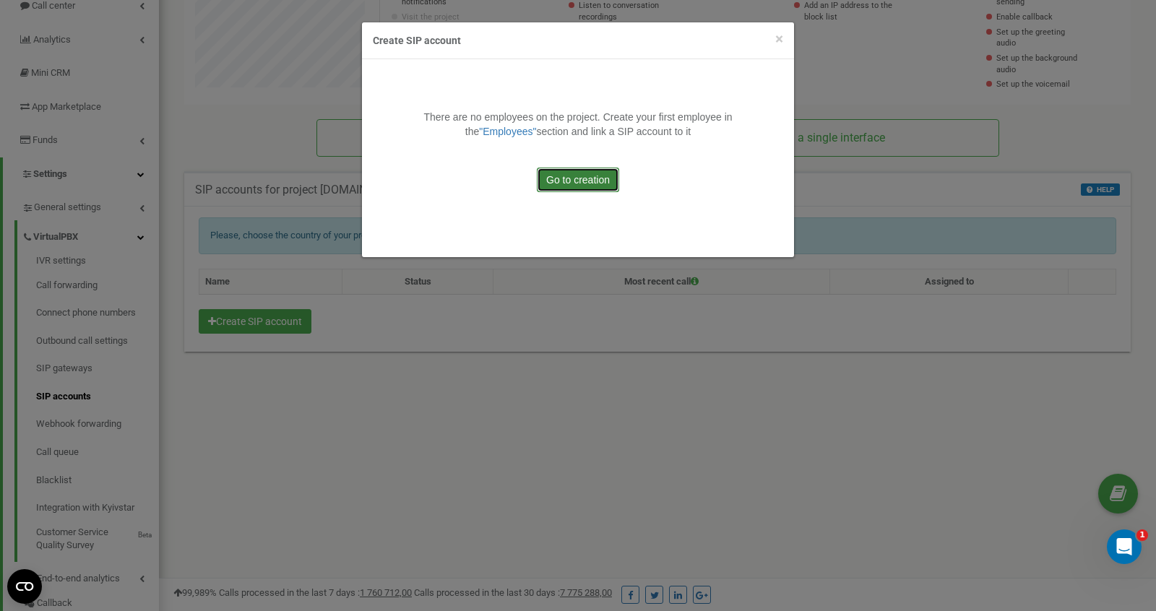
click at [568, 179] on link "Go to creation" at bounding box center [578, 180] width 82 height 25
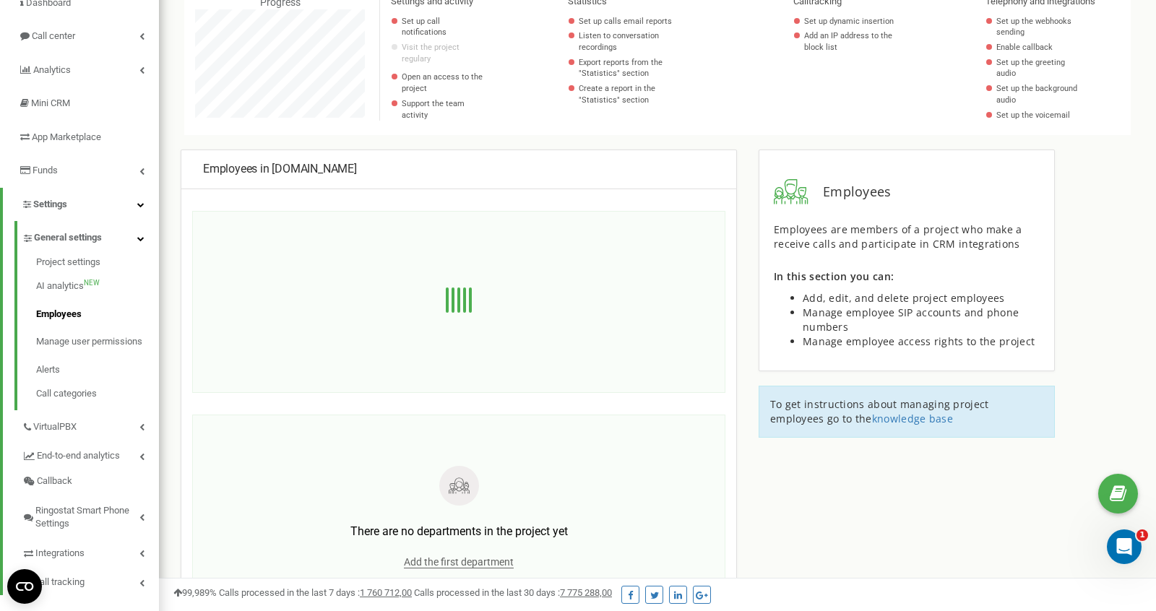
scroll to position [136, 0]
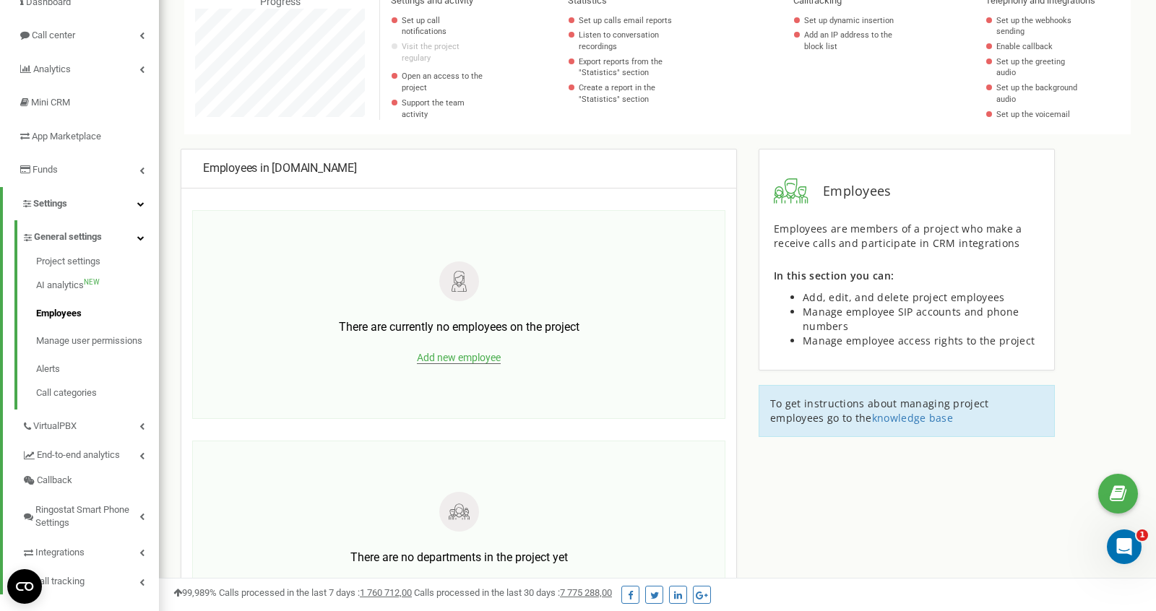
click at [467, 360] on span "Add new employee" at bounding box center [459, 358] width 84 height 12
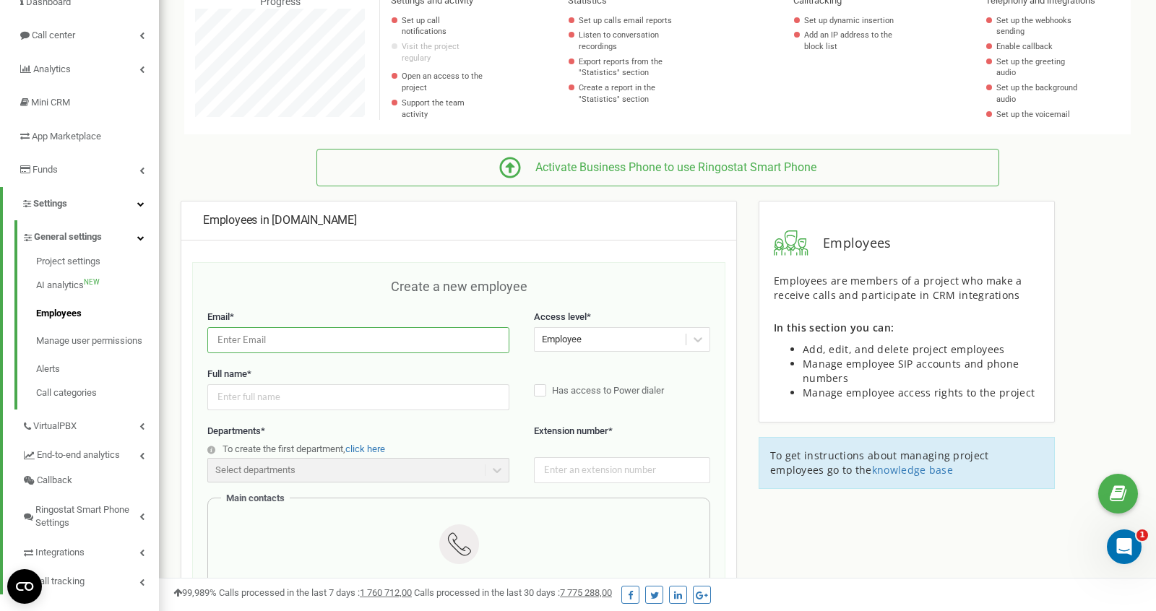
click at [332, 348] on input "email" at bounding box center [358, 339] width 302 height 25
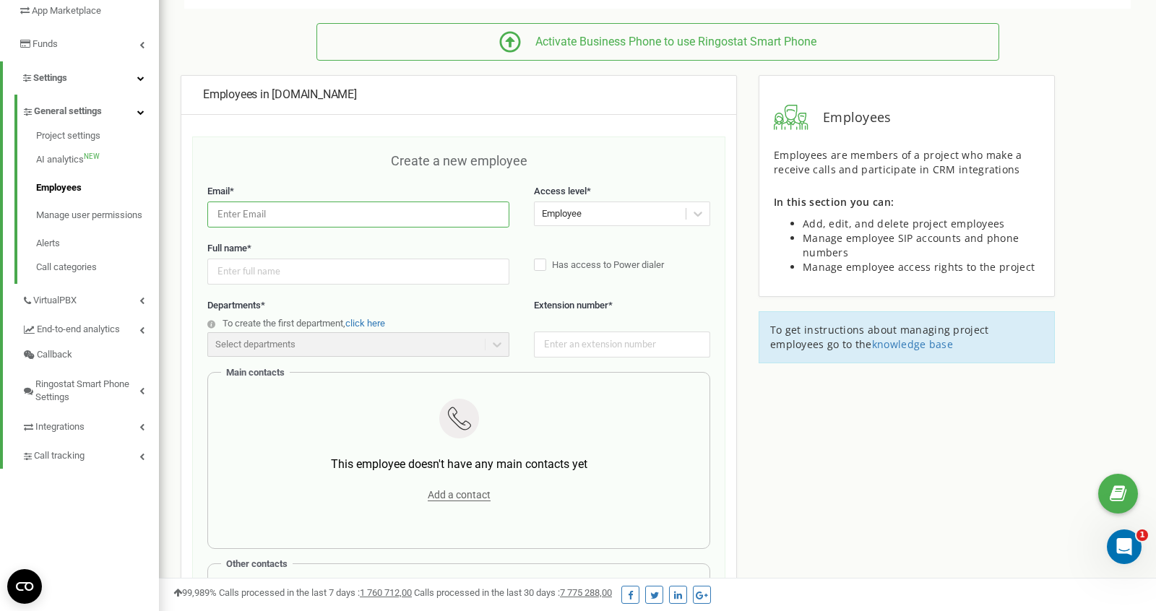
scroll to position [265, 0]
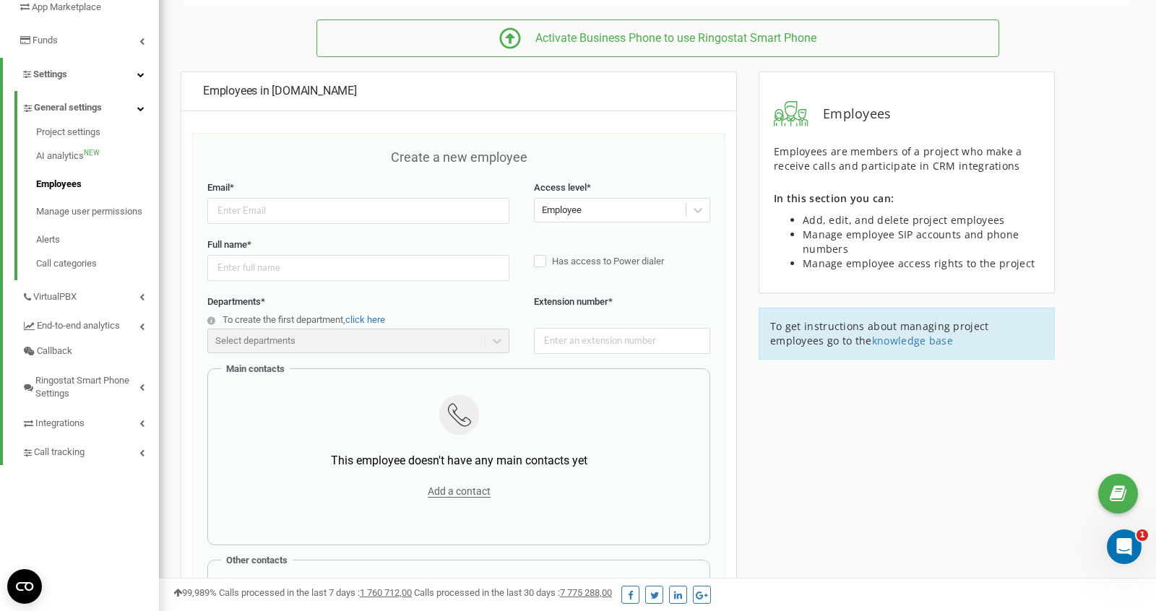
click at [594, 212] on div "Employee" at bounding box center [610, 210] width 151 height 22
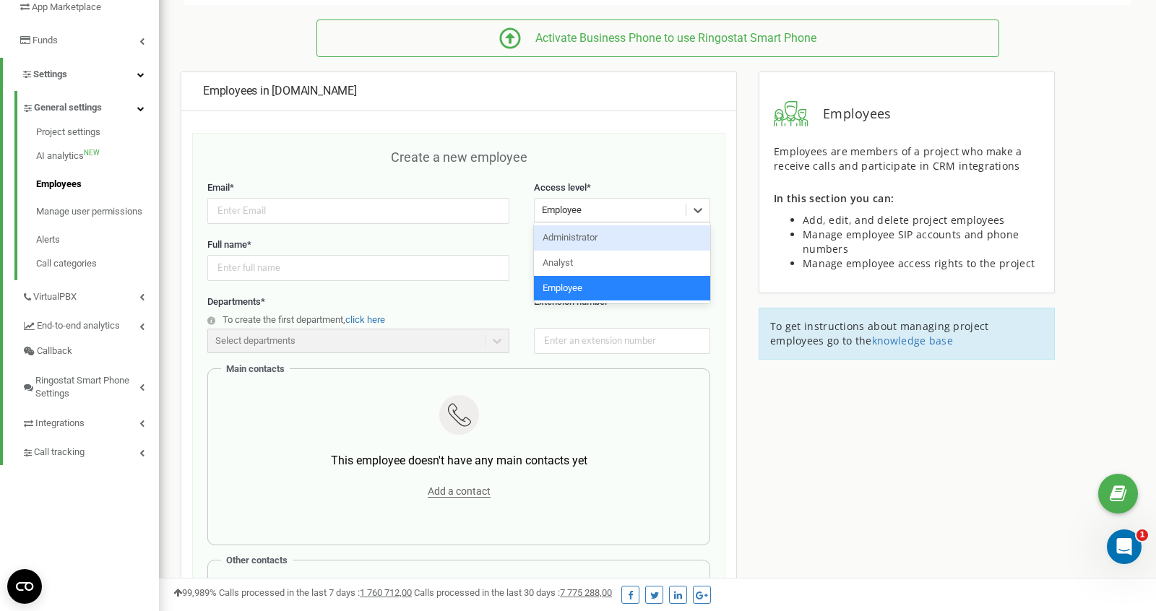
click at [590, 239] on div "Administrator" at bounding box center [622, 238] width 176 height 25
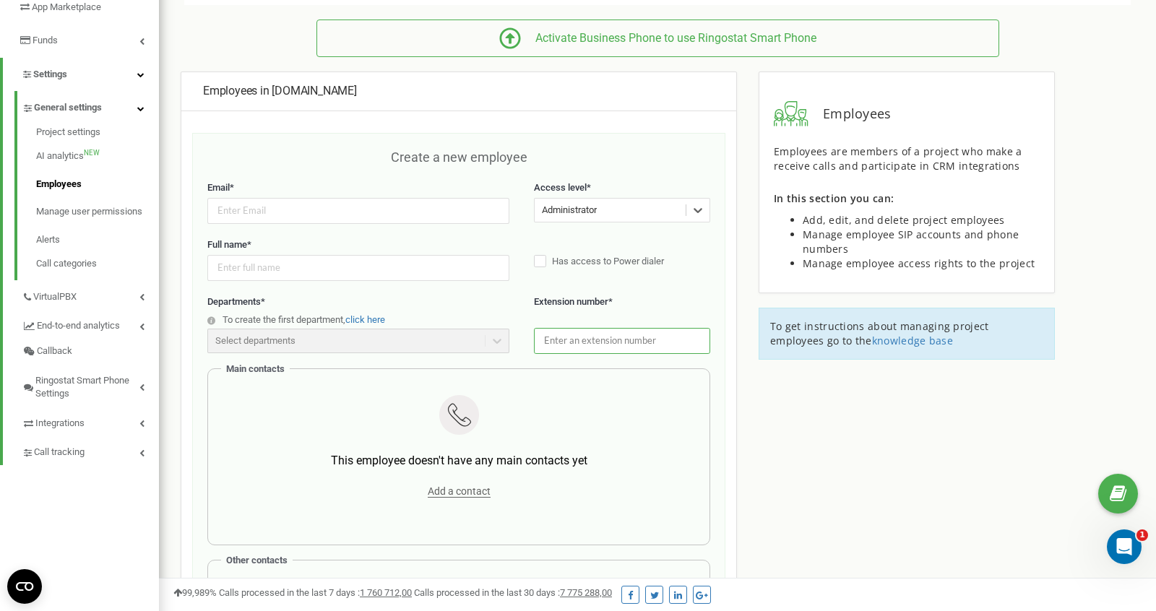
click at [578, 345] on input "text" at bounding box center [622, 340] width 176 height 25
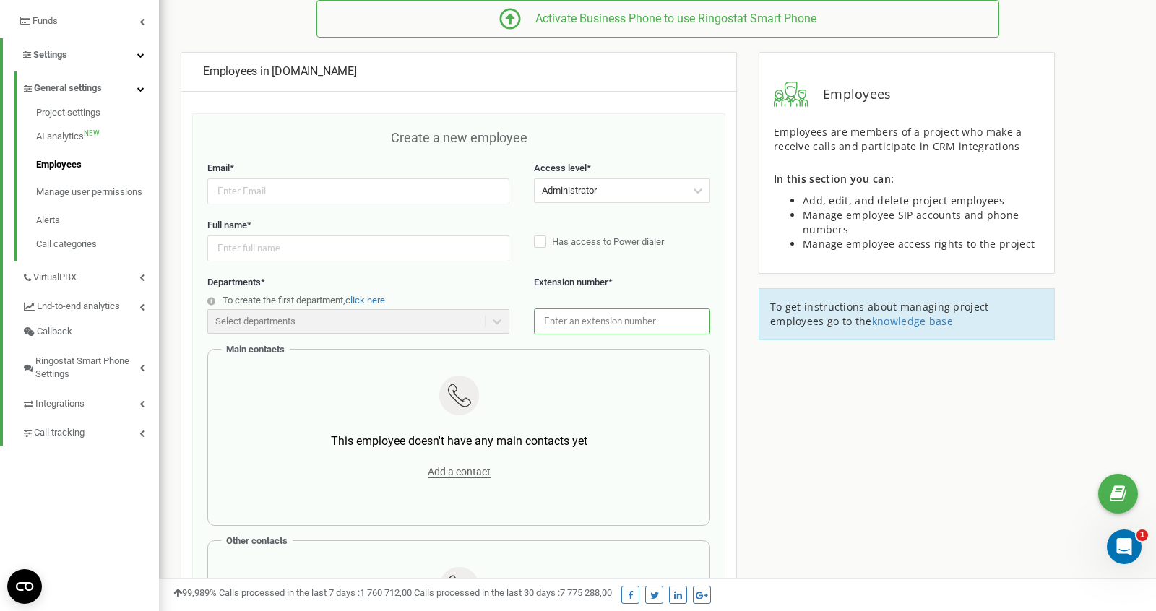
scroll to position [245, 0]
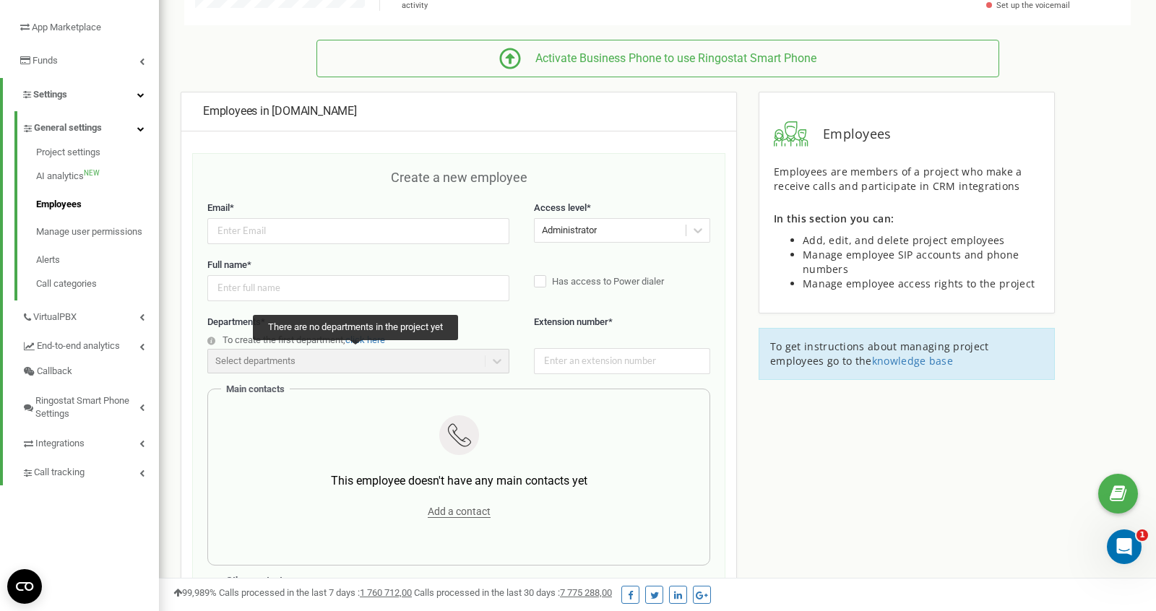
click at [392, 359] on div "Select departments" at bounding box center [358, 361] width 302 height 25
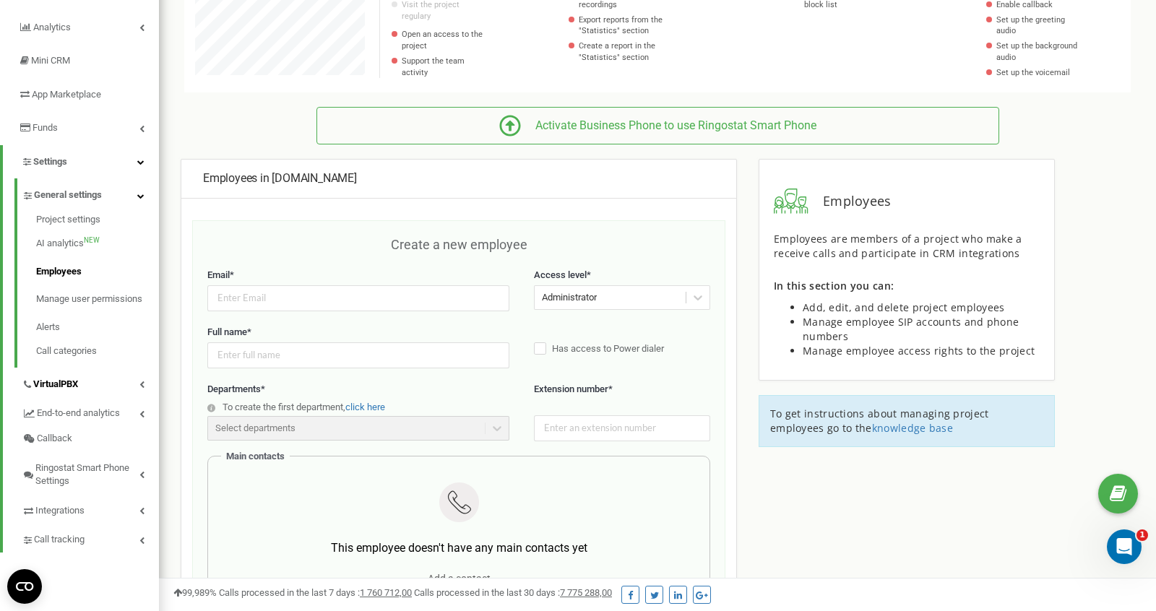
scroll to position [186, 0]
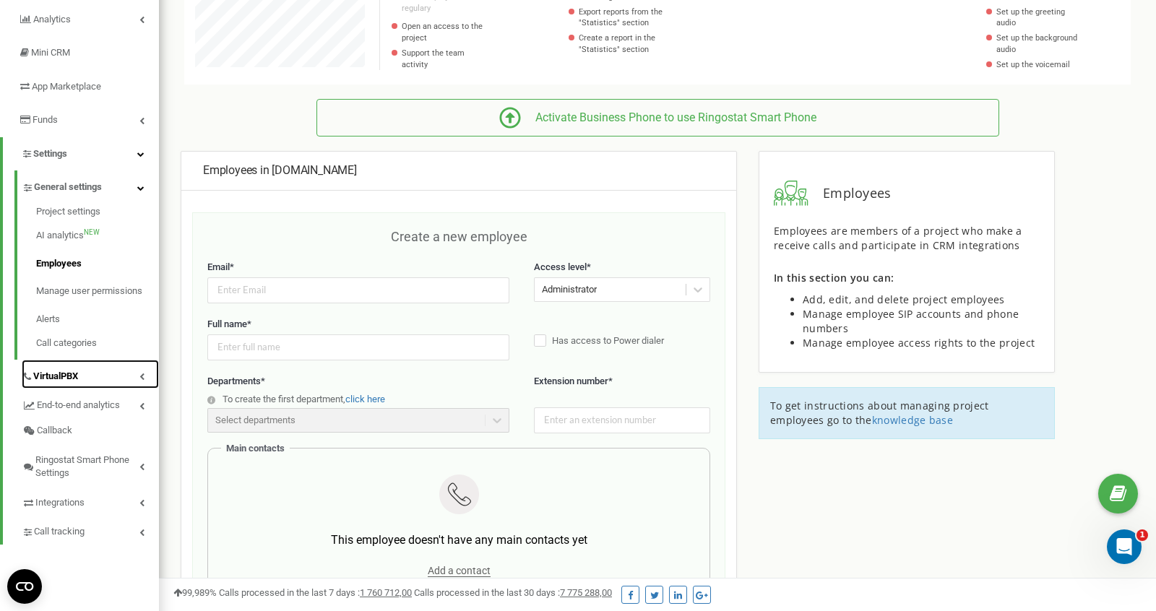
click at [69, 374] on span "VirtualPBX" at bounding box center [55, 377] width 45 height 14
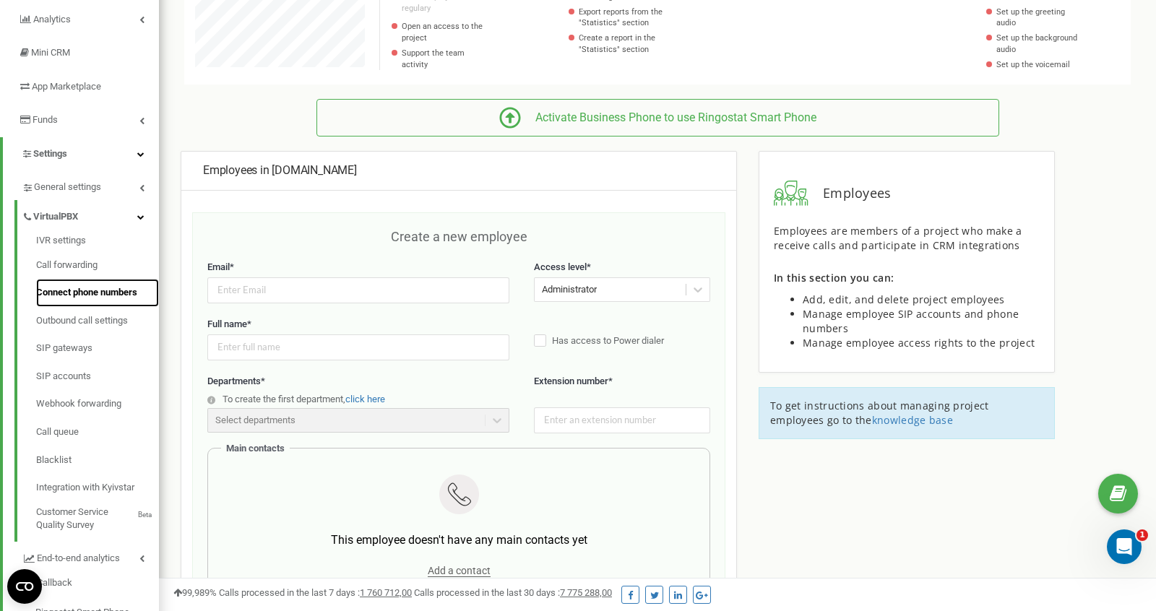
click at [74, 296] on link "Connect phone numbers" at bounding box center [97, 293] width 123 height 28
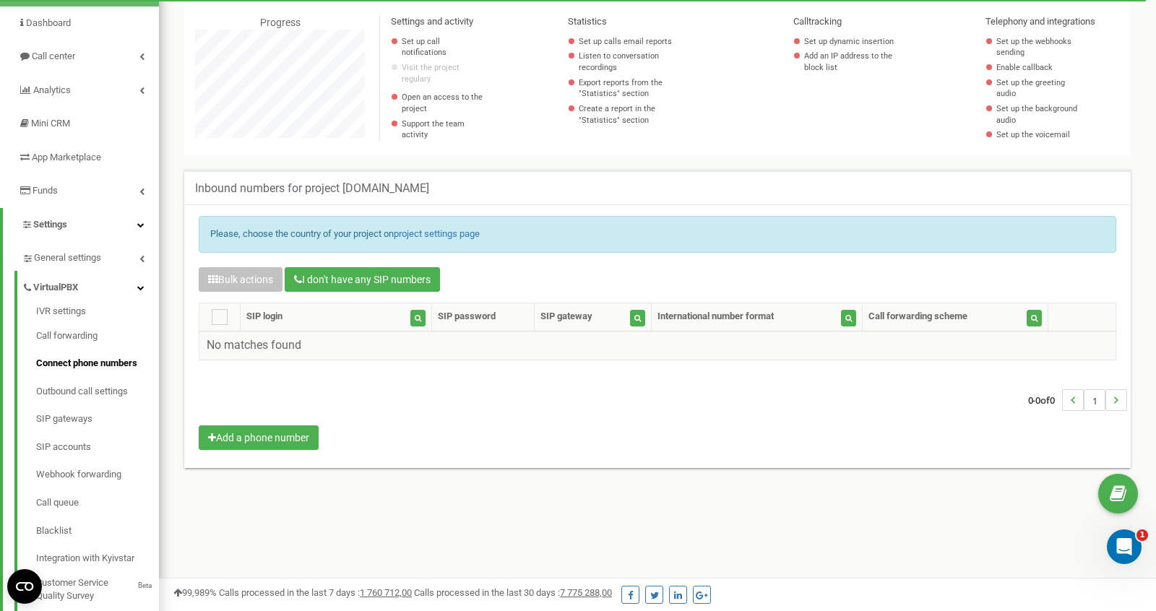
scroll to position [124, 0]
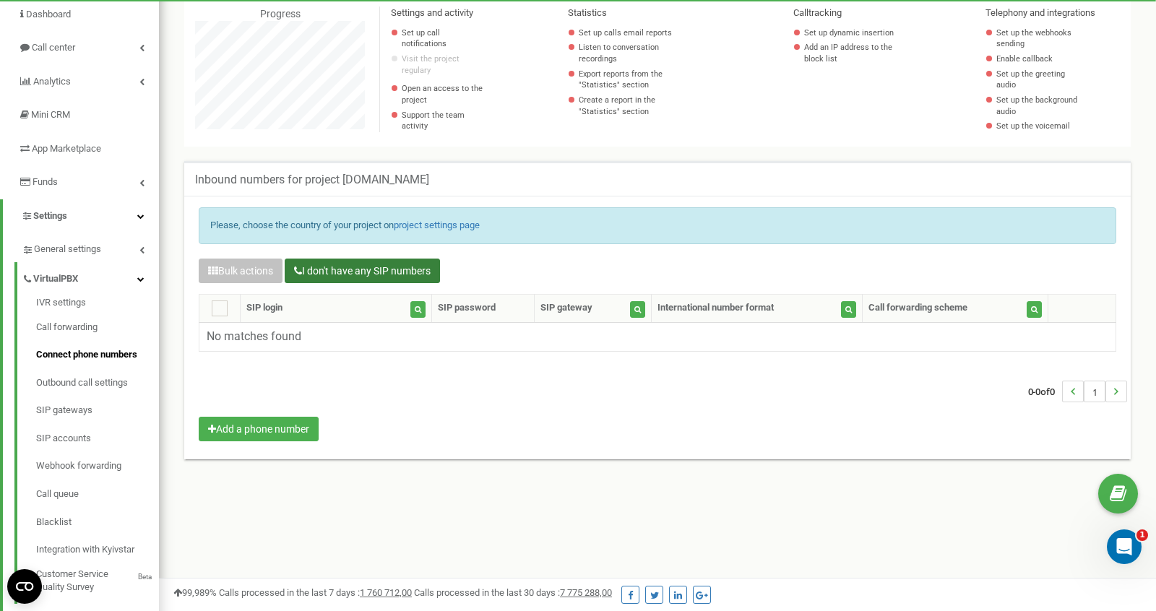
click at [409, 273] on button "I don't have any SIP numbers" at bounding box center [362, 271] width 155 height 25
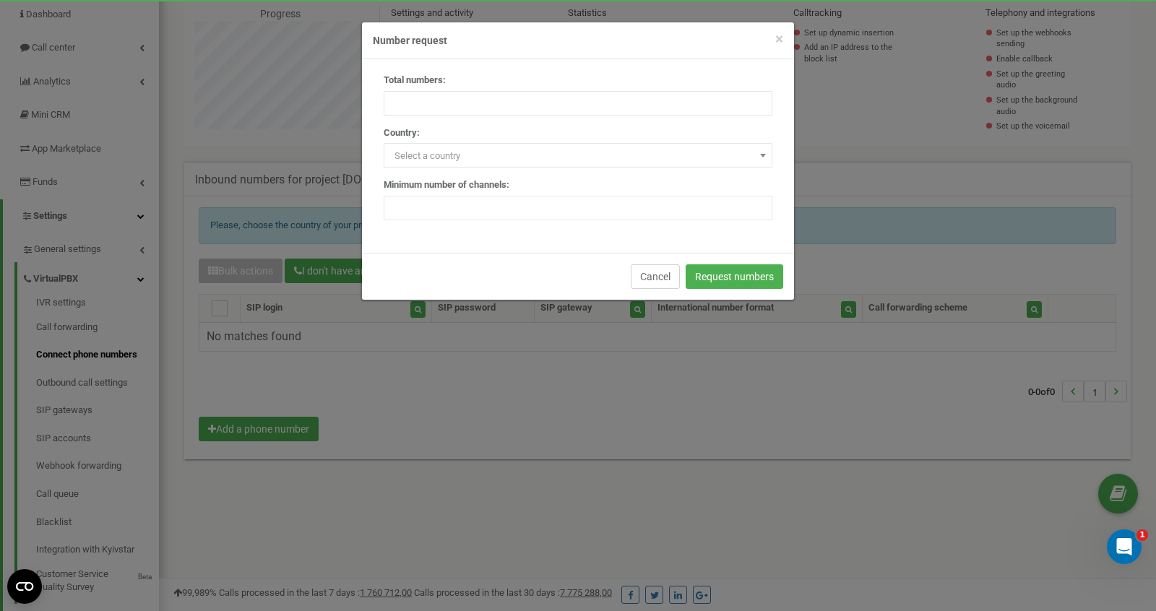
click at [666, 267] on button "Cancel" at bounding box center [655, 277] width 49 height 25
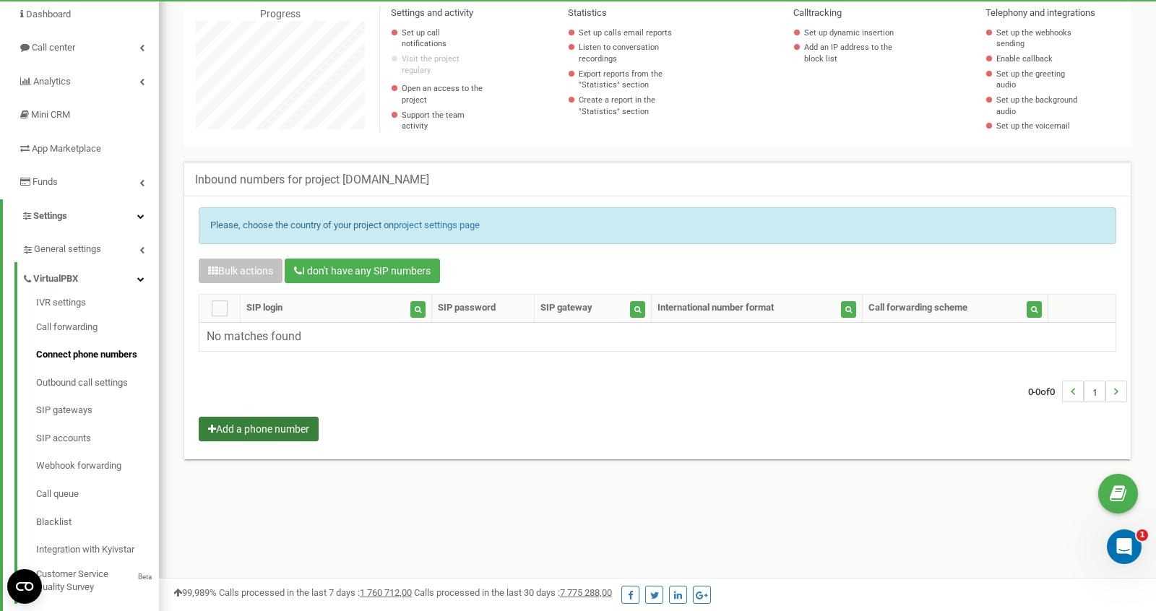
click at [261, 430] on button "Add a phone number" at bounding box center [259, 429] width 120 height 25
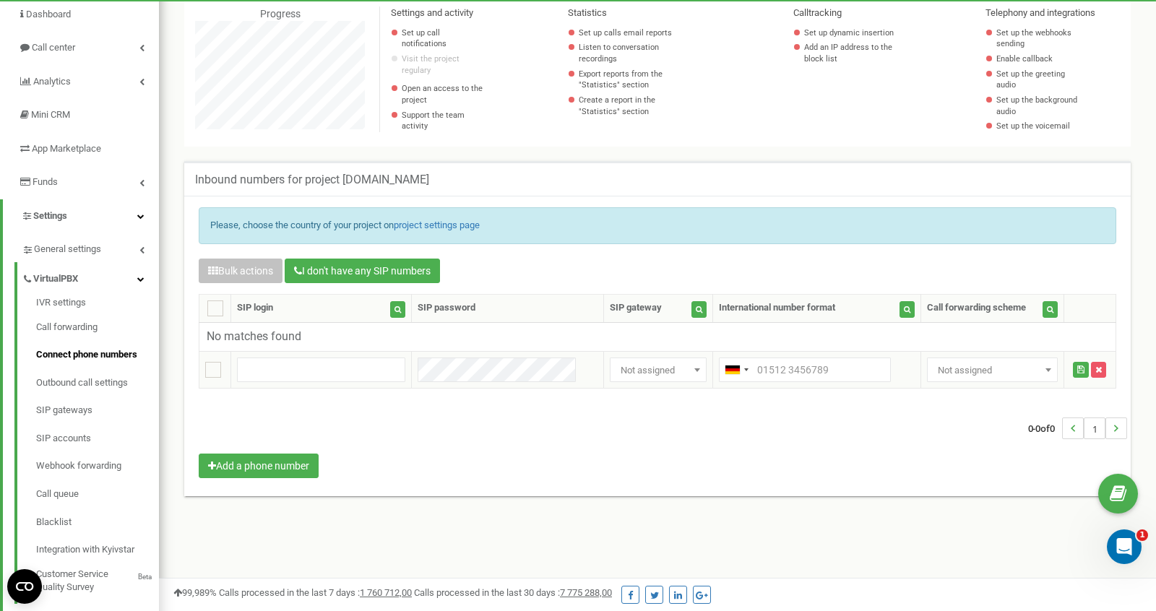
click at [649, 378] on span "Not assigned" at bounding box center [658, 371] width 87 height 20
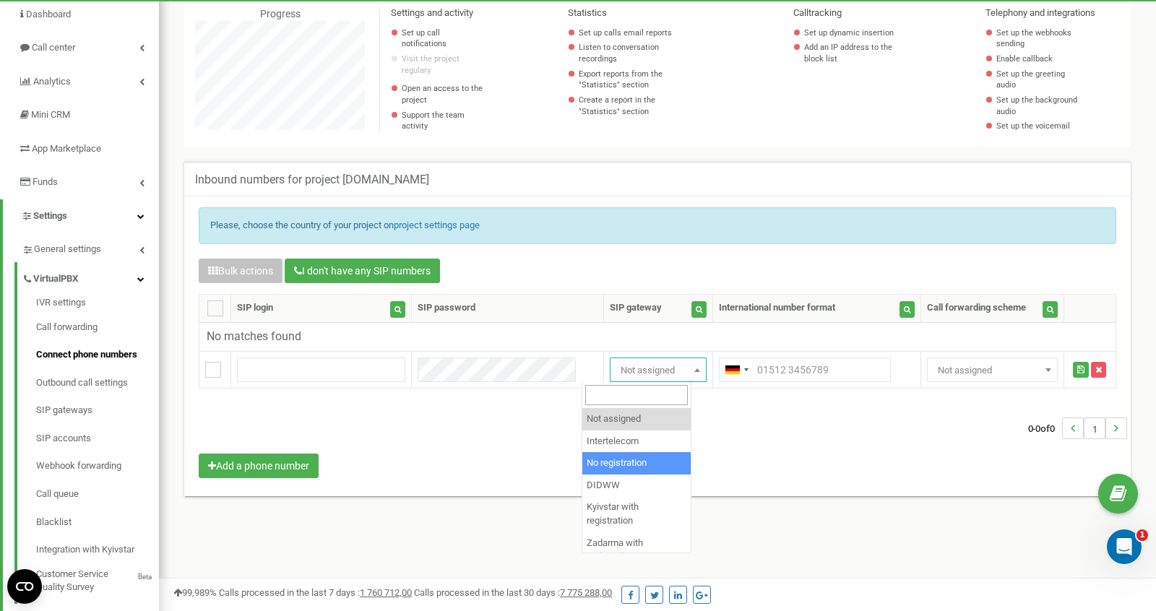
select select "2"
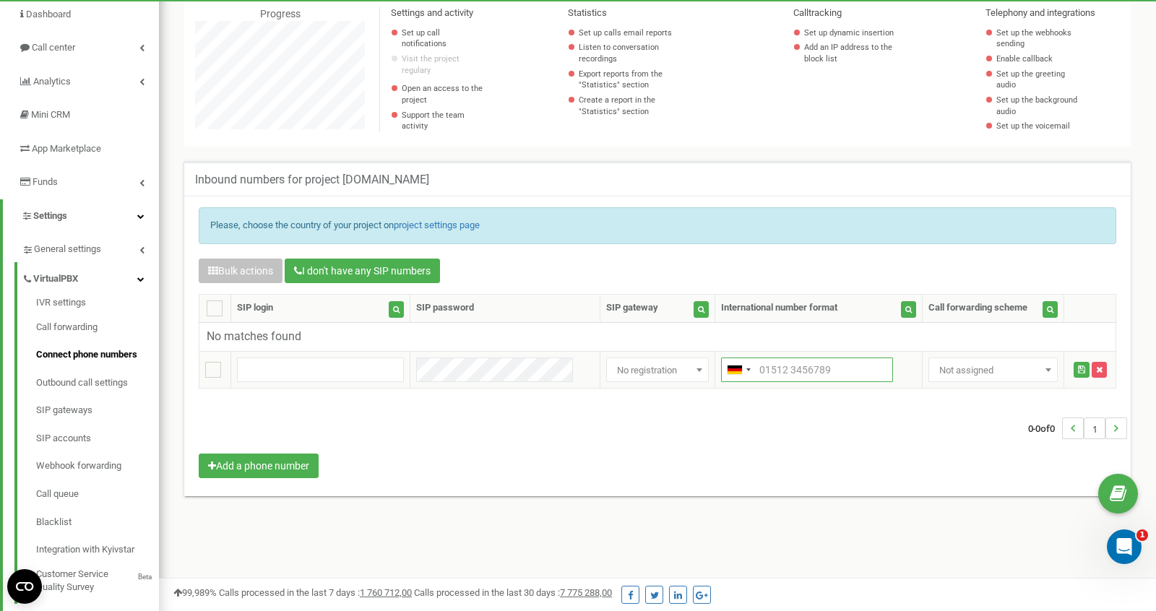
click at [751, 365] on input "text" at bounding box center [807, 370] width 172 height 25
click at [728, 369] on div "Telephone country code" at bounding box center [735, 370] width 14 height 9
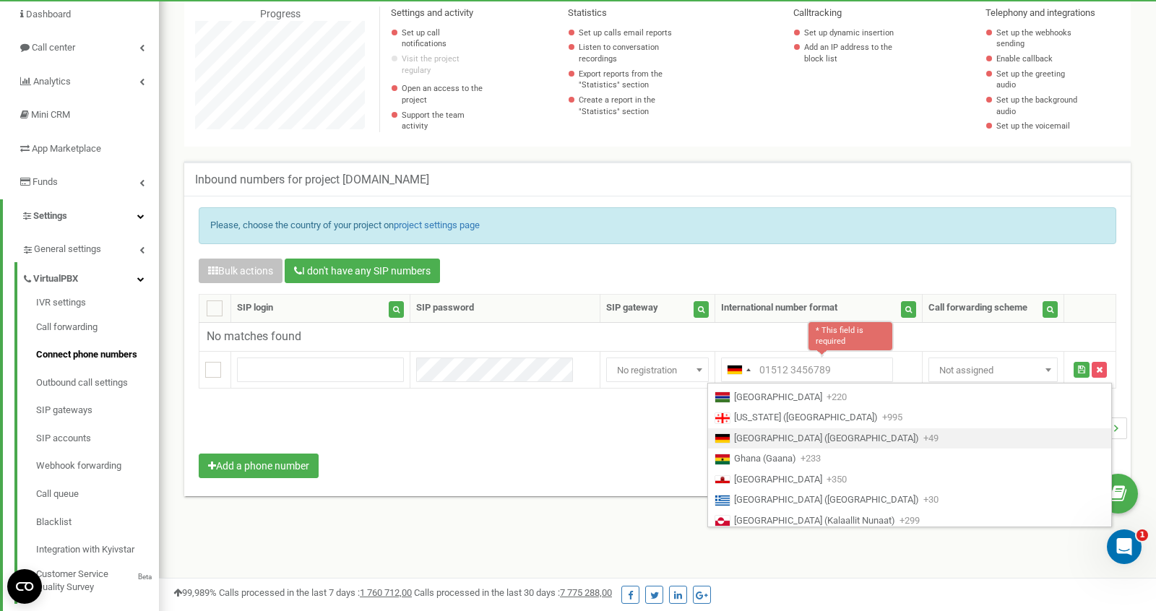
scroll to position [1662, 0]
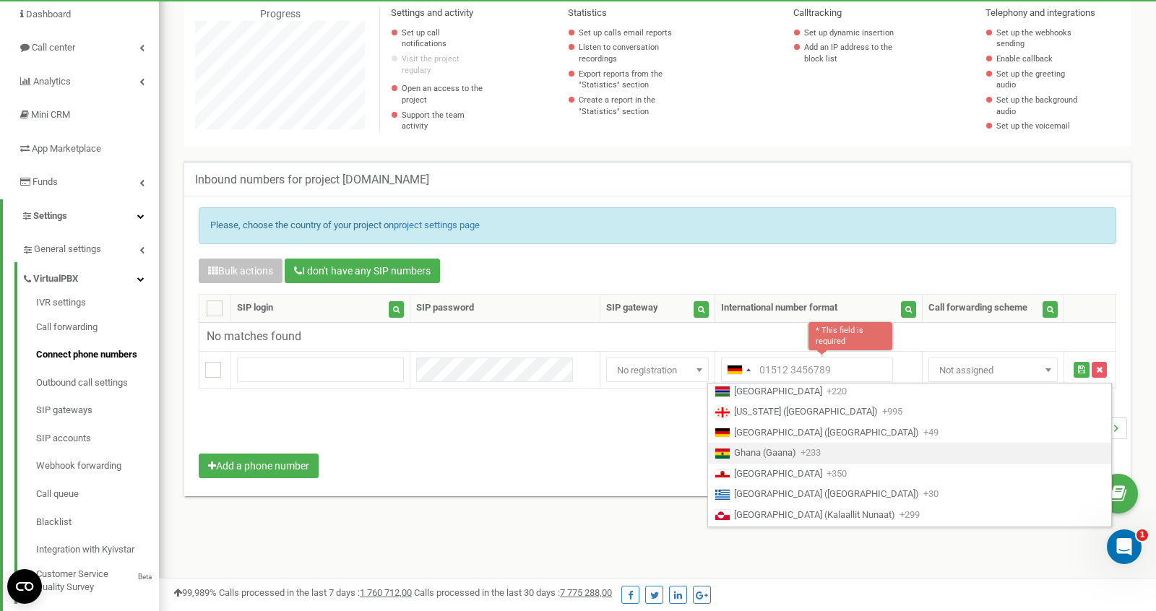
click at [619, 444] on div "0-0 of 0 1" at bounding box center [658, 428] width 940 height 51
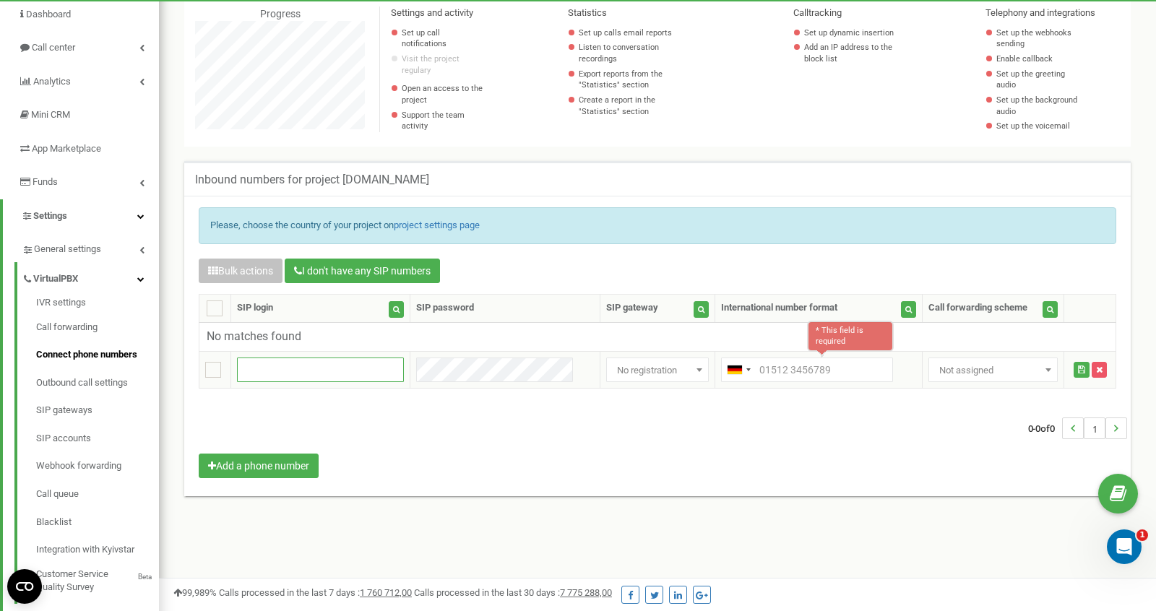
click at [343, 369] on input "text" at bounding box center [320, 370] width 167 height 25
click at [515, 417] on div "0-0 of 0 1" at bounding box center [658, 428] width 940 height 51
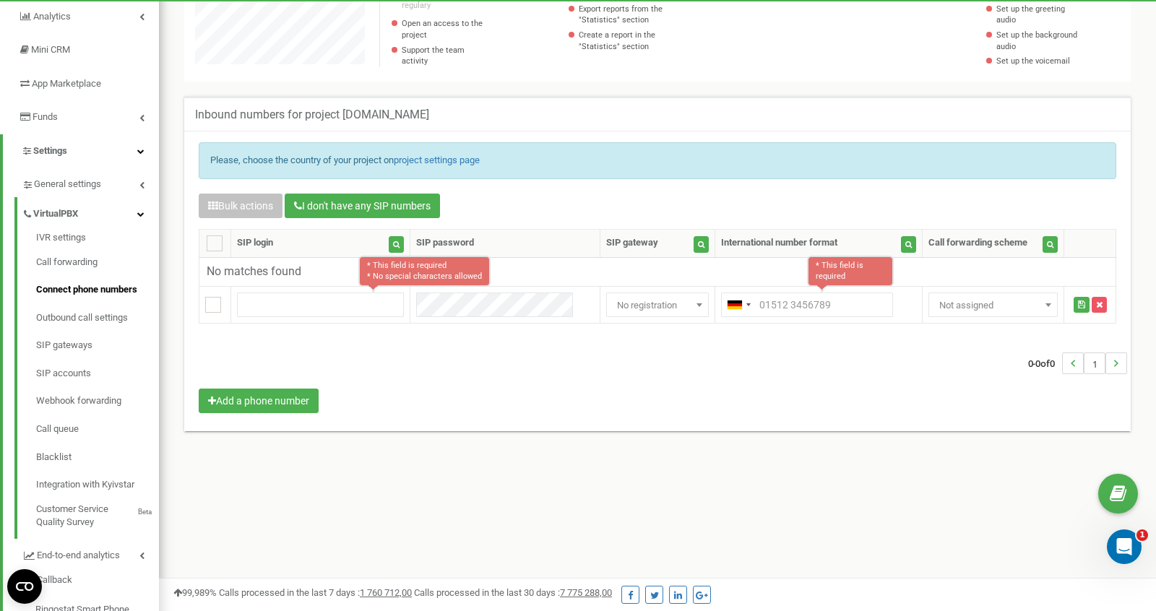
scroll to position [194, 0]
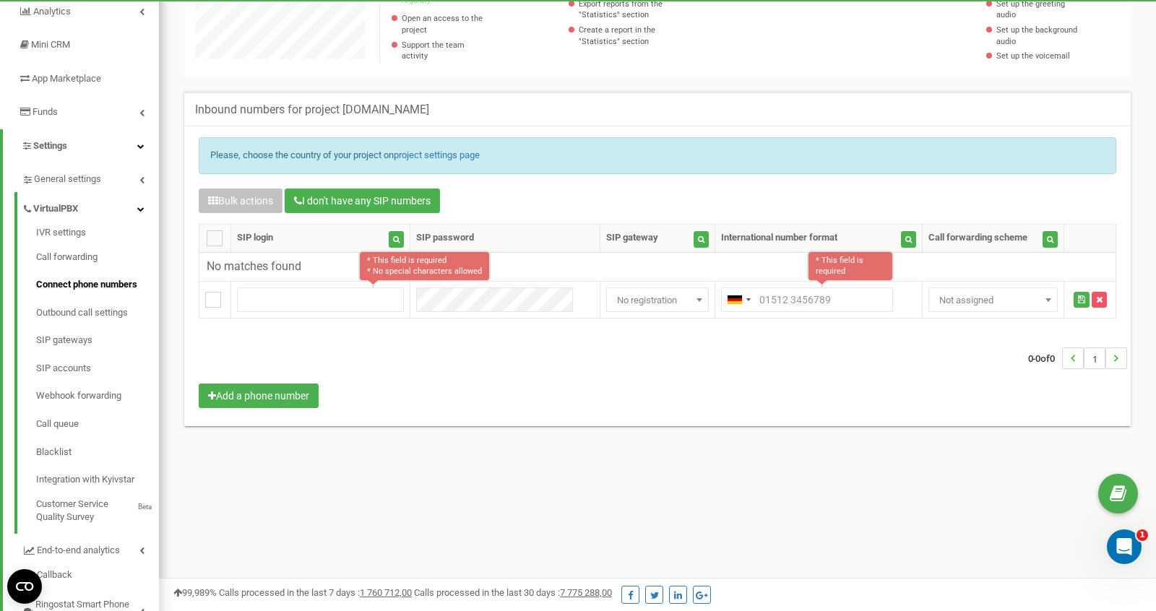
click at [465, 345] on div "0-0 of 0 1" at bounding box center [658, 358] width 940 height 51
click at [369, 301] on input "text" at bounding box center [320, 300] width 167 height 25
click at [968, 294] on span "Not assigned" at bounding box center [994, 301] width 120 height 20
click at [763, 373] on div "0-0 of 0 1" at bounding box center [658, 358] width 940 height 51
click at [64, 333] on link "SIP gateways" at bounding box center [97, 341] width 123 height 28
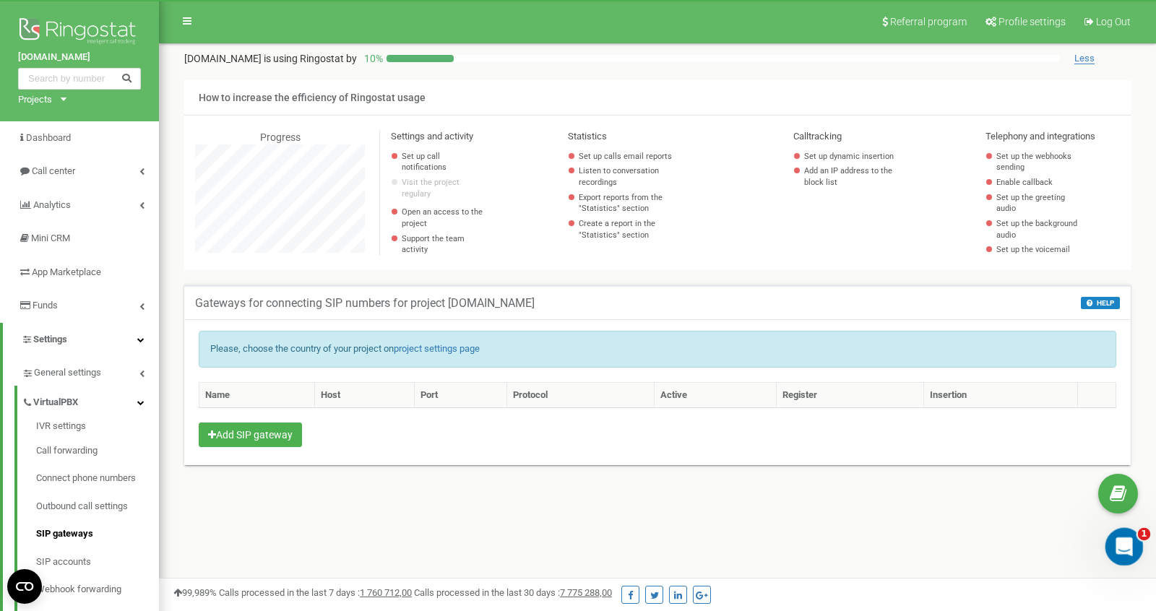
click at [1124, 543] on icon "Открыть службу сообщений Intercom" at bounding box center [1123, 545] width 24 height 24
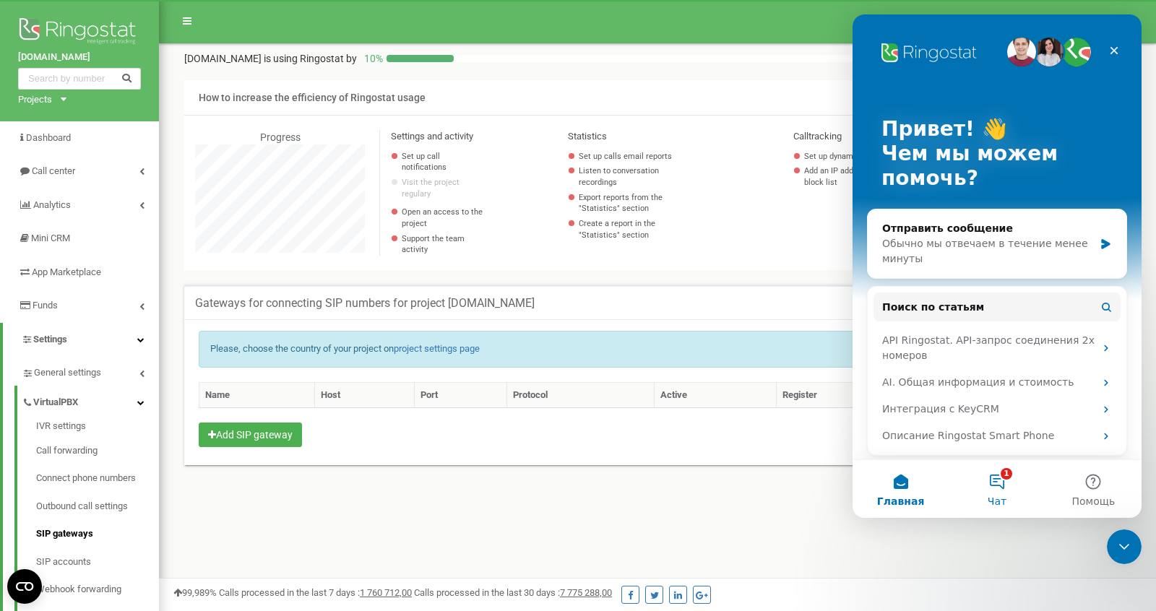
click at [992, 484] on button "1 Чат" at bounding box center [997, 489] width 96 height 58
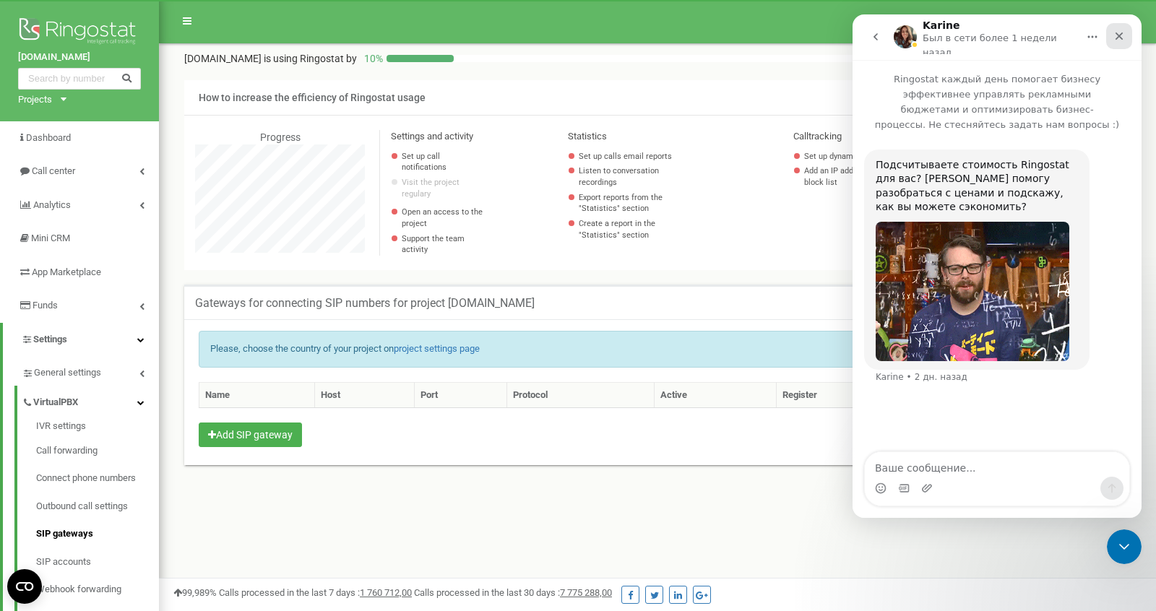
click at [1122, 25] on div "Закрыть" at bounding box center [1120, 36] width 26 height 26
